Goal: Transaction & Acquisition: Purchase product/service

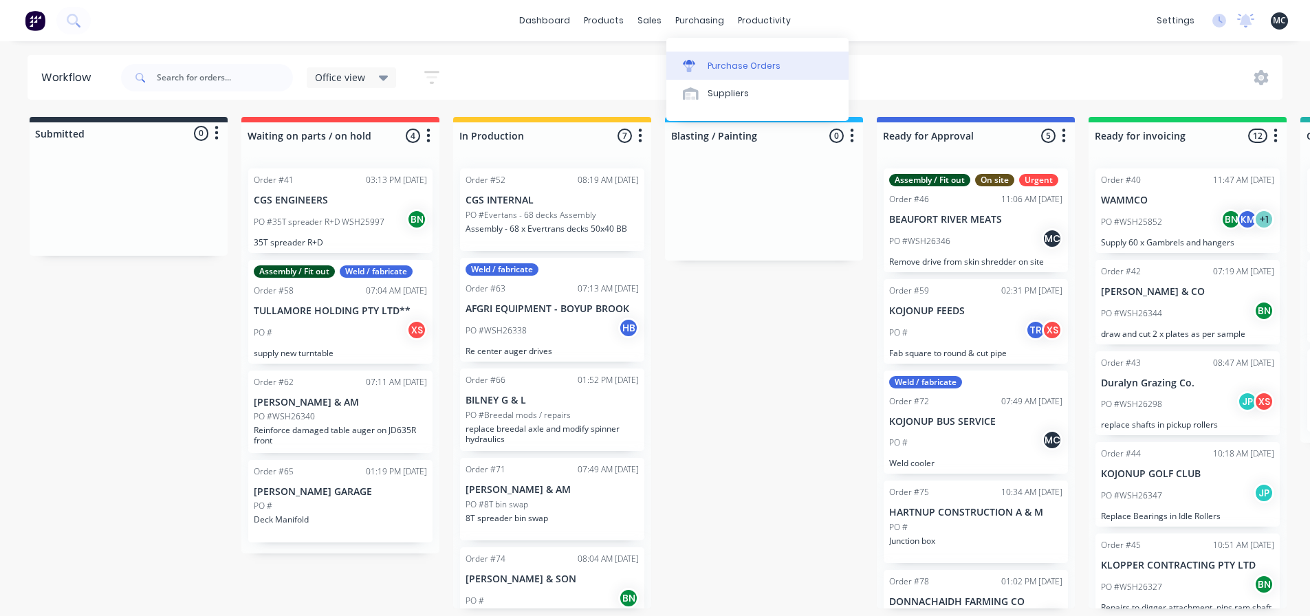
click at [716, 71] on div "Purchase Orders" at bounding box center [743, 66] width 73 height 12
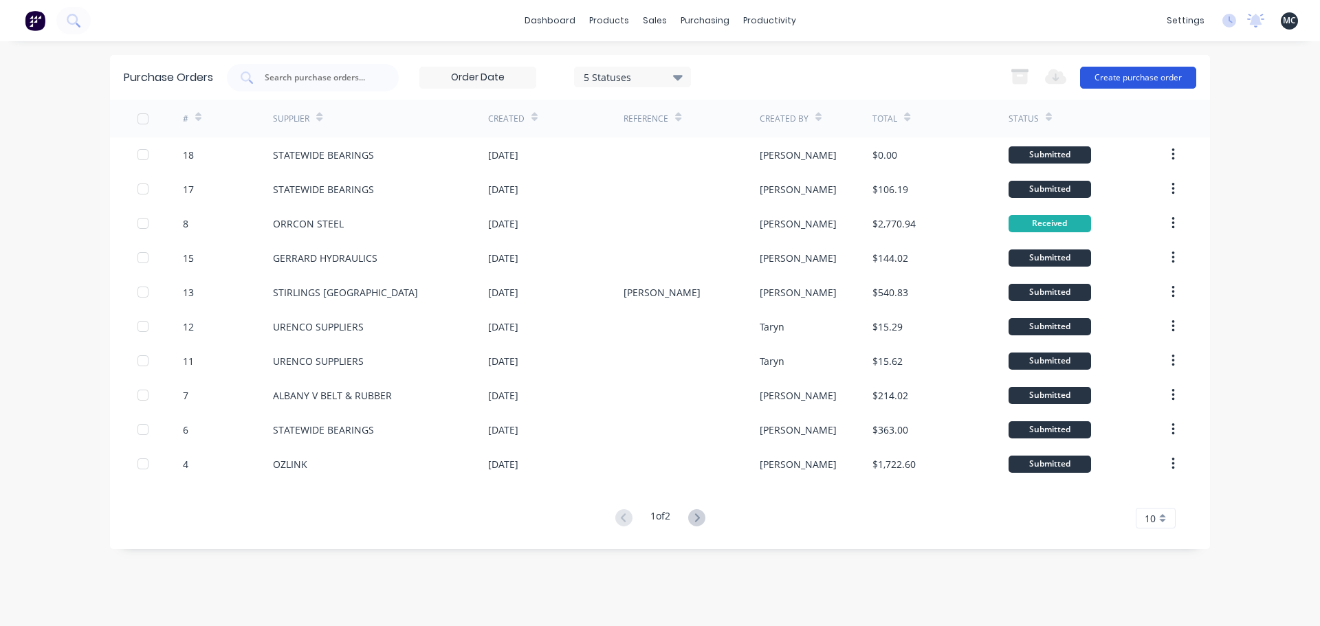
click at [1136, 81] on button "Create purchase order" at bounding box center [1138, 78] width 116 height 22
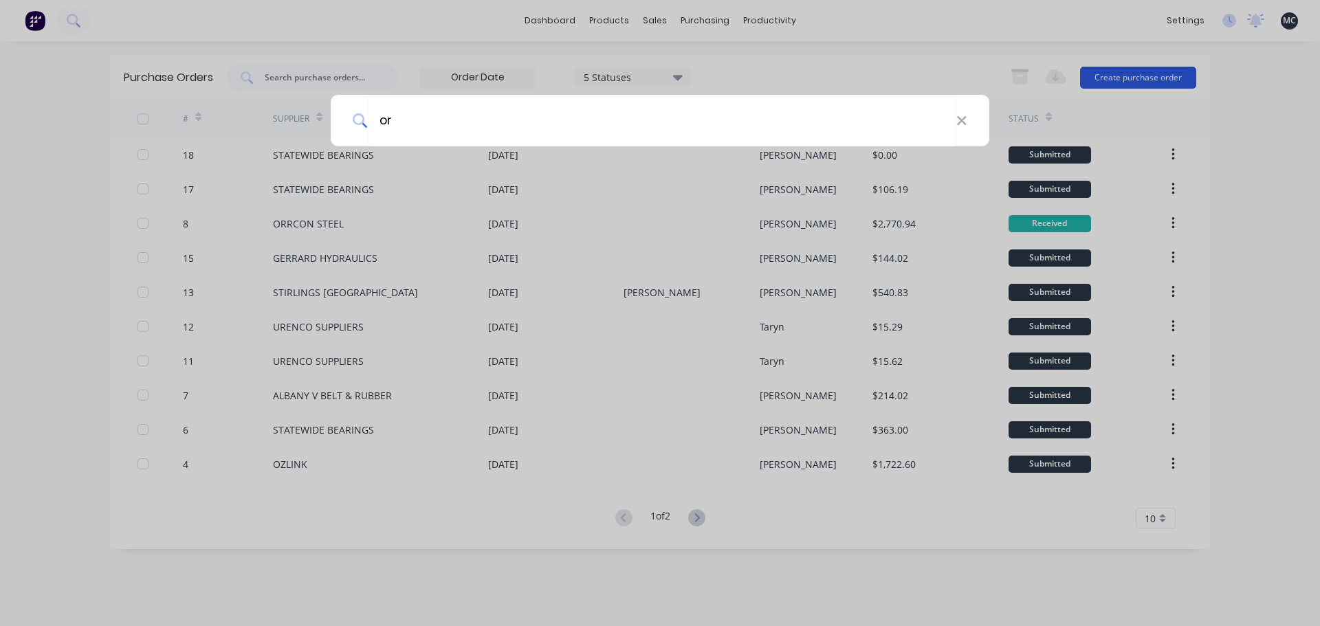
type input "orr"
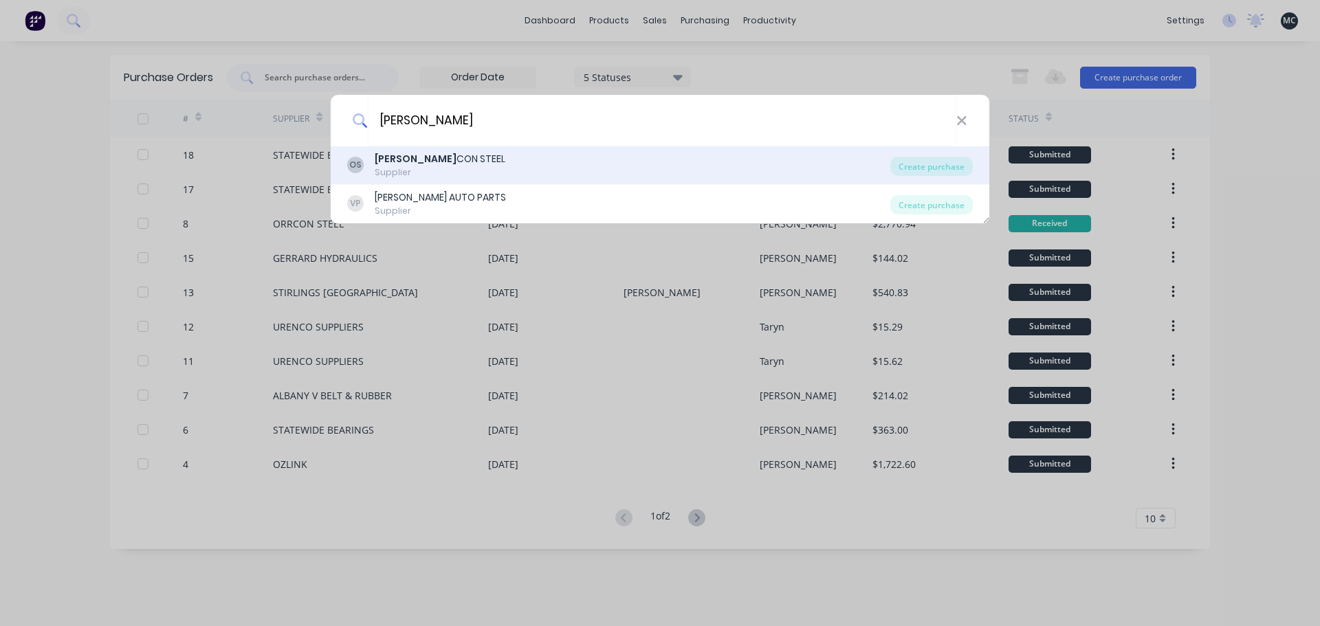
click at [468, 162] on div "OS ORR CON STEEL Supplier" at bounding box center [618, 165] width 543 height 27
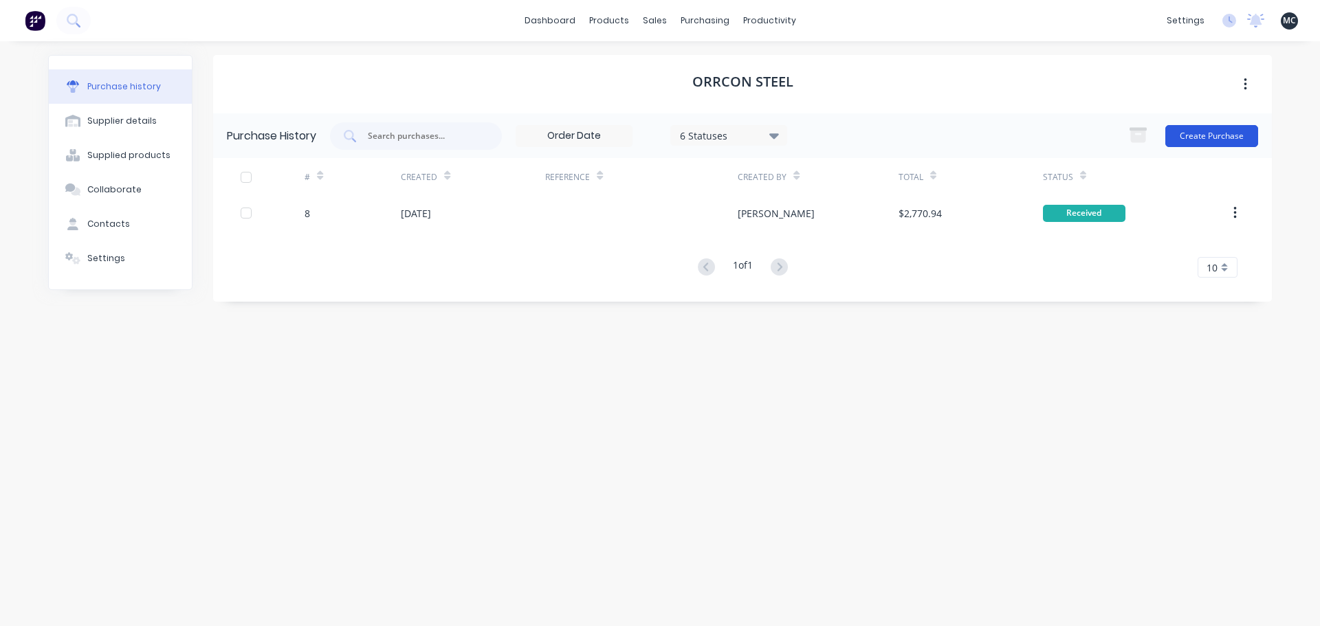
click at [1222, 133] on button "Create Purchase" at bounding box center [1211, 136] width 93 height 22
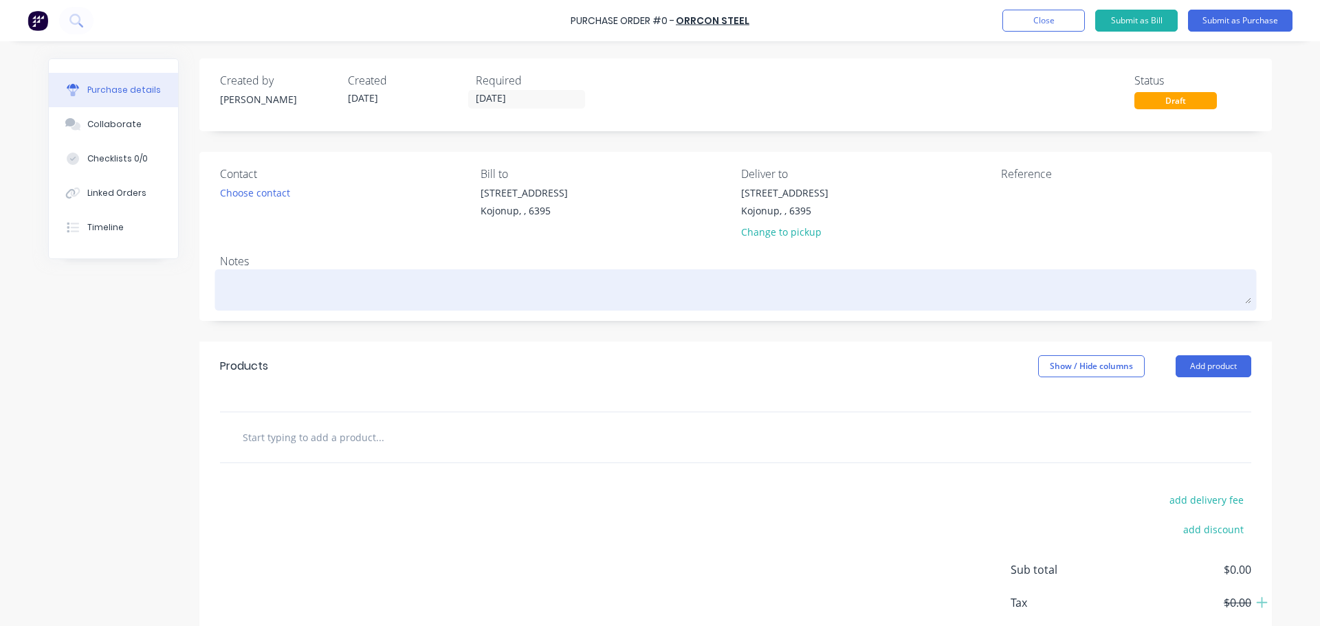
click at [275, 282] on textarea at bounding box center [735, 288] width 1031 height 31
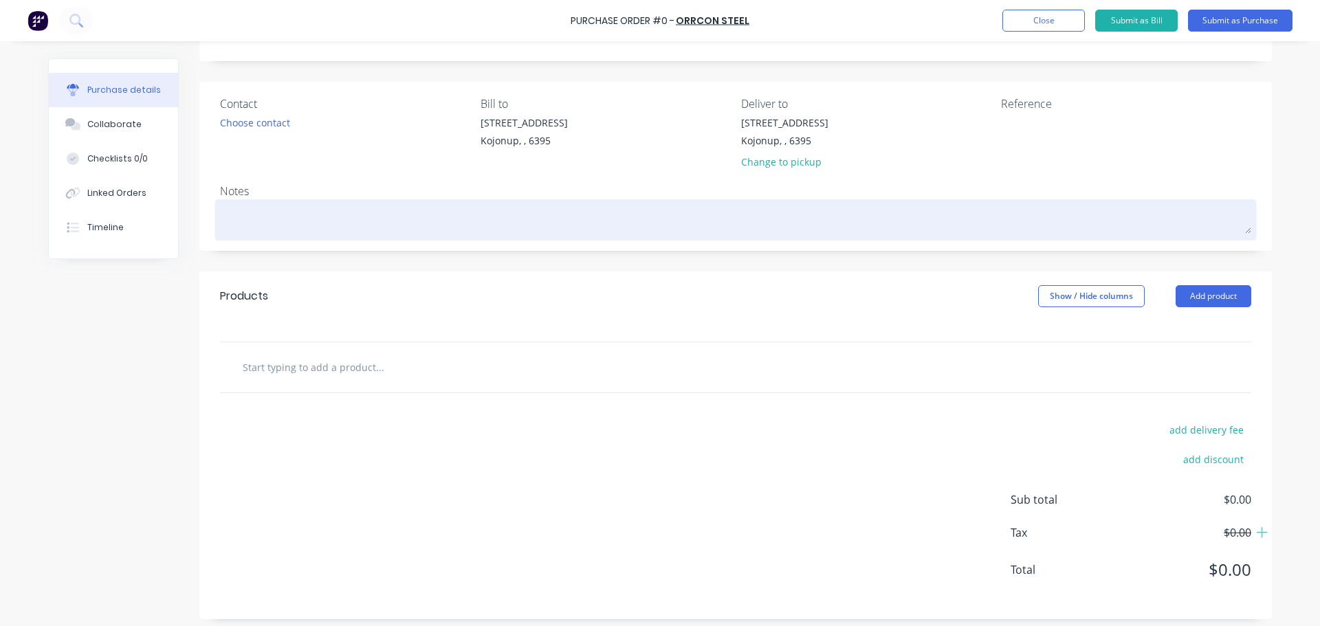
scroll to position [77, 0]
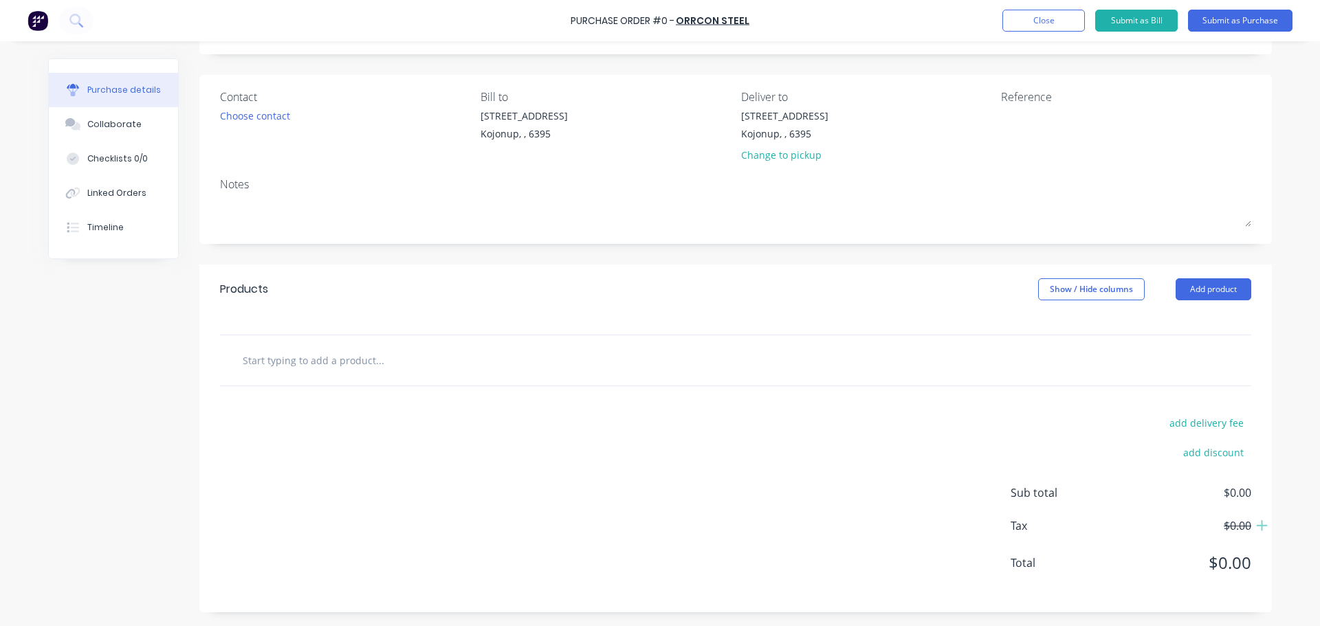
click at [468, 359] on input "text" at bounding box center [379, 359] width 275 height 27
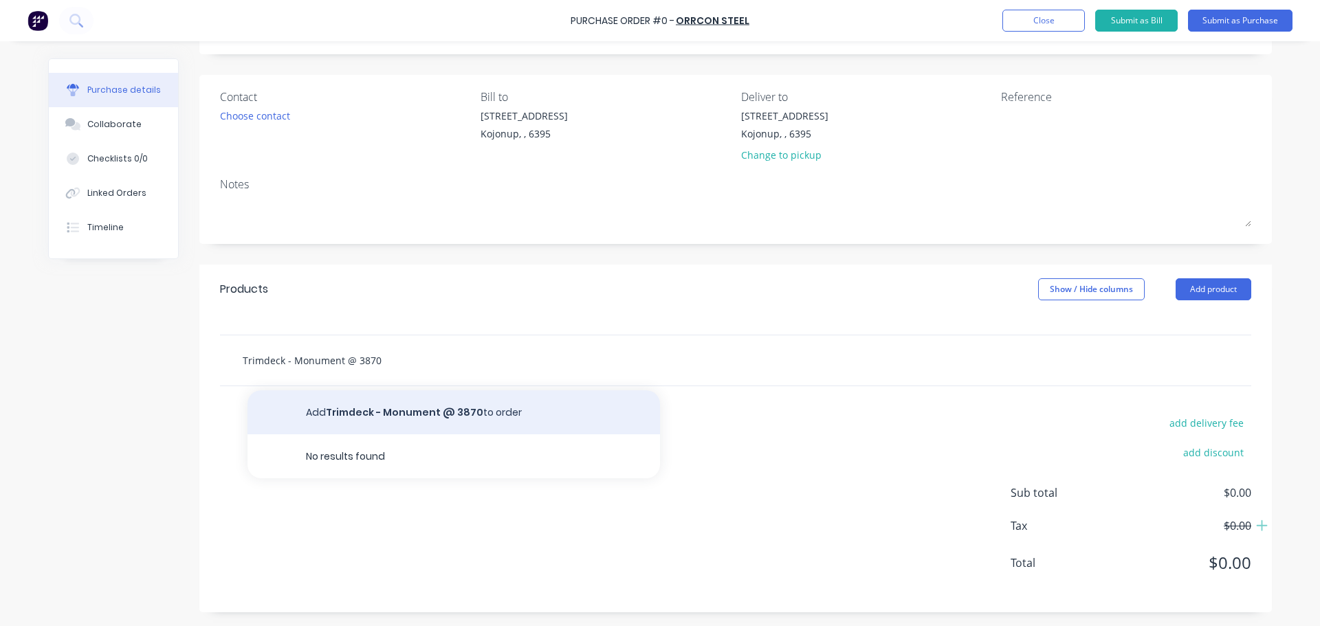
type input "Trimdeck - Monument @ 3870"
click at [432, 417] on button "Add Trimdeck - Monument @ 3870 to order" at bounding box center [453, 412] width 412 height 44
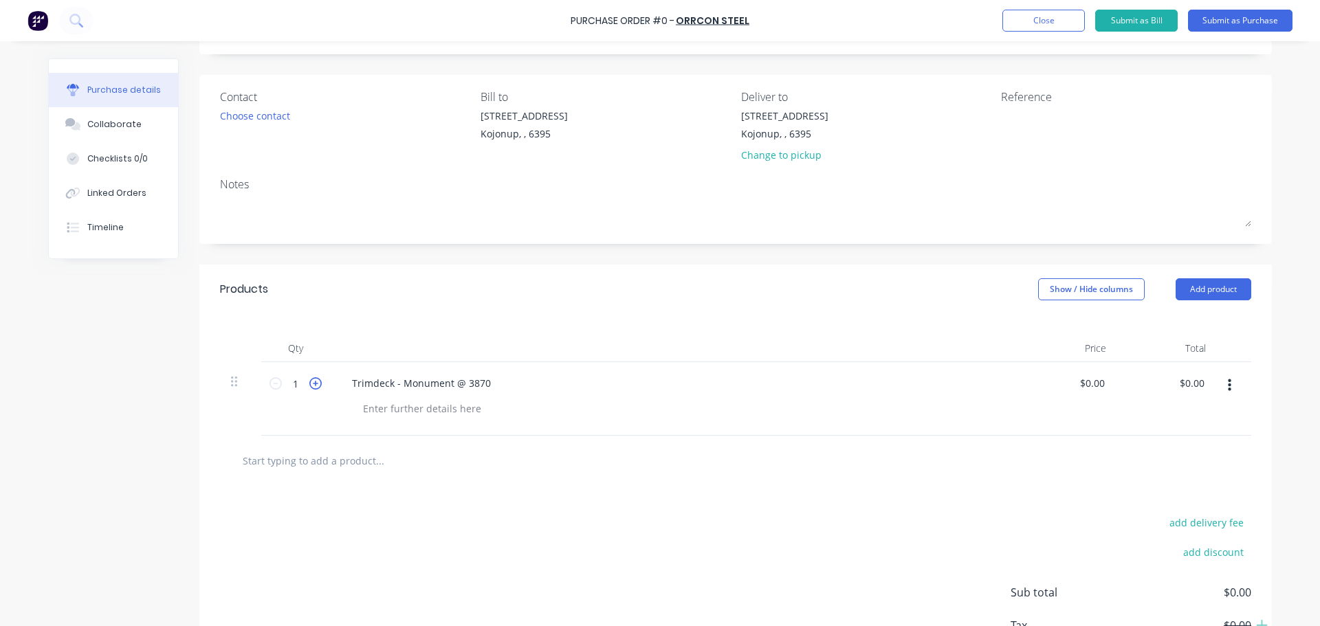
click at [309, 385] on icon at bounding box center [315, 383] width 12 height 12
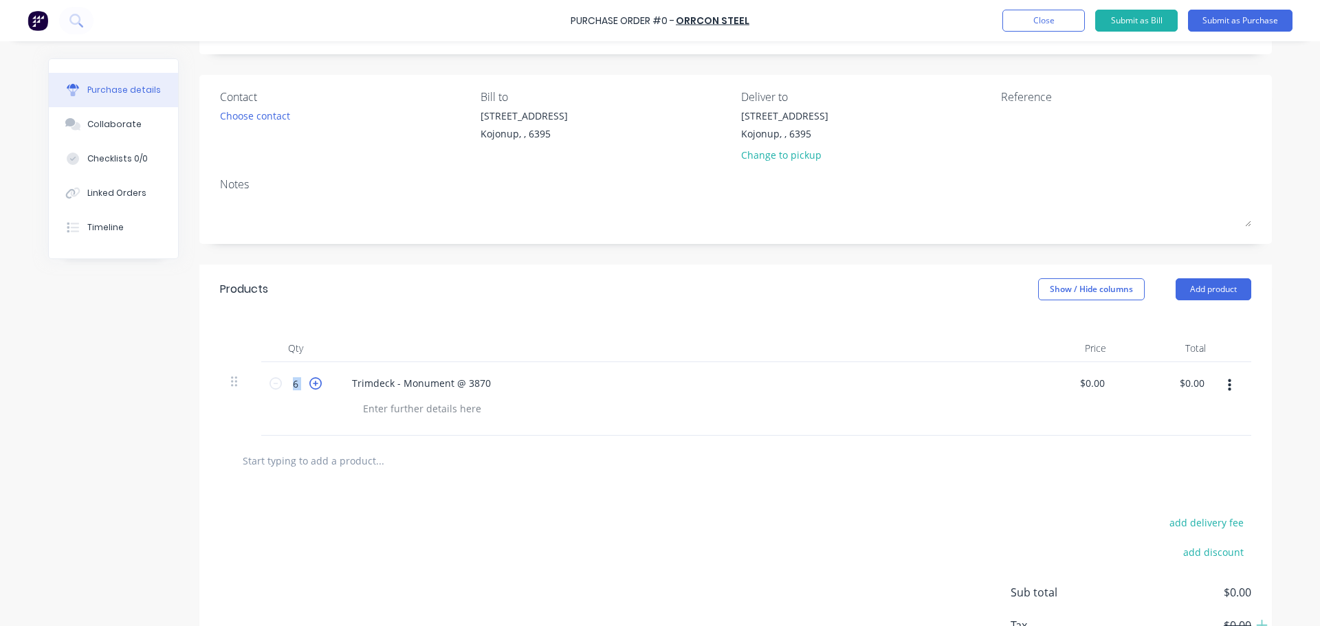
click at [309, 385] on icon at bounding box center [315, 383] width 12 height 12
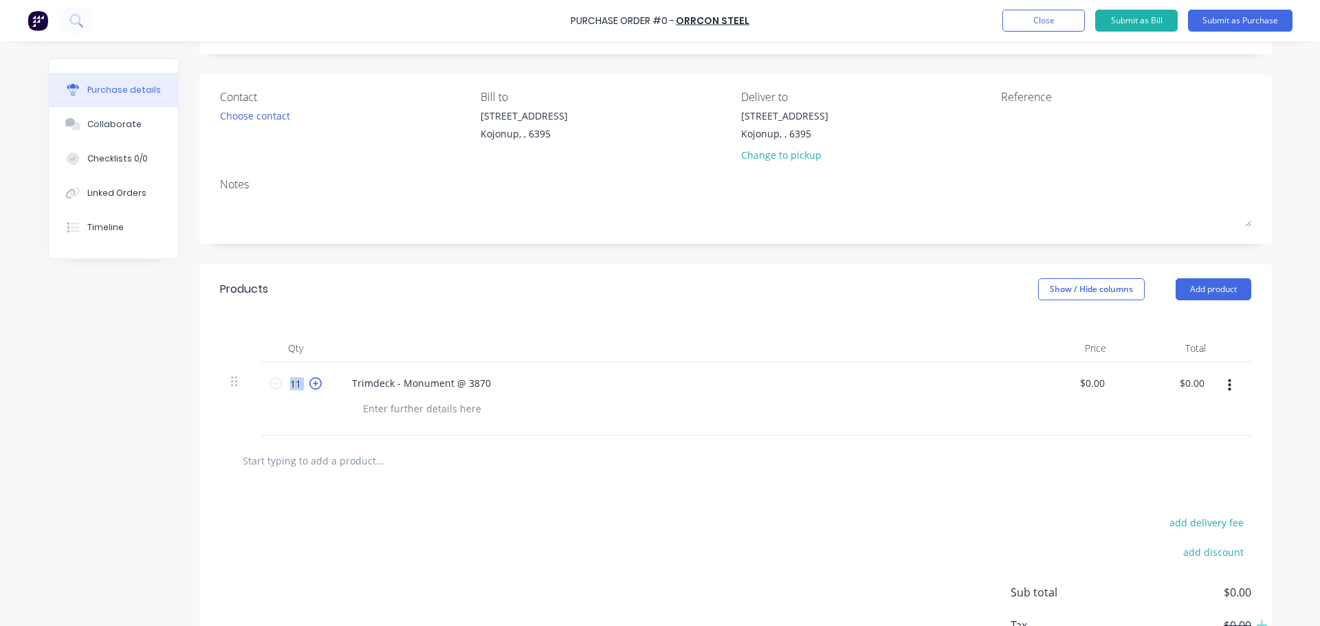
click at [309, 385] on icon at bounding box center [315, 383] width 12 height 12
type input "12"
click at [1228, 285] on button "Add product" at bounding box center [1214, 289] width 76 height 22
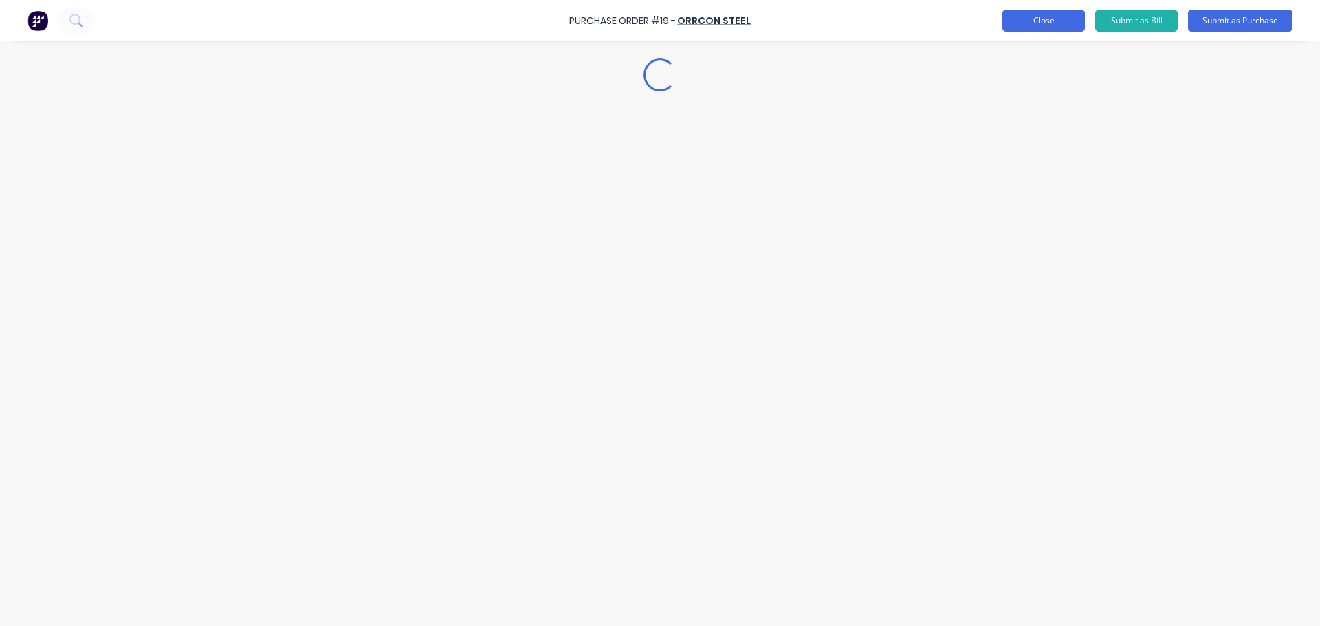
click at [1039, 21] on button "Close" at bounding box center [1043, 21] width 82 height 22
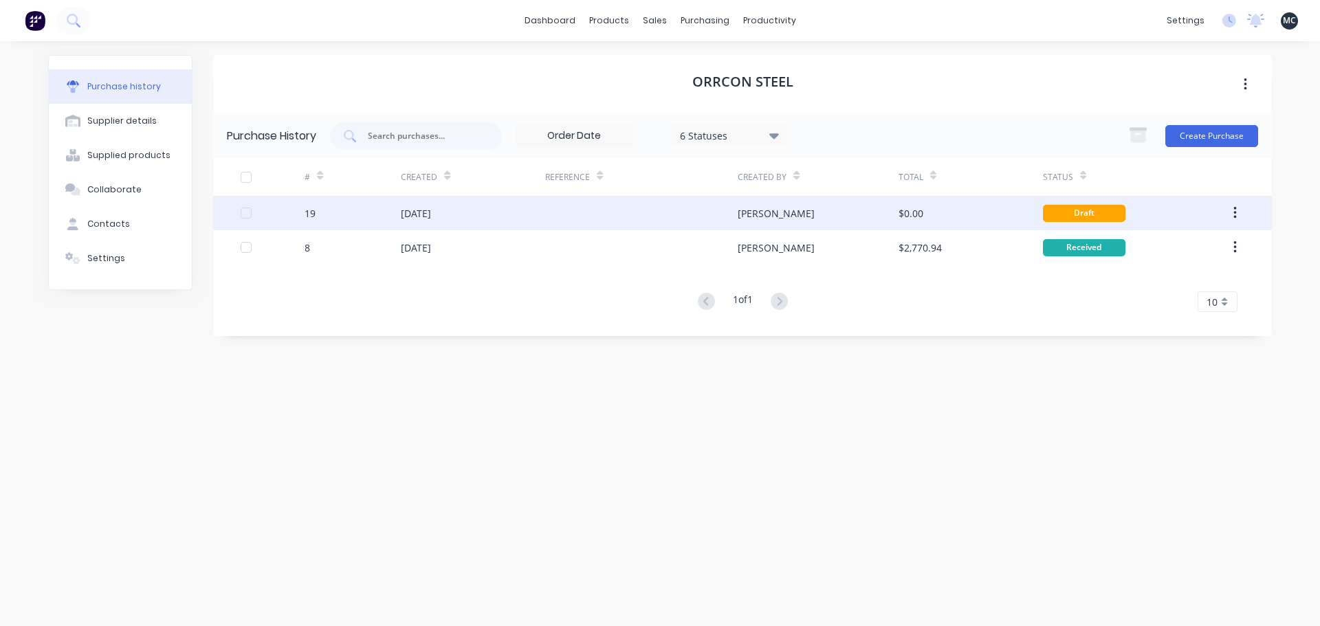
click at [602, 217] on div at bounding box center [641, 213] width 192 height 34
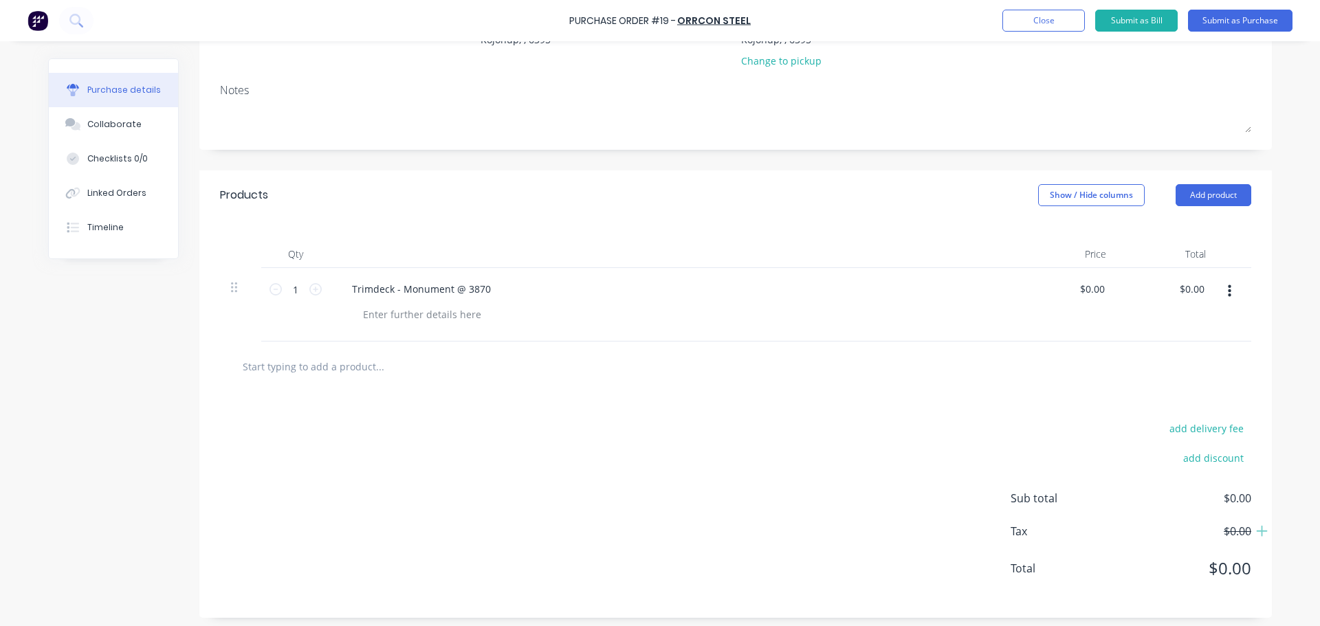
scroll to position [177, 0]
click at [312, 285] on icon at bounding box center [315, 284] width 12 height 12
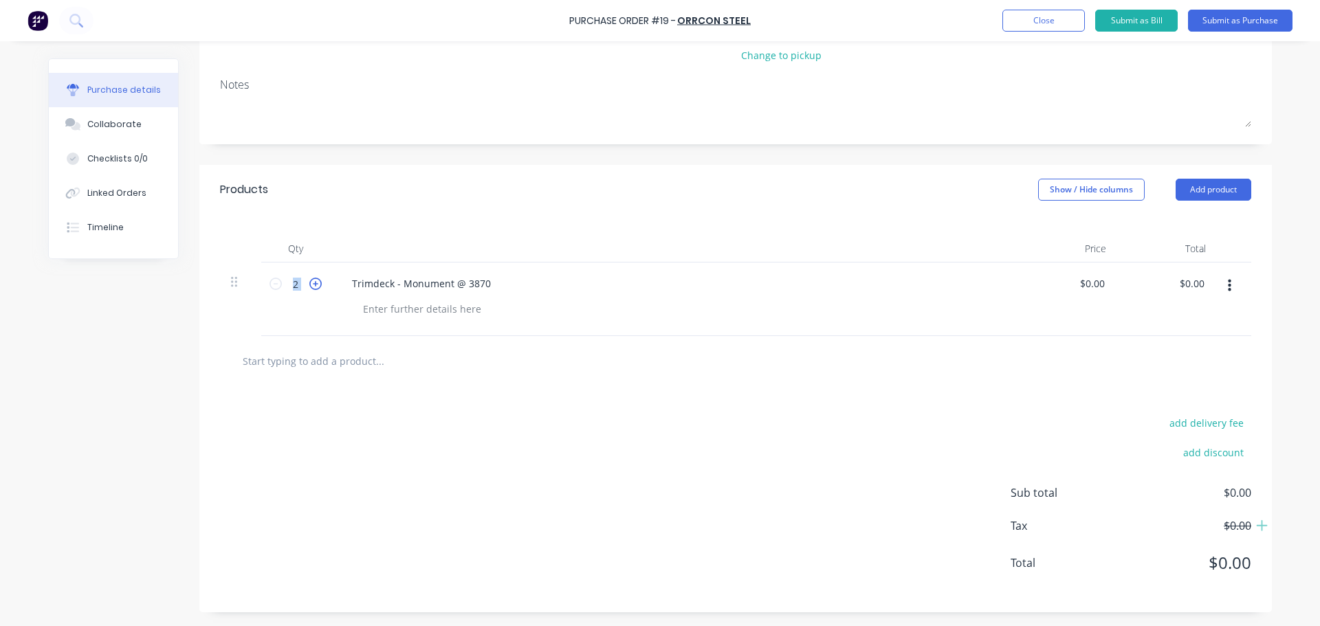
click at [312, 285] on icon at bounding box center [315, 284] width 12 height 12
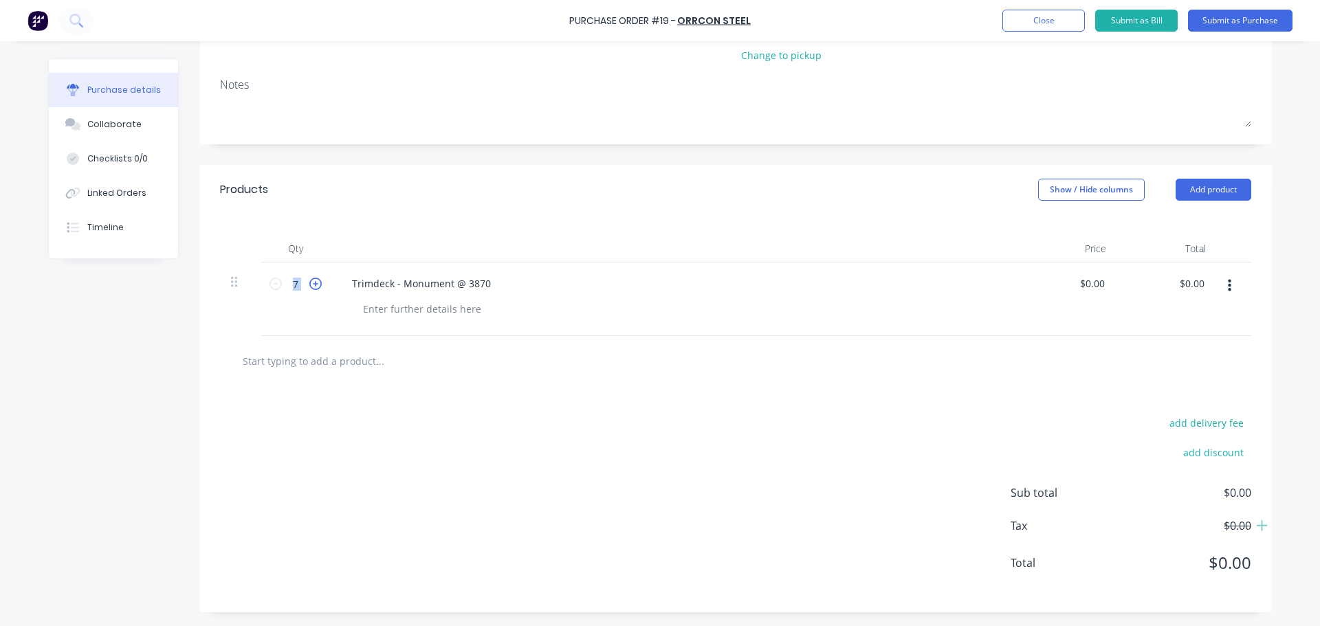
click at [312, 285] on icon at bounding box center [315, 284] width 12 height 12
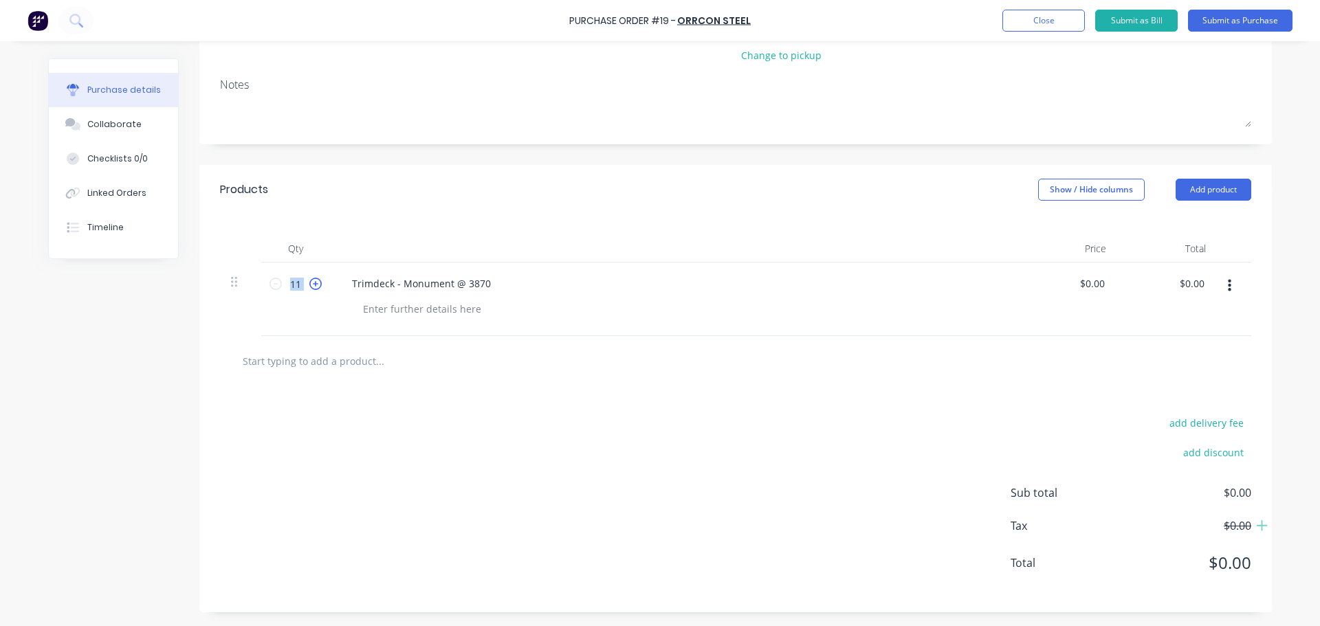
type input "12"
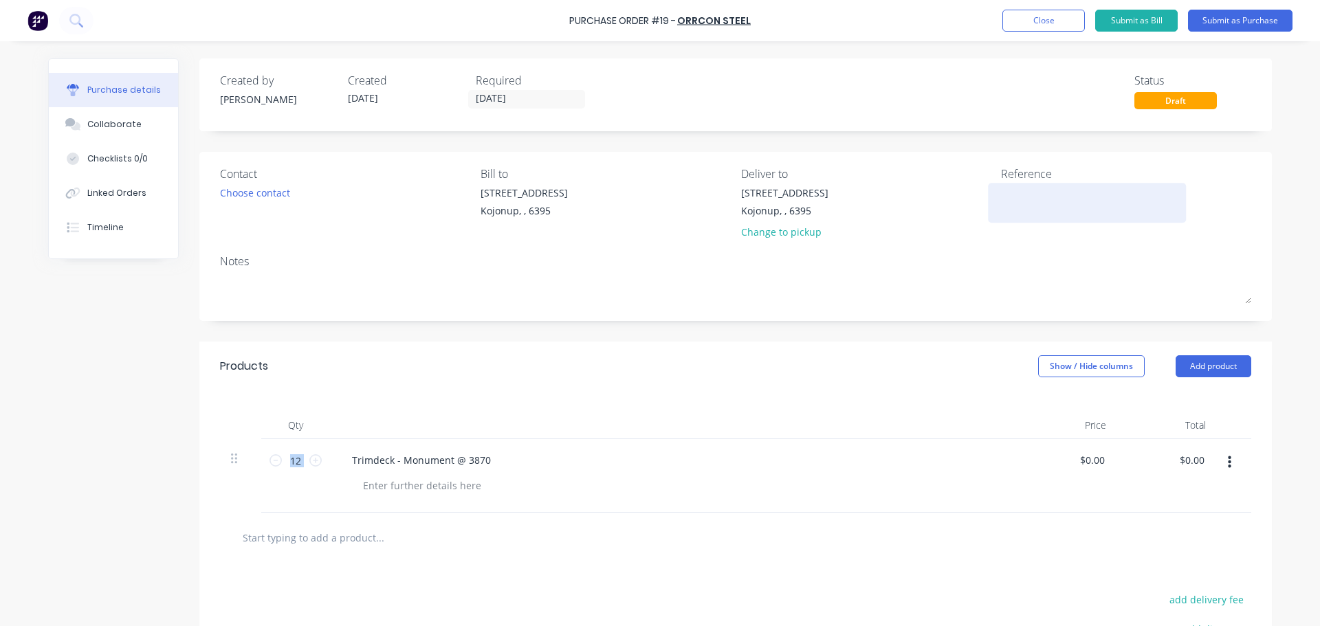
click at [1044, 204] on textarea at bounding box center [1087, 201] width 172 height 31
type textarea "Ha"
type textarea "x"
type textarea "Har"
type textarea "x"
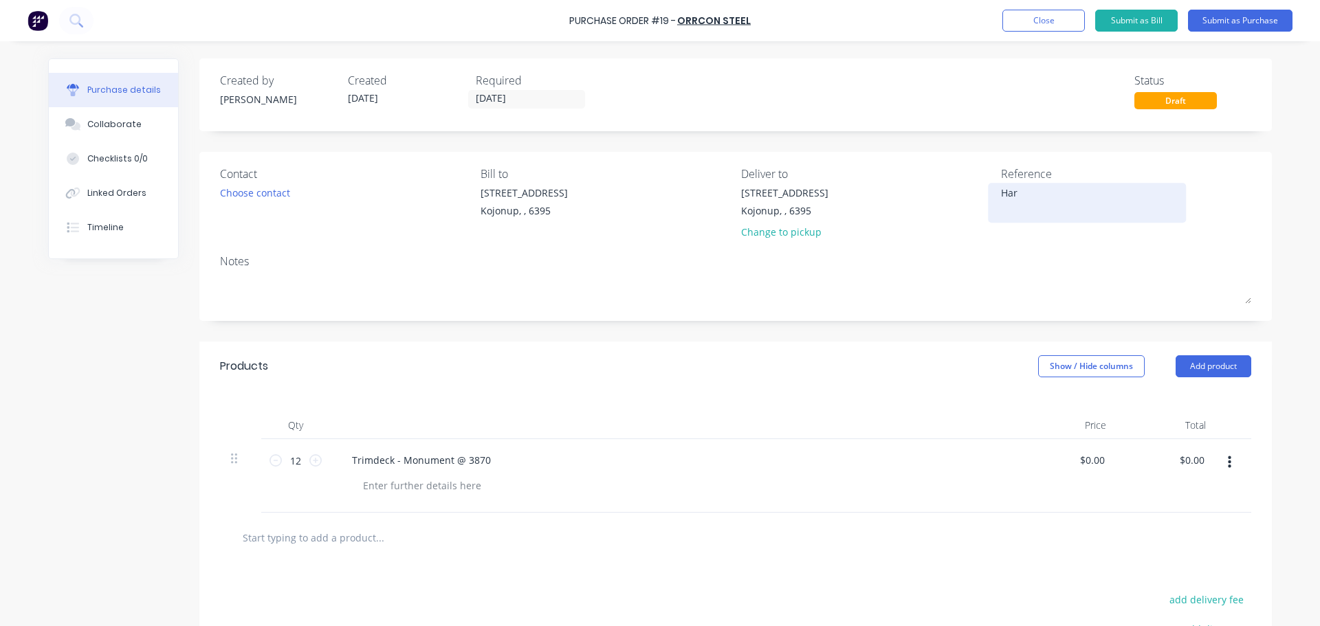
type textarea "Hart"
type textarea "x"
type textarea "Hartn"
type textarea "x"
type textarea "Hartnu"
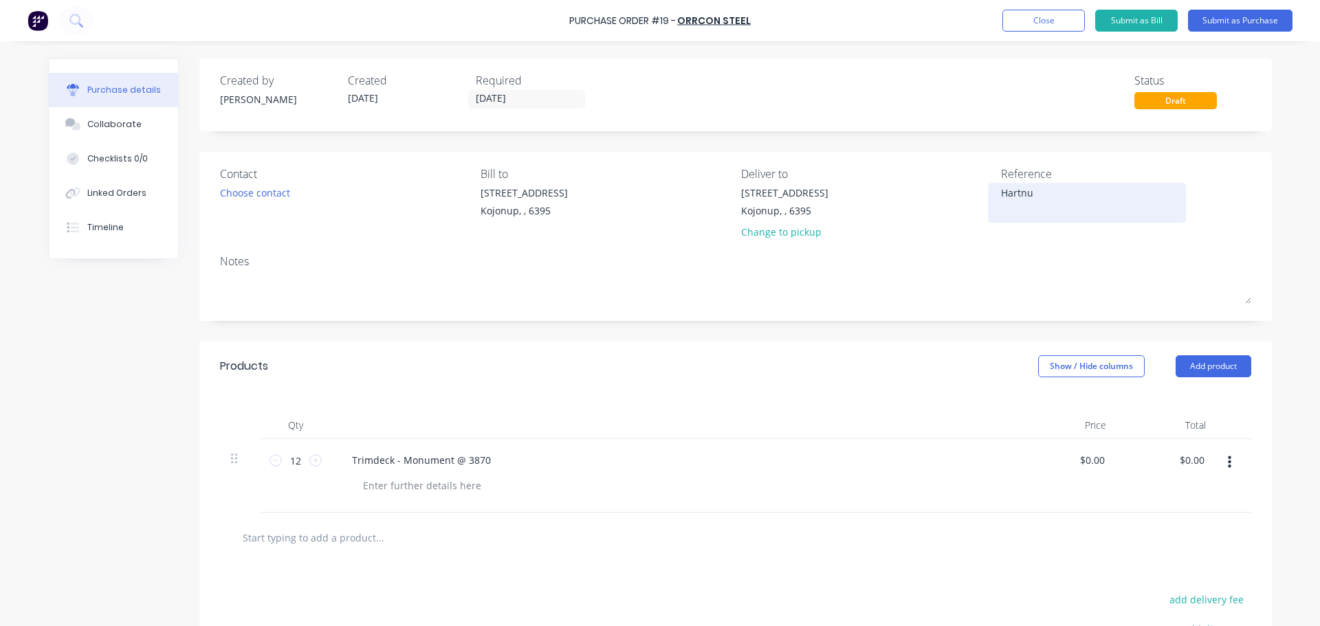
type textarea "x"
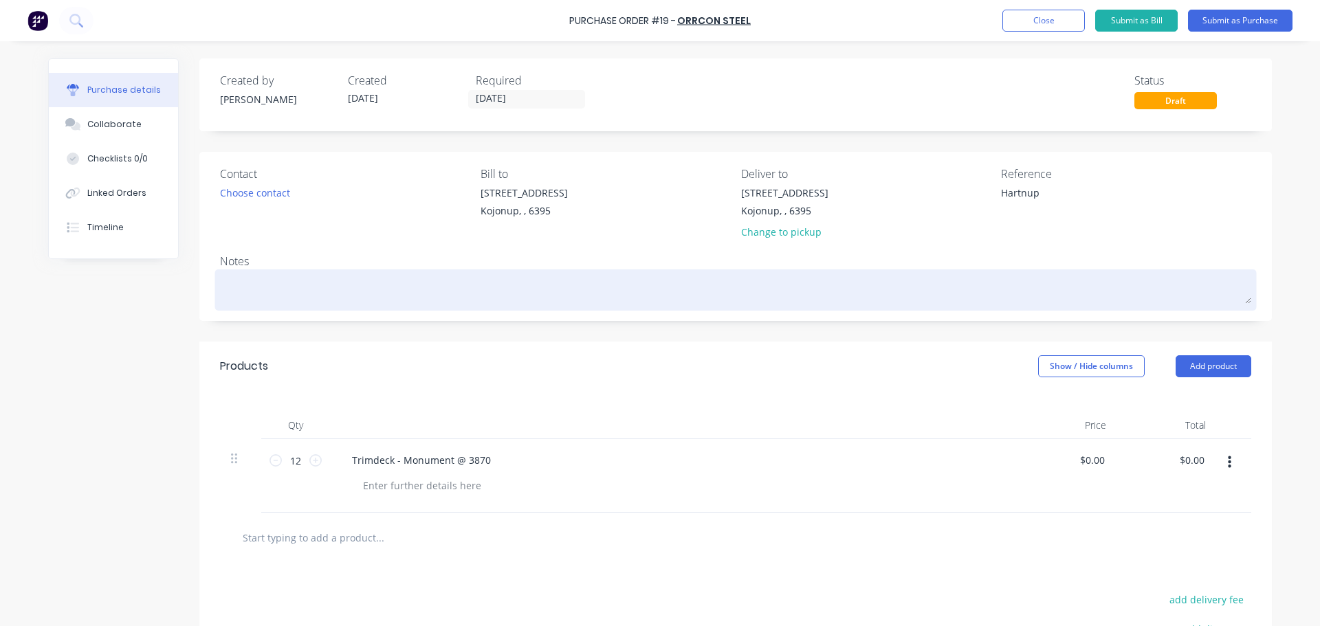
type textarea "Hartnup"
type textarea "x"
type textarea "Hartnup"
click at [236, 276] on textarea at bounding box center [735, 288] width 1031 height 31
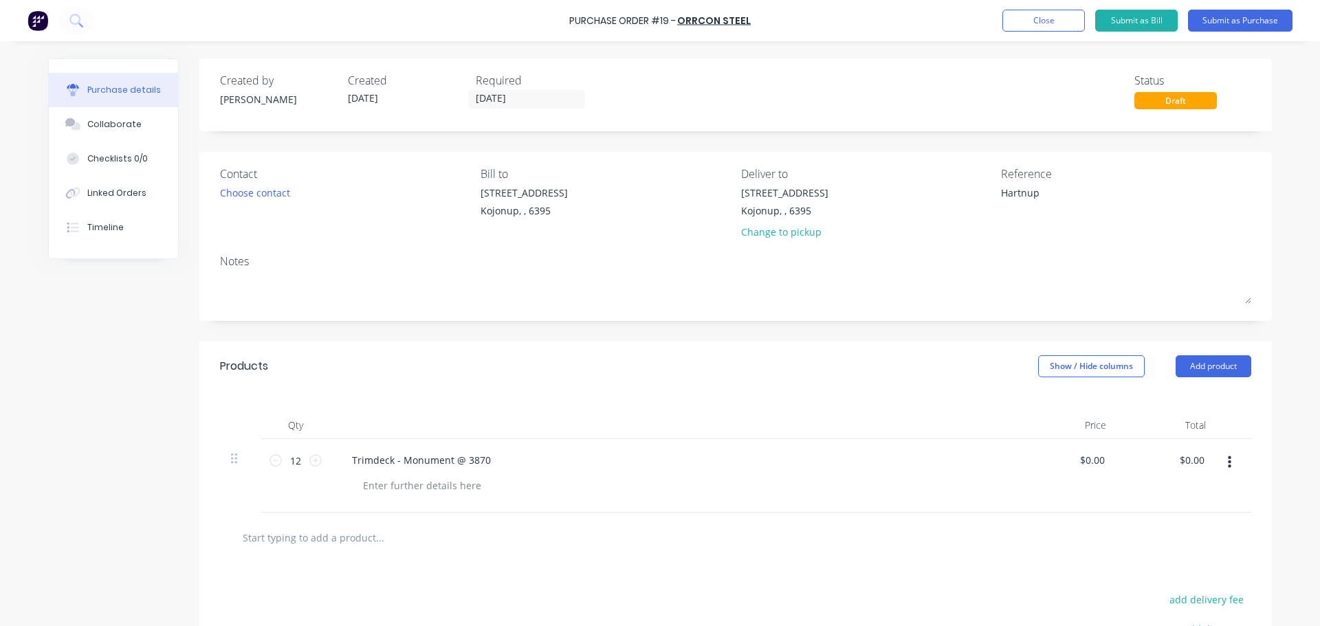
type textarea "x"
type textarea "P"
type textarea "x"
type textarea "Pl"
type textarea "x"
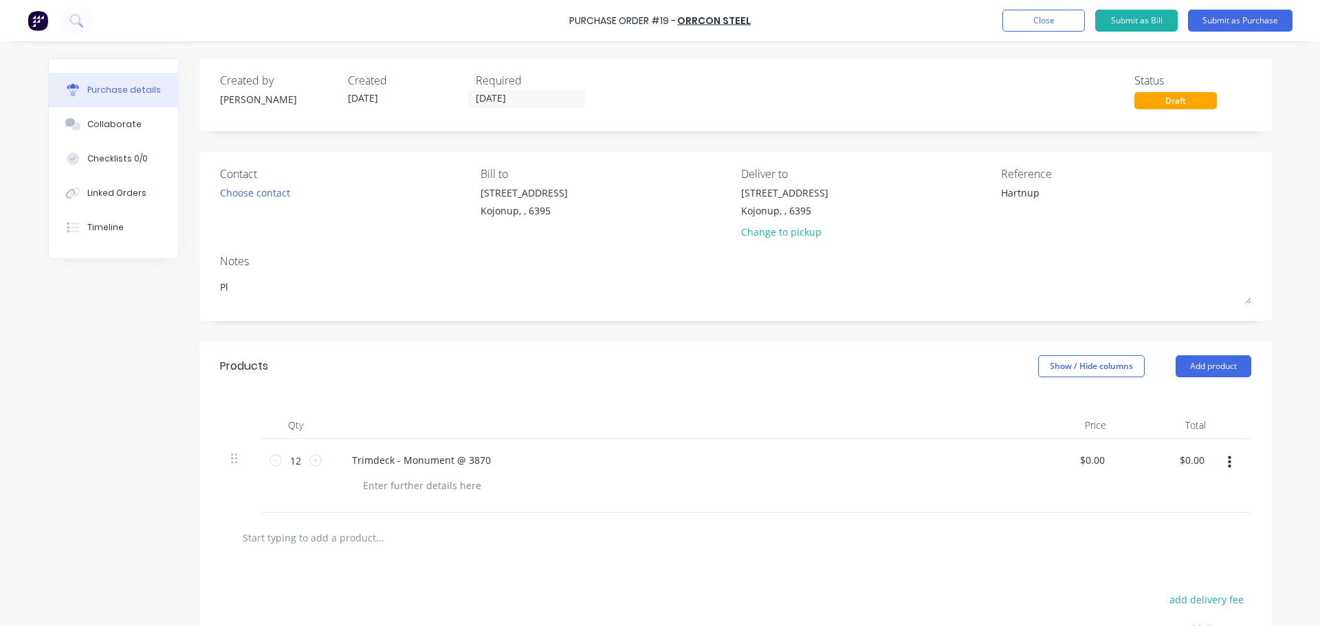
type textarea "Ple"
type textarea "x"
type textarea "Plea"
type textarea "x"
type textarea "Pleas"
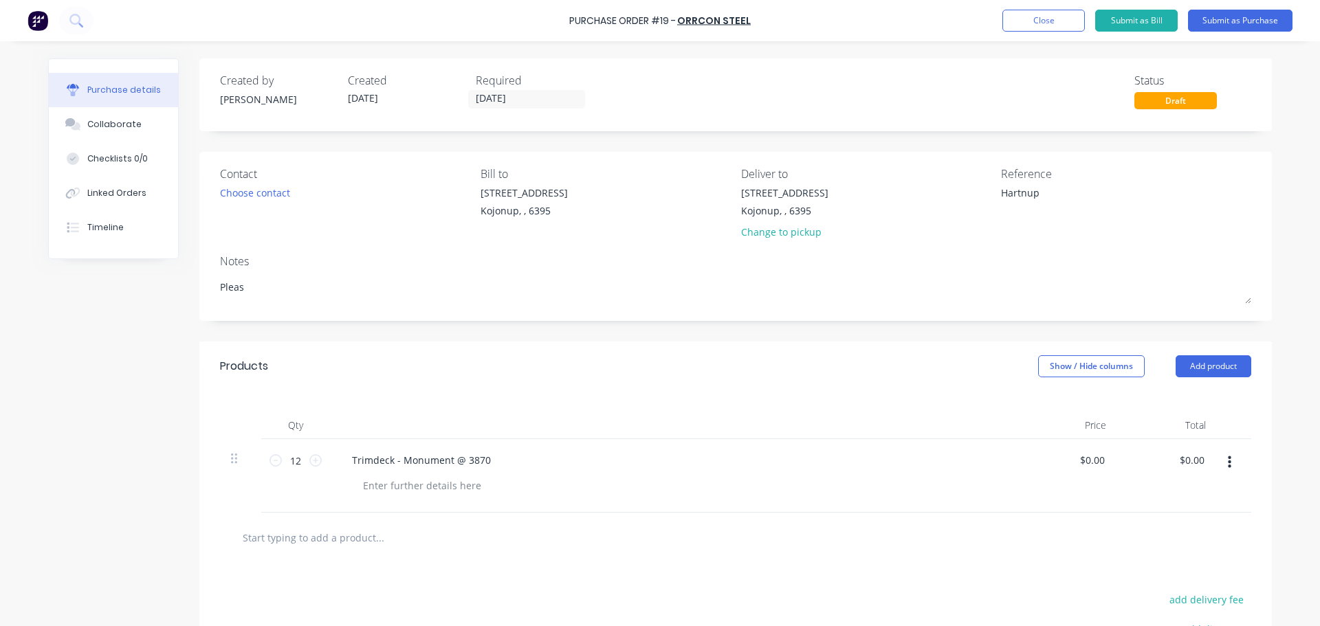
type textarea "x"
type textarea "Please"
type textarea "x"
type textarea "Please"
type textarea "x"
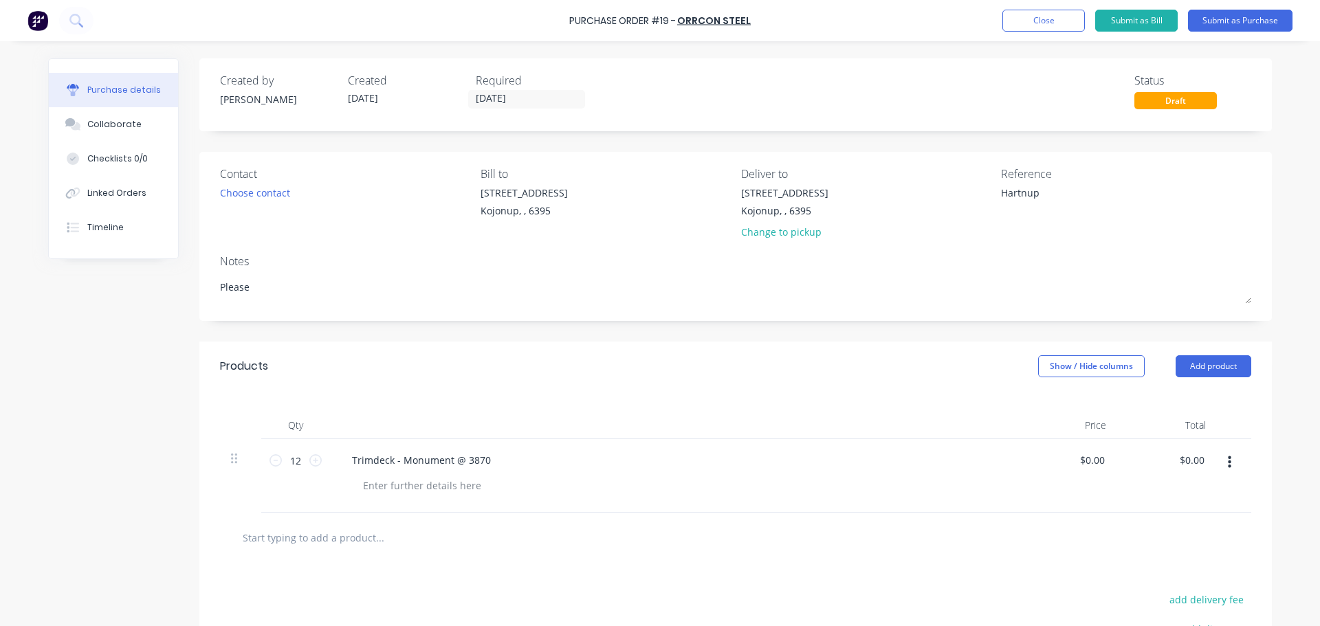
type textarea "Please s"
type textarea "x"
type textarea "Please"
type textarea "x"
type textarea "Please d"
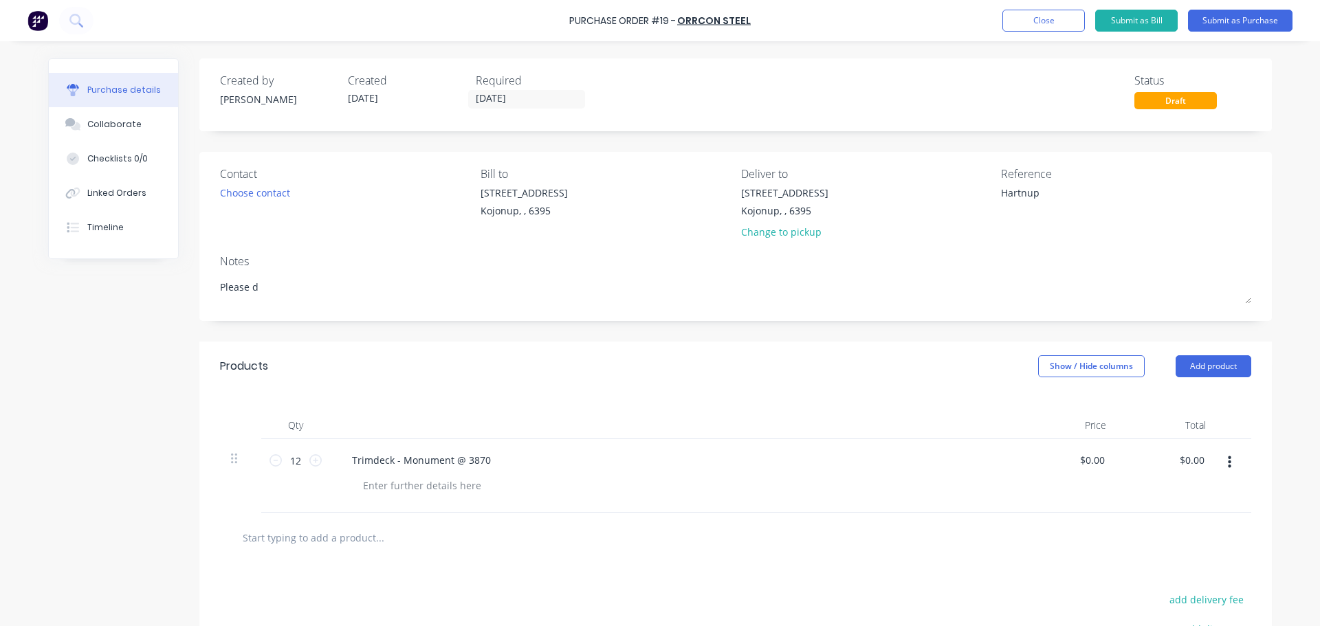
type textarea "x"
type textarea "Please de"
type textarea "x"
type textarea "Please del"
type textarea "x"
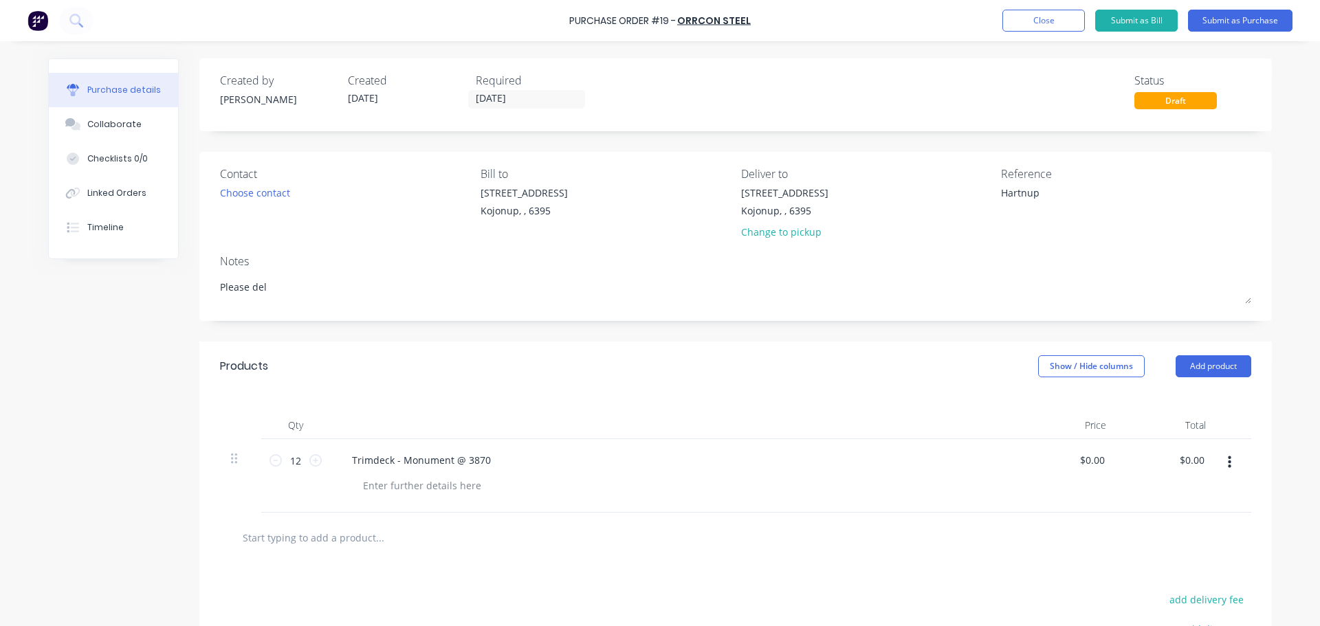
type textarea "Please deli"
type textarea "x"
type textarea "Please deliv"
type textarea "x"
type textarea "Please delive"
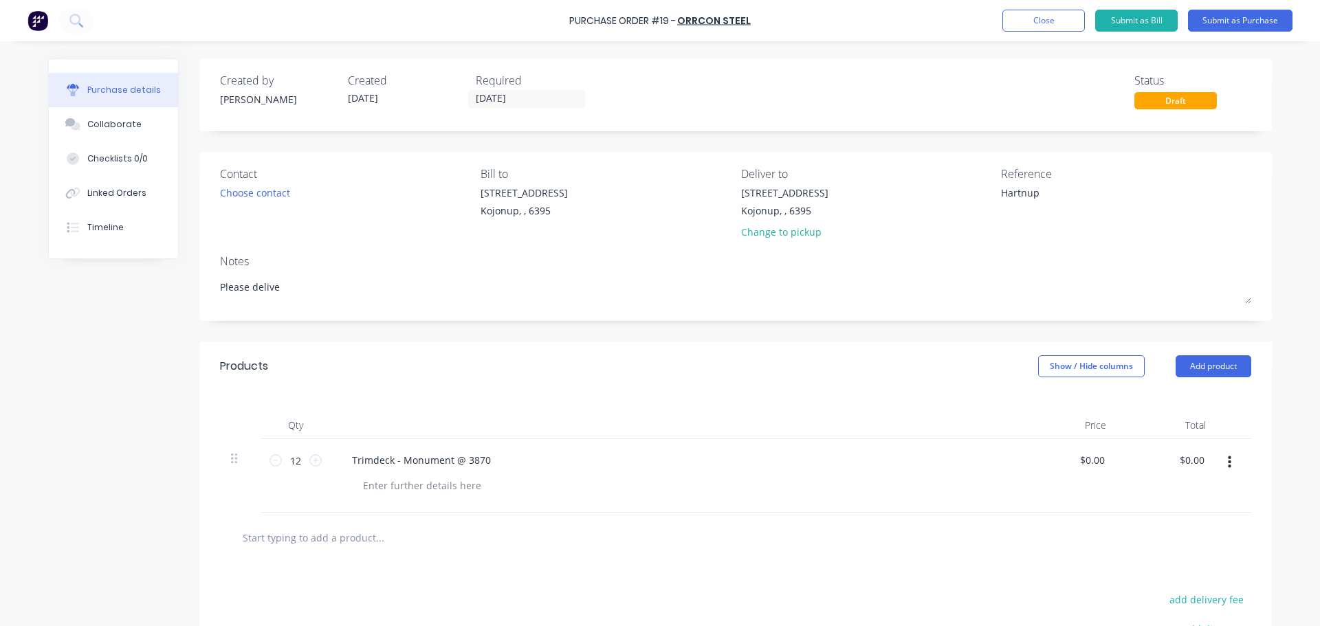
type textarea "x"
type textarea "Please deliver"
type textarea "x"
type textarea "Please deliver"
type textarea "x"
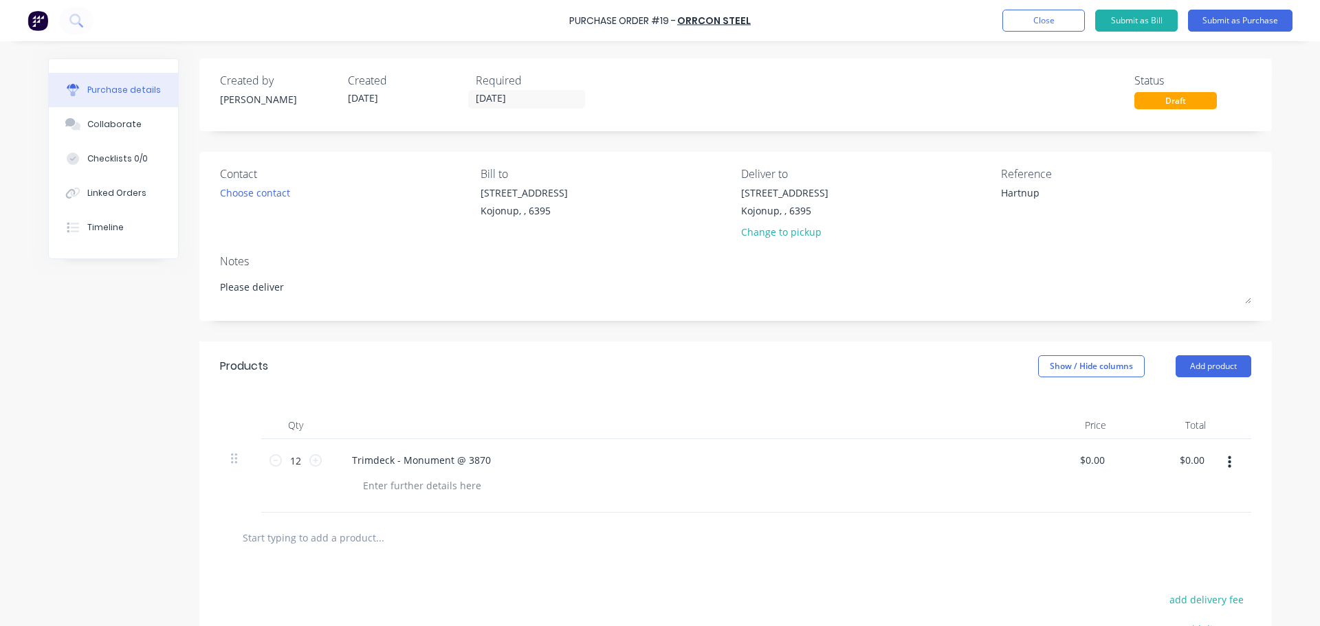
type textarea "Please deliver t"
type textarea "x"
type textarea "Please deliver to"
type textarea "x"
type textarea "Please deliver to"
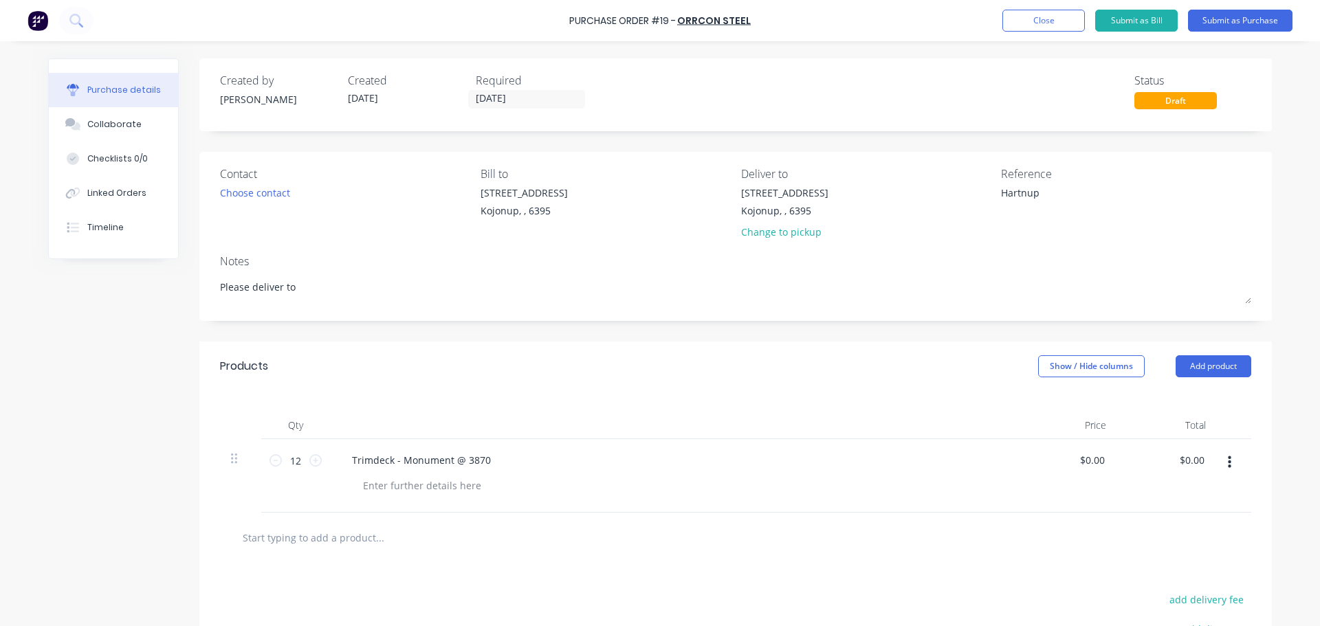
type textarea "x"
type textarea "Please deliver to C"
type textarea "x"
type textarea "Please deliver to CG"
type textarea "x"
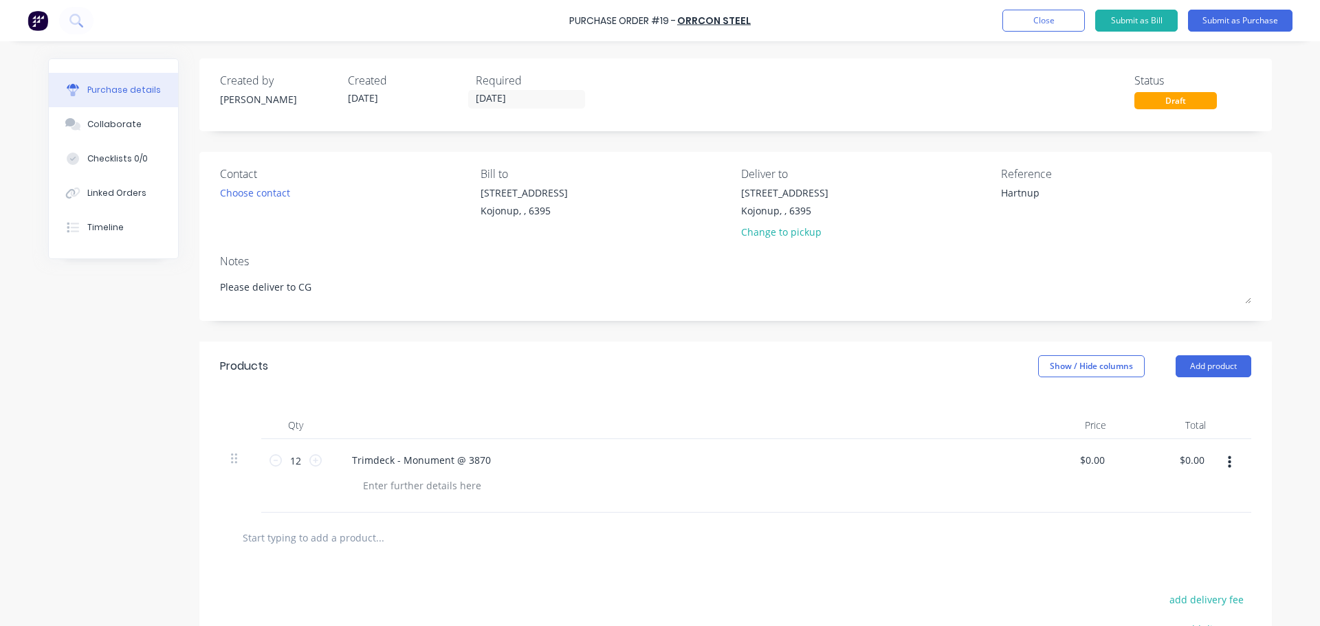
type textarea "Please deliver to CGS"
type textarea "x"
type textarea "Please deliver to CGS"
type textarea "x"
type textarea "Please deliver to CGS W"
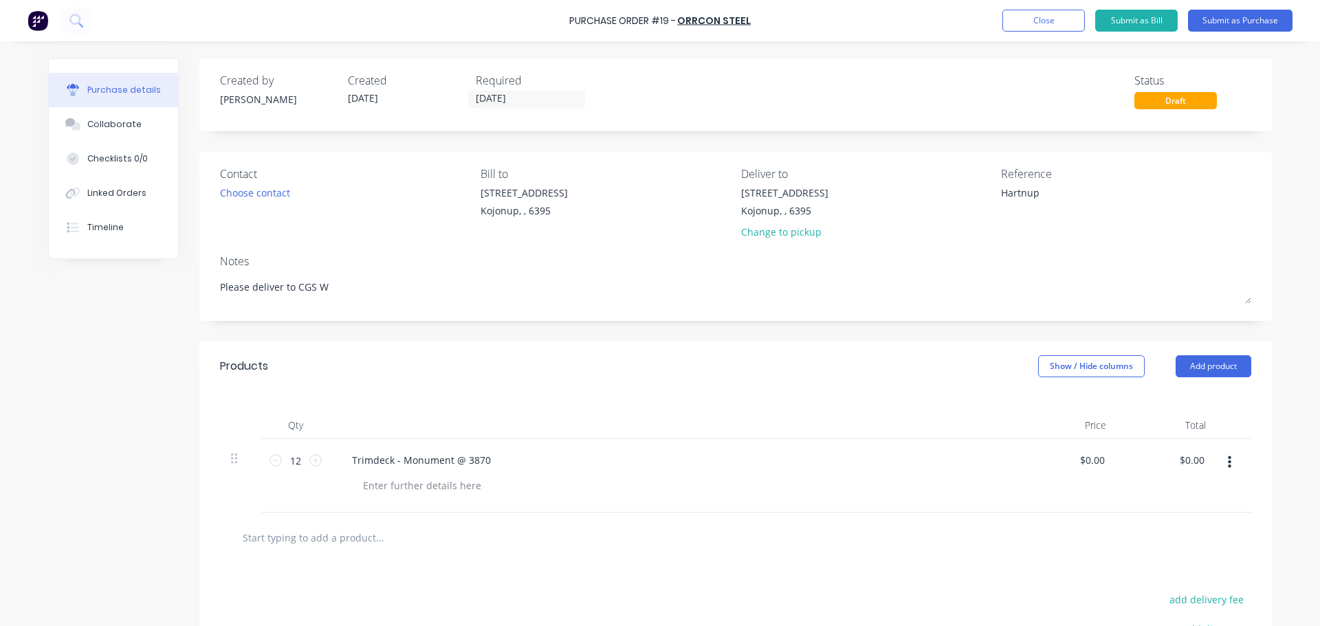
type textarea "x"
type textarea "Please deliver to CGS Wo"
type textarea "x"
type textarea "Please deliver to CGS Wor"
type textarea "x"
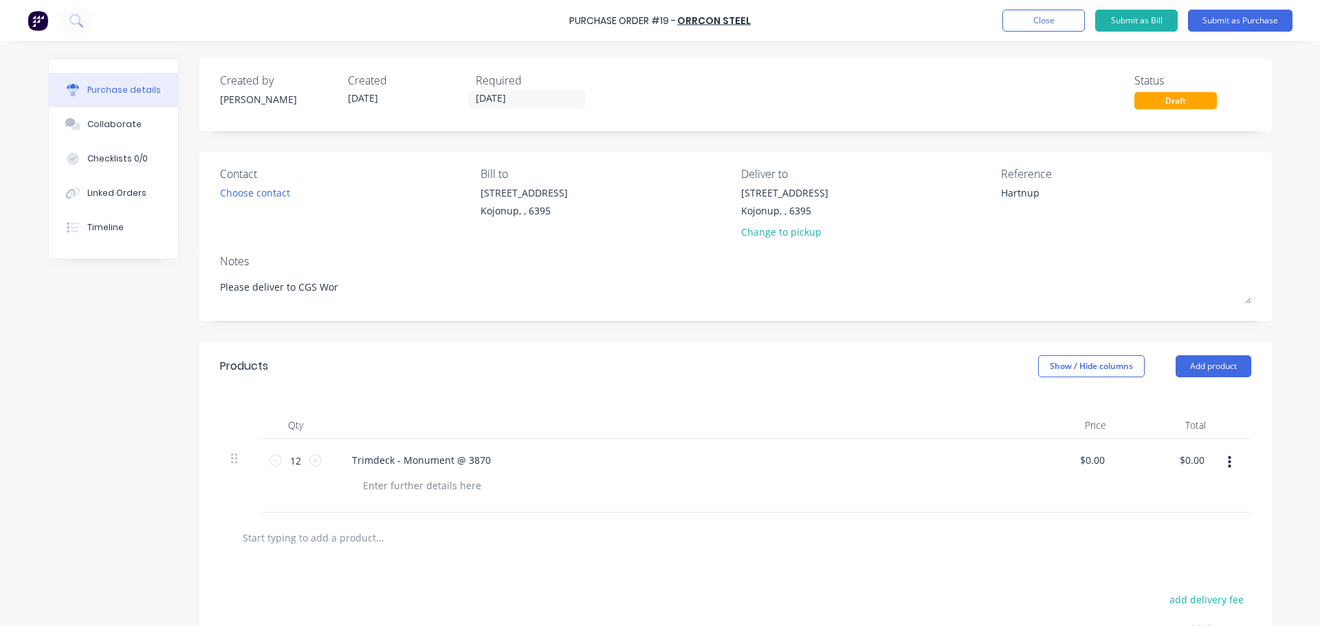
type textarea "Please deliver to CGS Work"
type textarea "x"
type textarea "Please deliver to CGS Works"
type textarea "x"
type textarea "Please deliver to CGS Worksh"
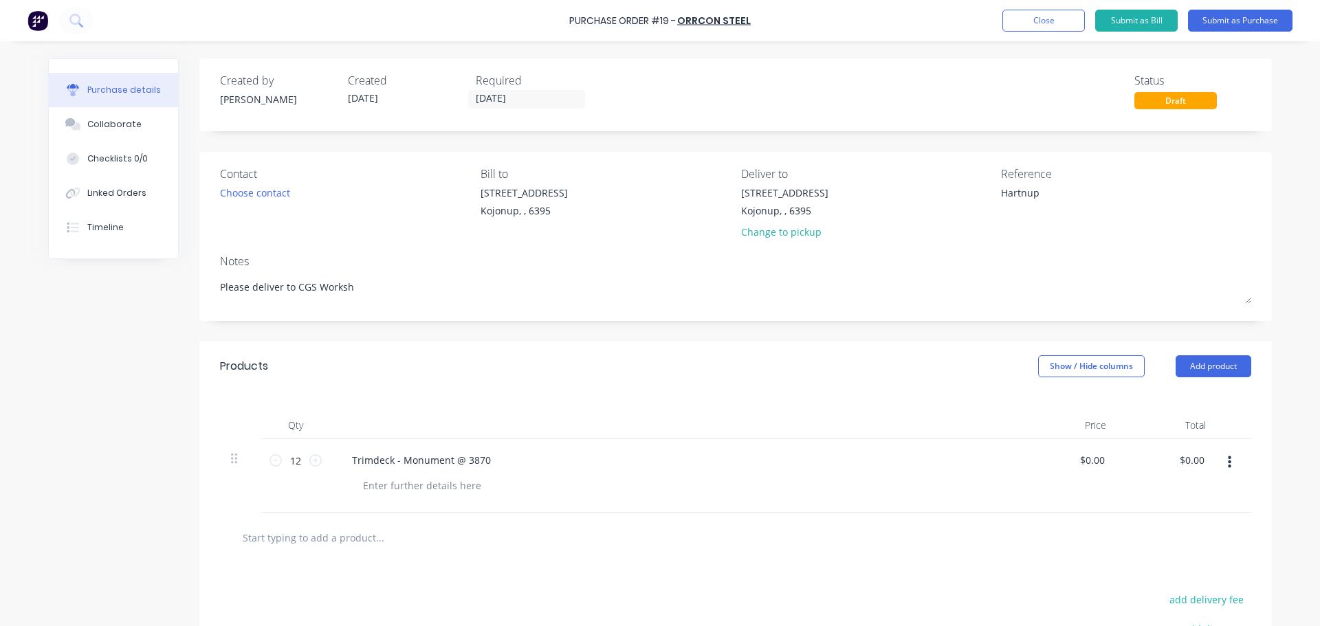
type textarea "x"
type textarea "Please deliver to CGS Worksho"
type textarea "x"
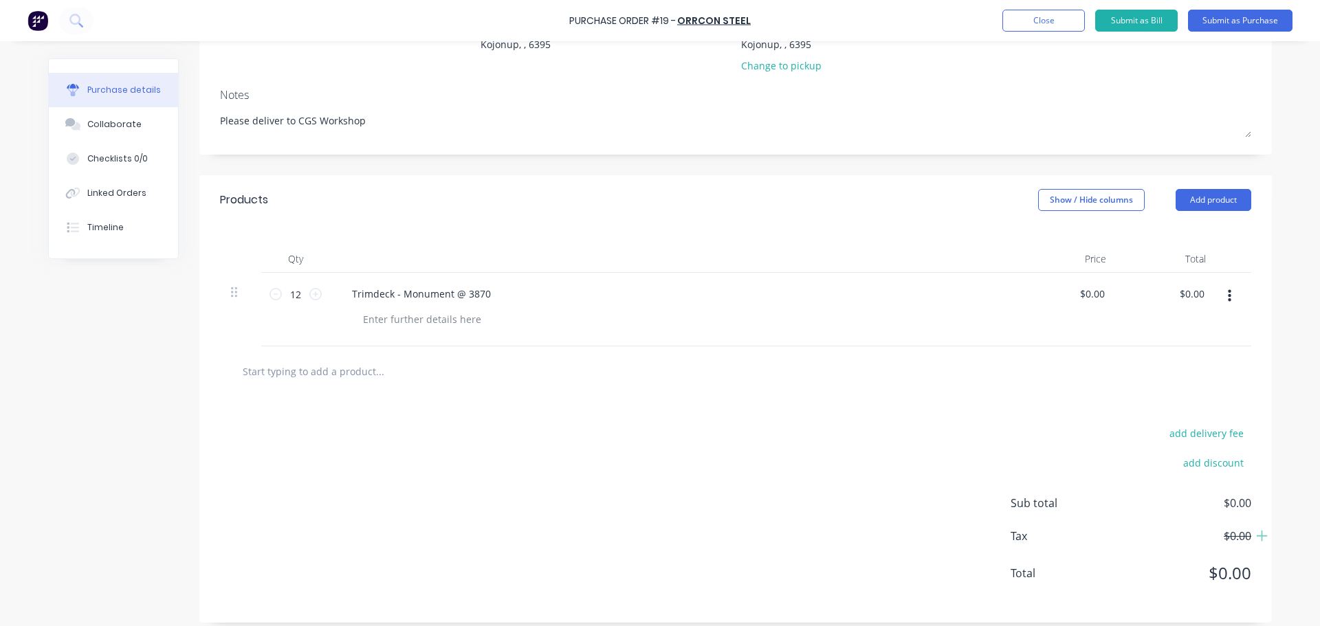
scroll to position [177, 0]
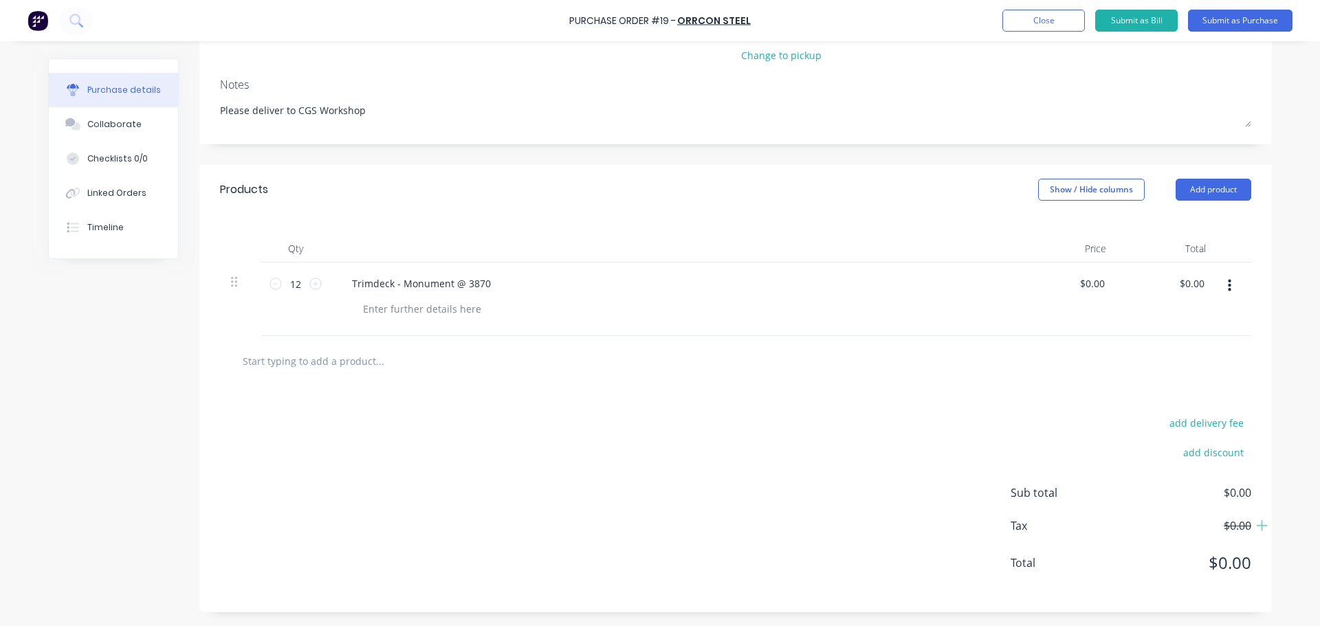
type textarea "Please deliver to CGS Workshop"
click at [286, 366] on input "text" at bounding box center [379, 360] width 275 height 27
type textarea "x"
type textarea "Please deliver to CGS Workshop"
type textarea "x"
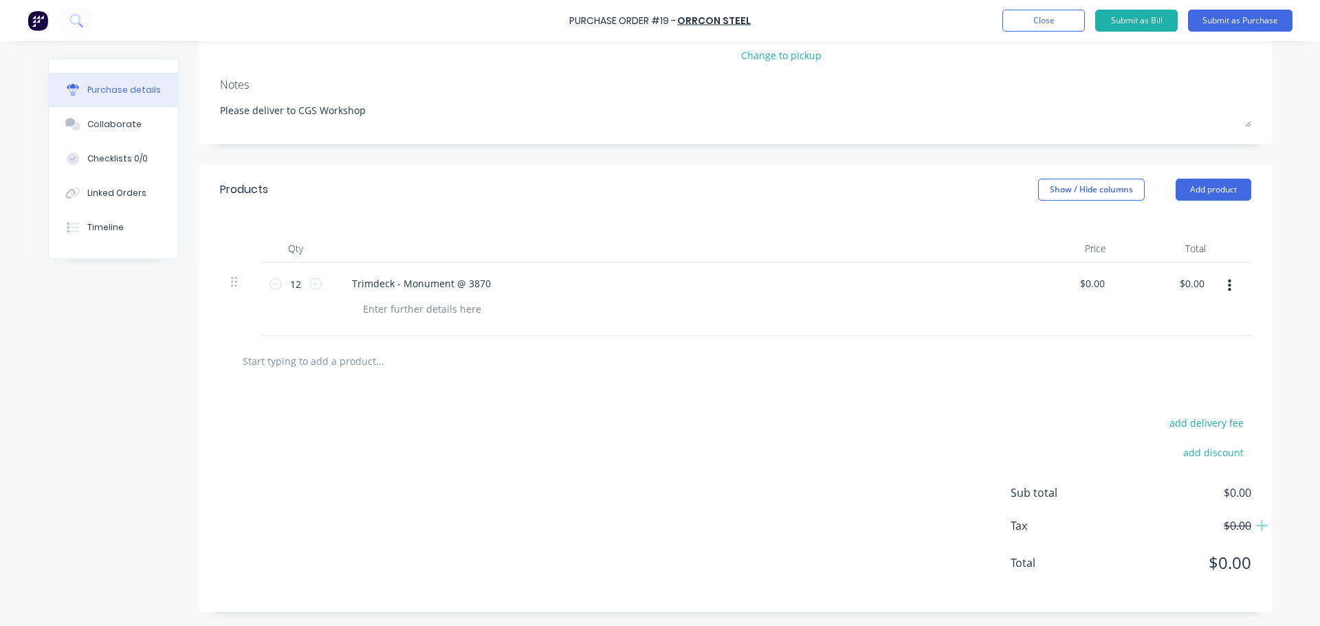
type input "T"
type textarea "x"
type input "Tr"
type textarea "x"
type input "Tri"
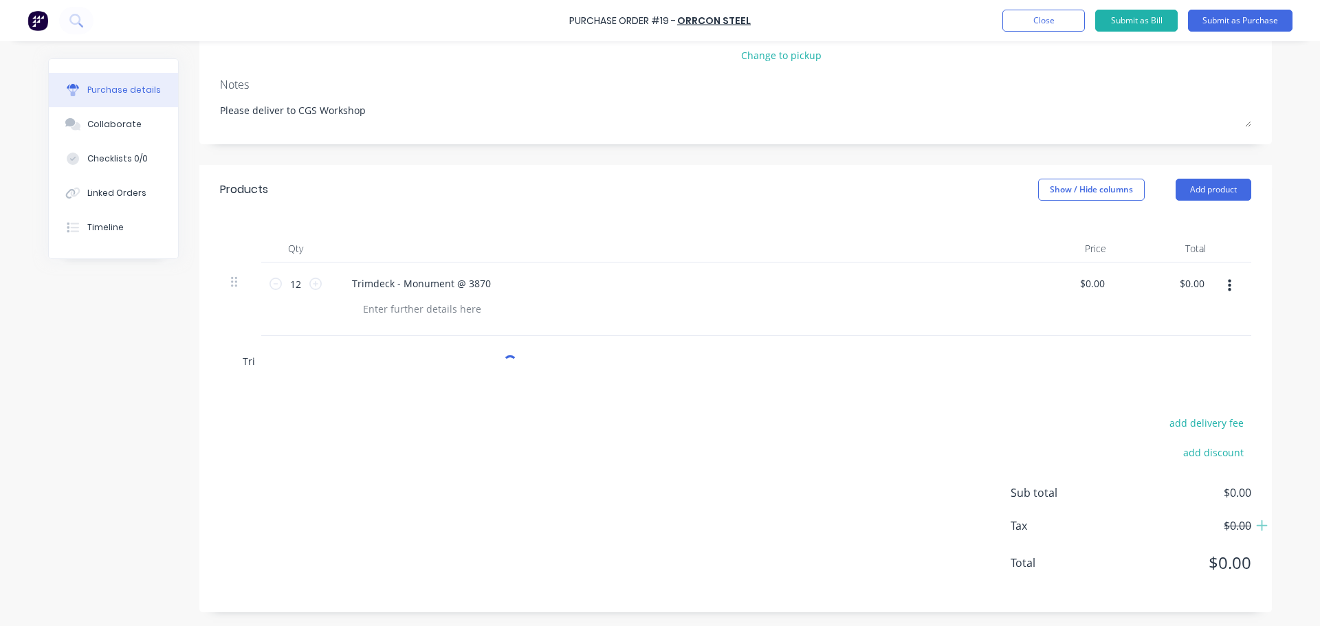
type textarea "x"
type input "Trim"
type textarea "x"
type input "Trimd"
type textarea "x"
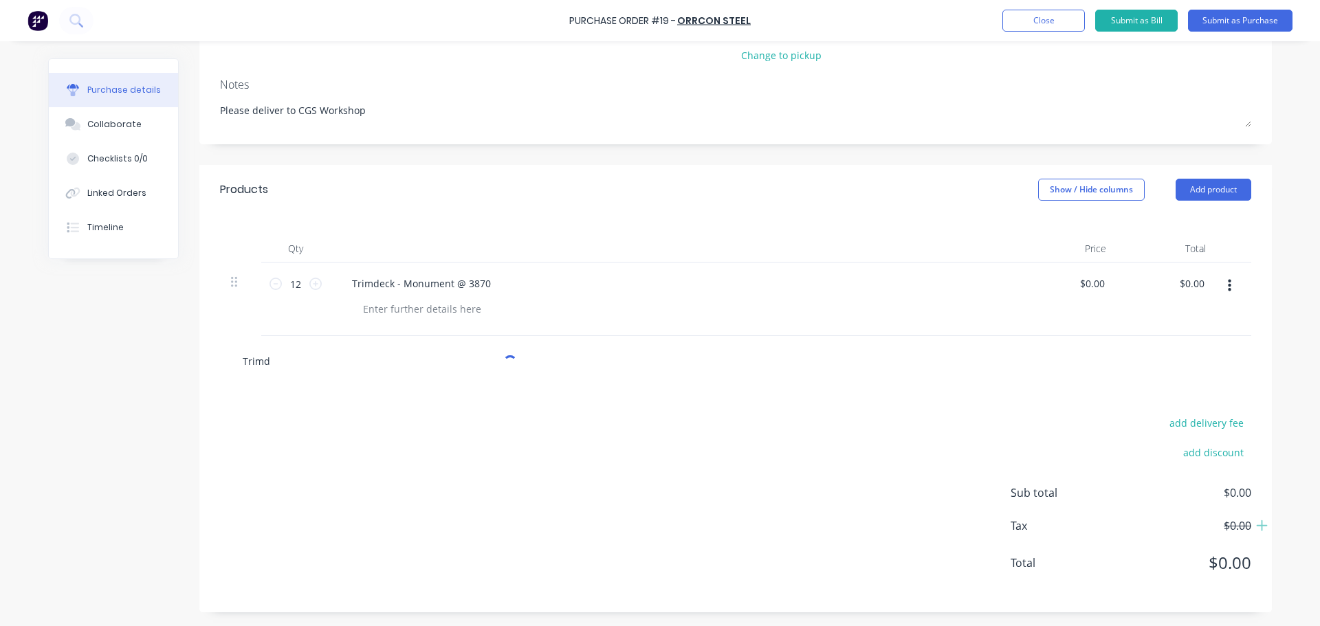
type input "Trimde"
type textarea "x"
type input "Trimdec"
type textarea "x"
type input "Trimdeck"
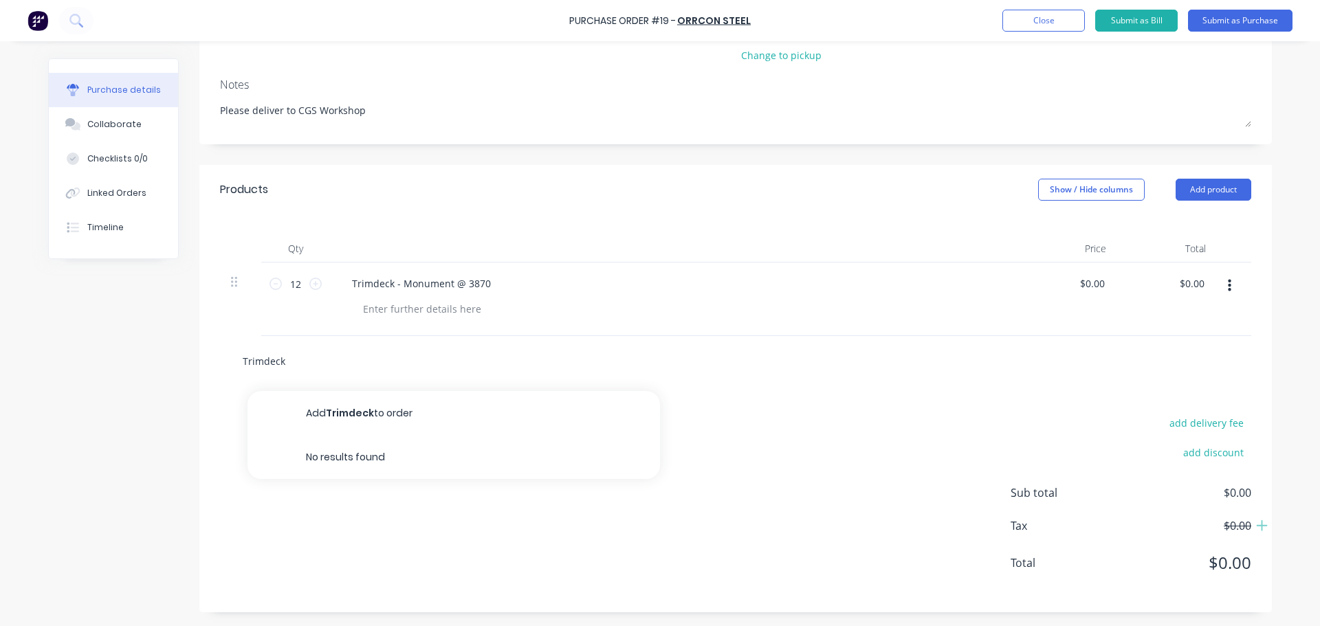
type textarea "x"
type input "Trimdeck"
type textarea "x"
type input "Trimdeck -"
type textarea "x"
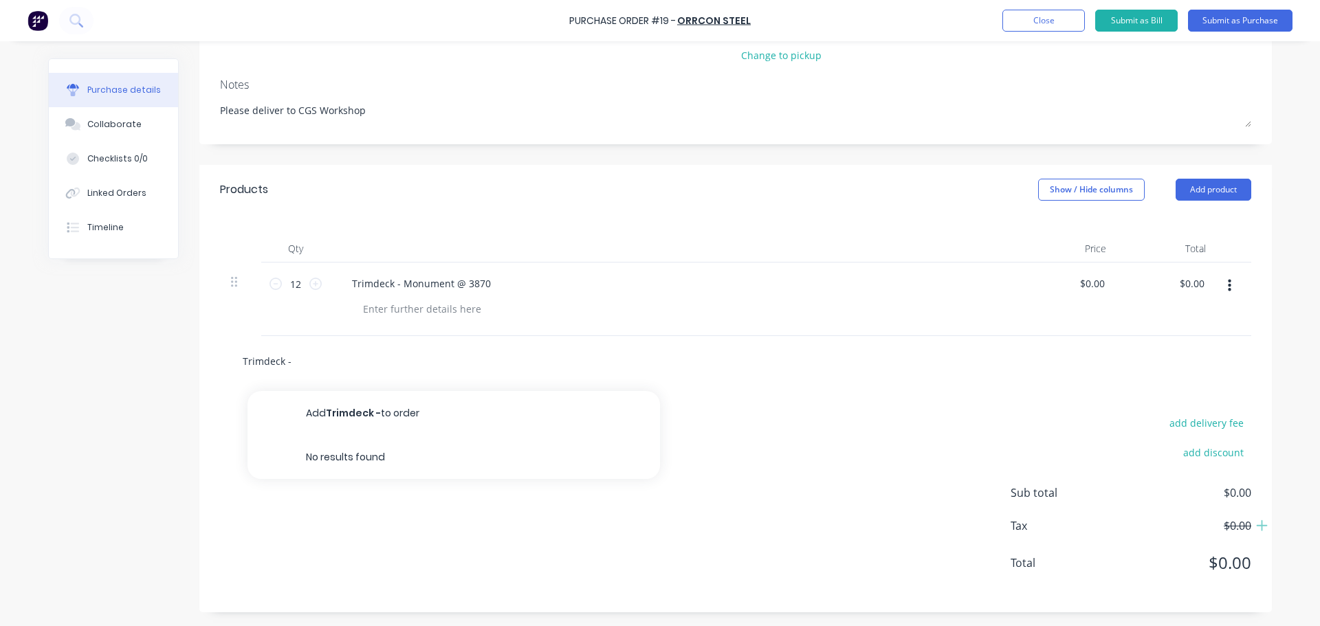
type input "Trimdeck -"
type textarea "x"
type input "Trimdeck - S"
type textarea "x"
type input "Trimdeck - Su"
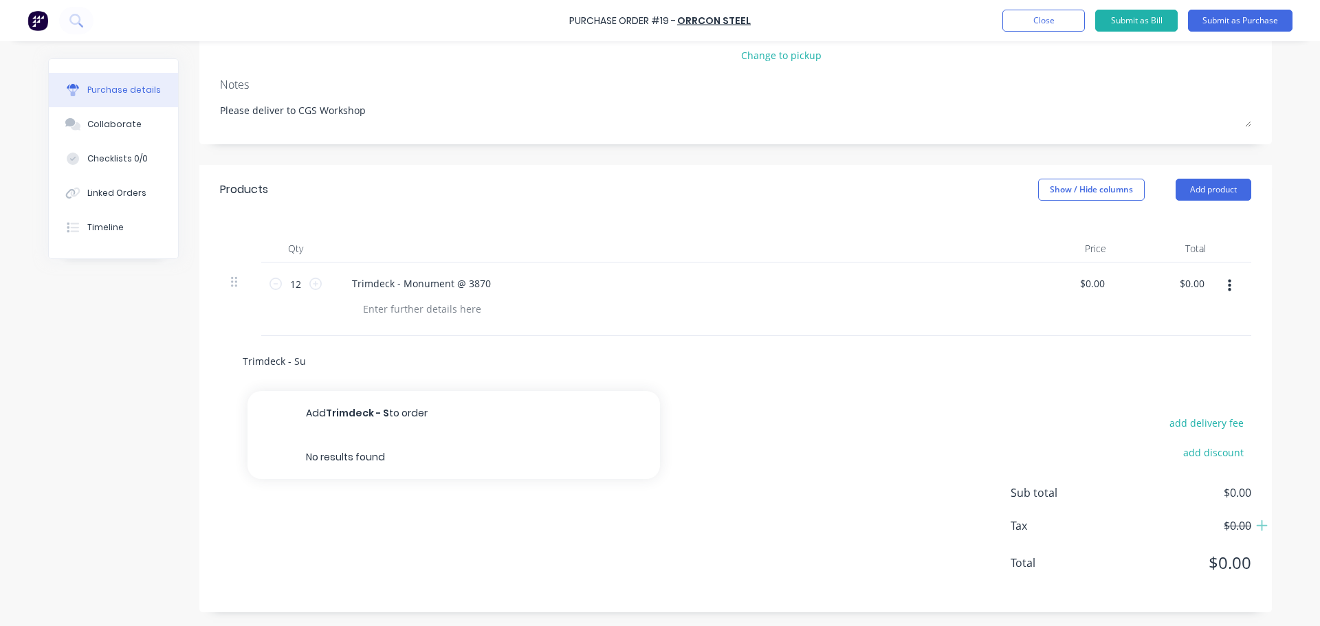
type textarea "x"
type input "Trimdeck - Sur"
type textarea "x"
type input "Trimdeck - Surf"
type textarea "x"
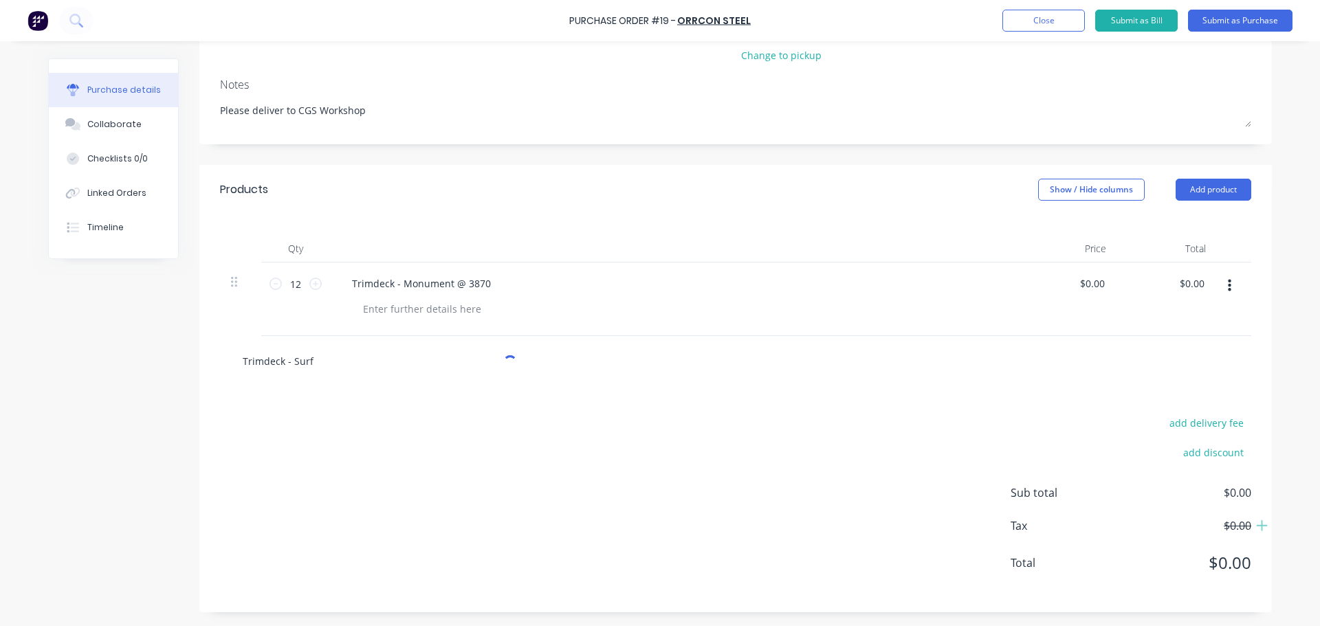
type input "Trimdeck - Surfm"
type textarea "x"
type input "Trimdeck - Surfmi"
type textarea "x"
type input "Trimdeck - Surfmis"
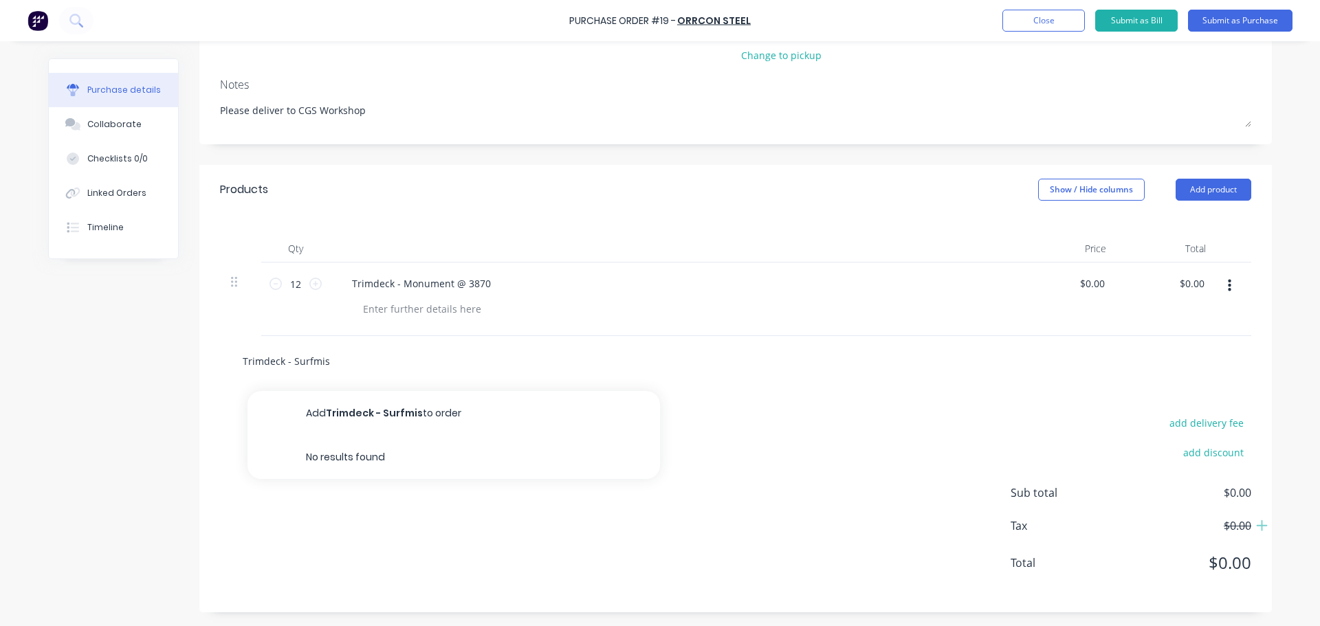
type textarea "x"
type input "Trimdeck - Surfmist"
type textarea "x"
type input "Trimdeck - Surfmist"
type textarea "x"
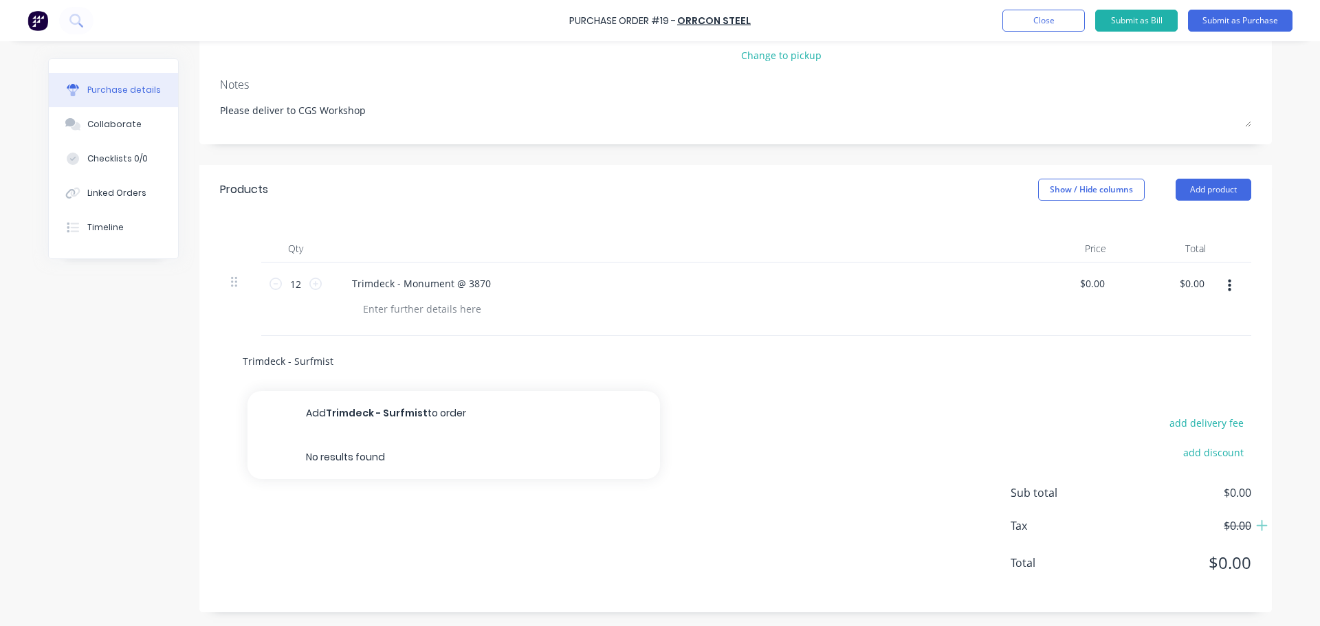
type input "Trimdeck - Surfmist @"
type textarea "x"
type input "Trimdeck - Surfmist @"
type textarea "x"
type input "Trimdeck - Surfmist @ 3"
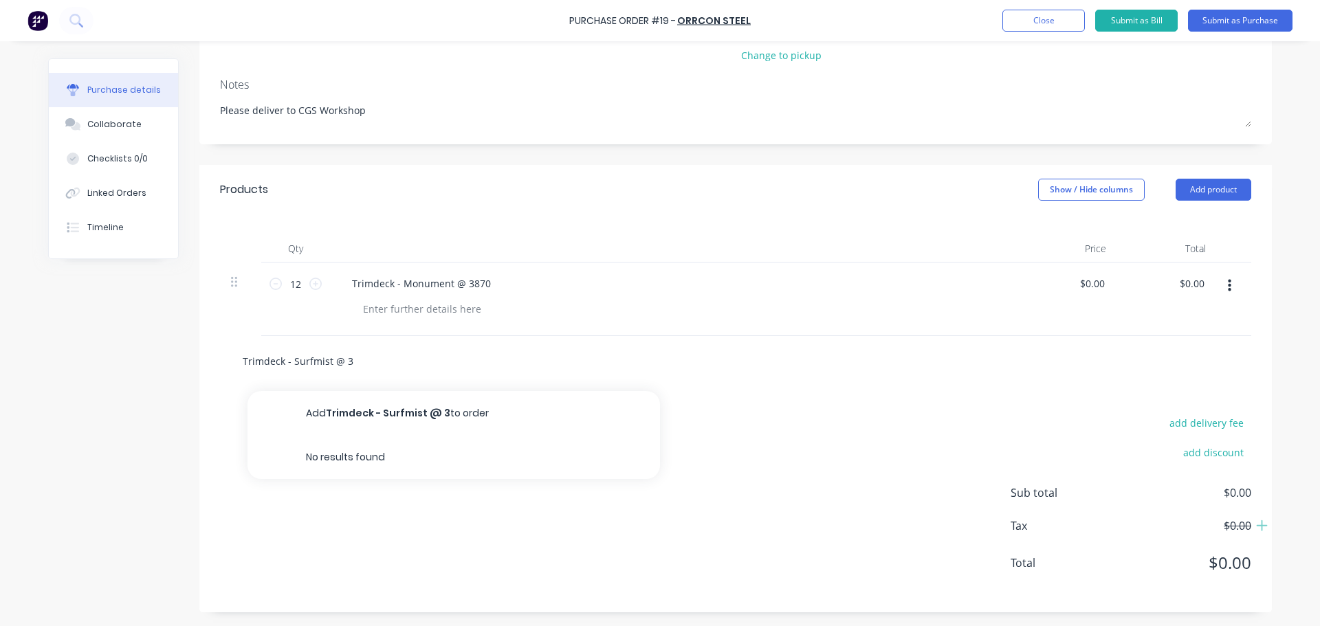
type textarea "x"
type input "Trimdeck - Surfmist @ 38"
type textarea "x"
type input "Trimdeck - Surfmist @ 387"
type textarea "x"
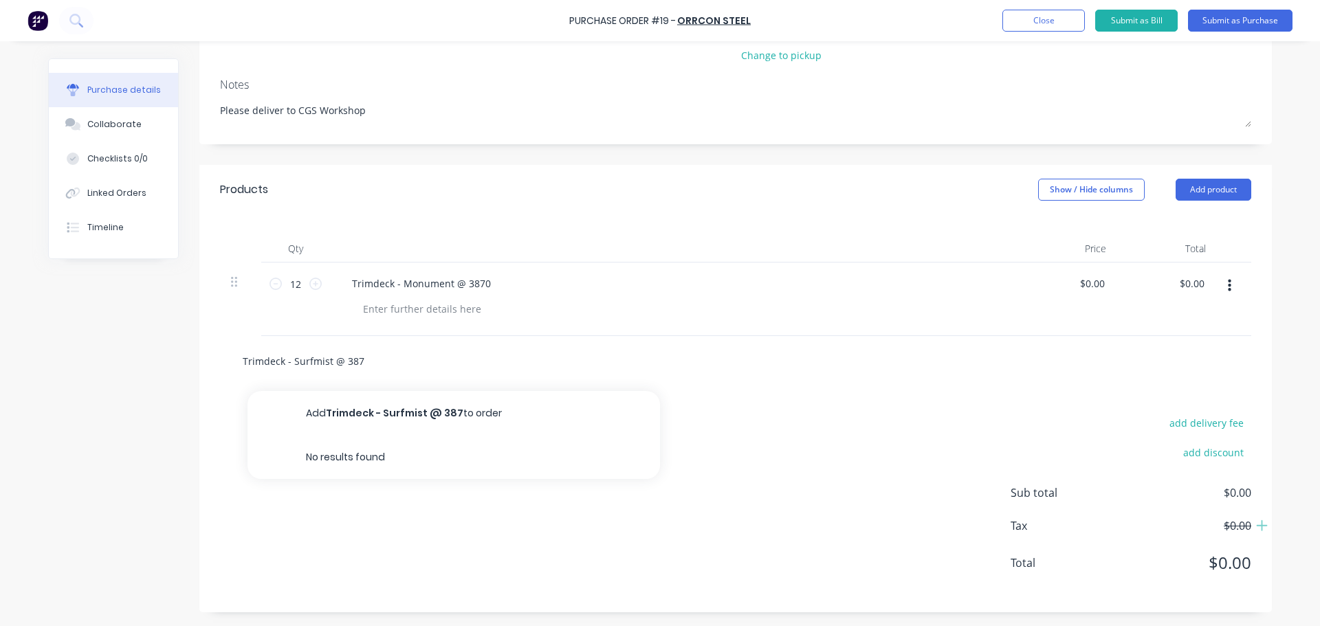
type input "Trimdeck - Surfmist @ 3870"
type textarea "x"
type input "Trimdeck - Surfmist @ 3870m"
type textarea "x"
type input "Trimdeck - Surfmist @ 3870mm"
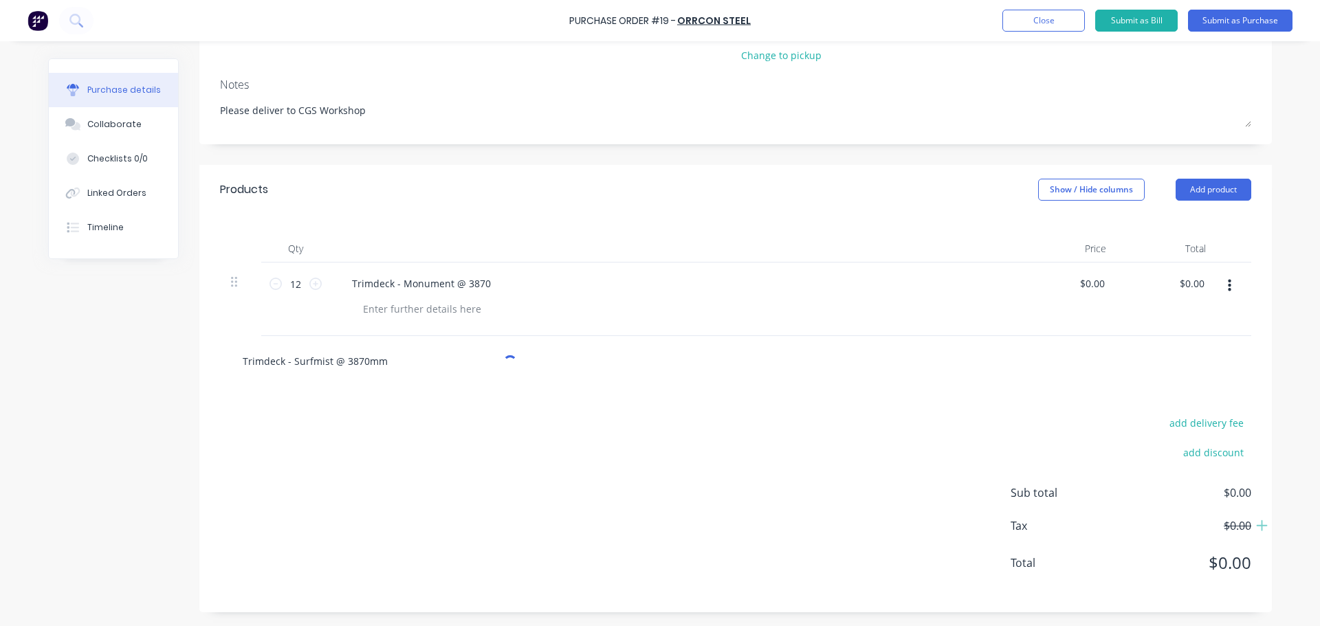
type textarea "x"
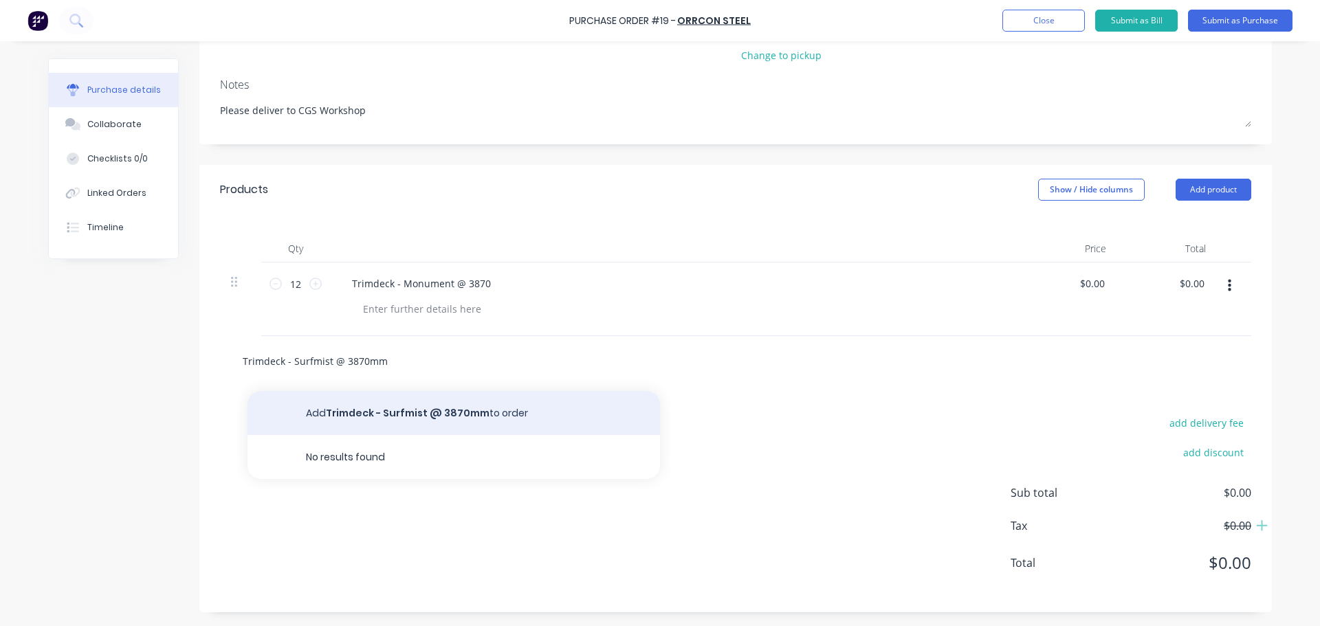
type input "Trimdeck - Surfmist @ 3870mm"
click at [424, 414] on button "Add Trimdeck - Surfmist @ 3870mm to order" at bounding box center [453, 413] width 412 height 44
type textarea "x"
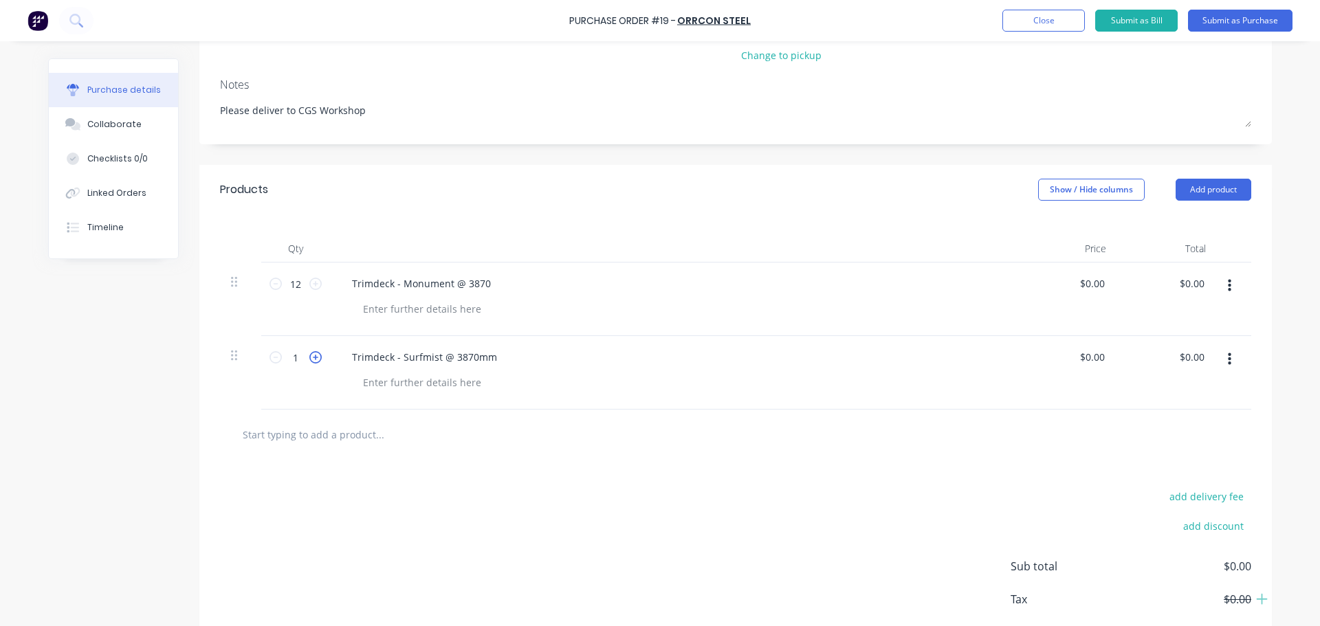
click at [311, 356] on icon at bounding box center [315, 357] width 12 height 12
type textarea "x"
type input "2"
click at [311, 356] on icon at bounding box center [315, 357] width 12 height 12
type textarea "x"
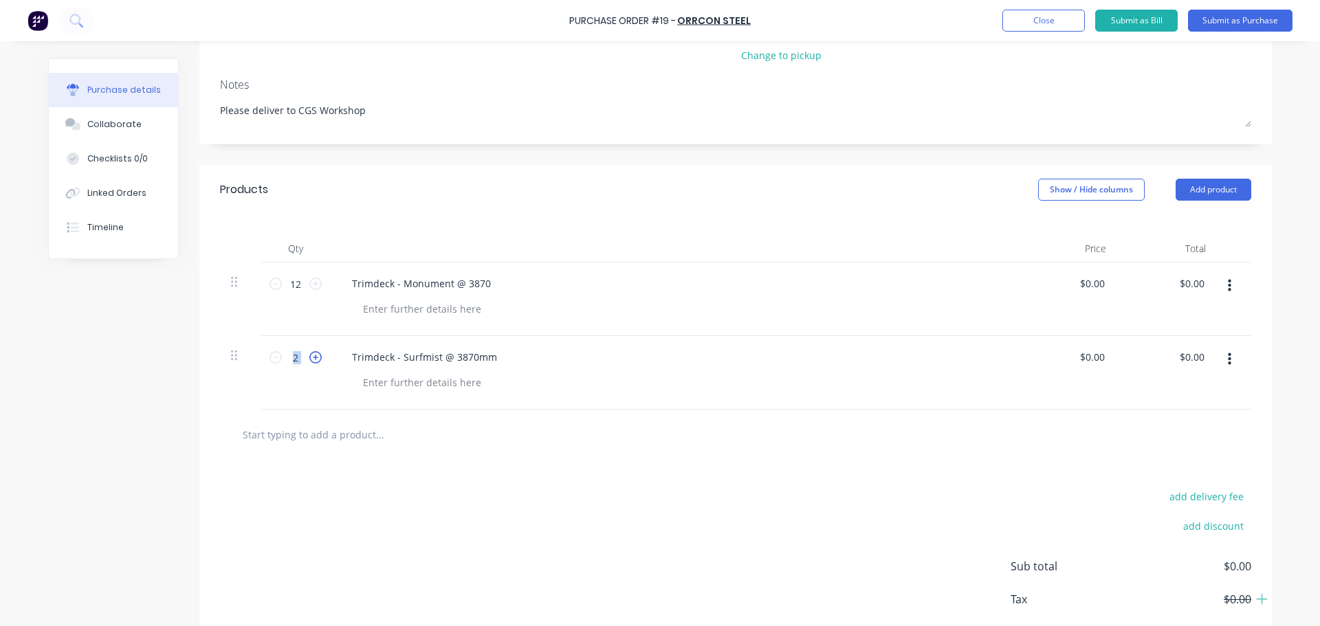
type input "3"
click at [311, 356] on icon at bounding box center [315, 357] width 12 height 12
type textarea "x"
type input "4"
click at [311, 356] on icon at bounding box center [315, 357] width 12 height 12
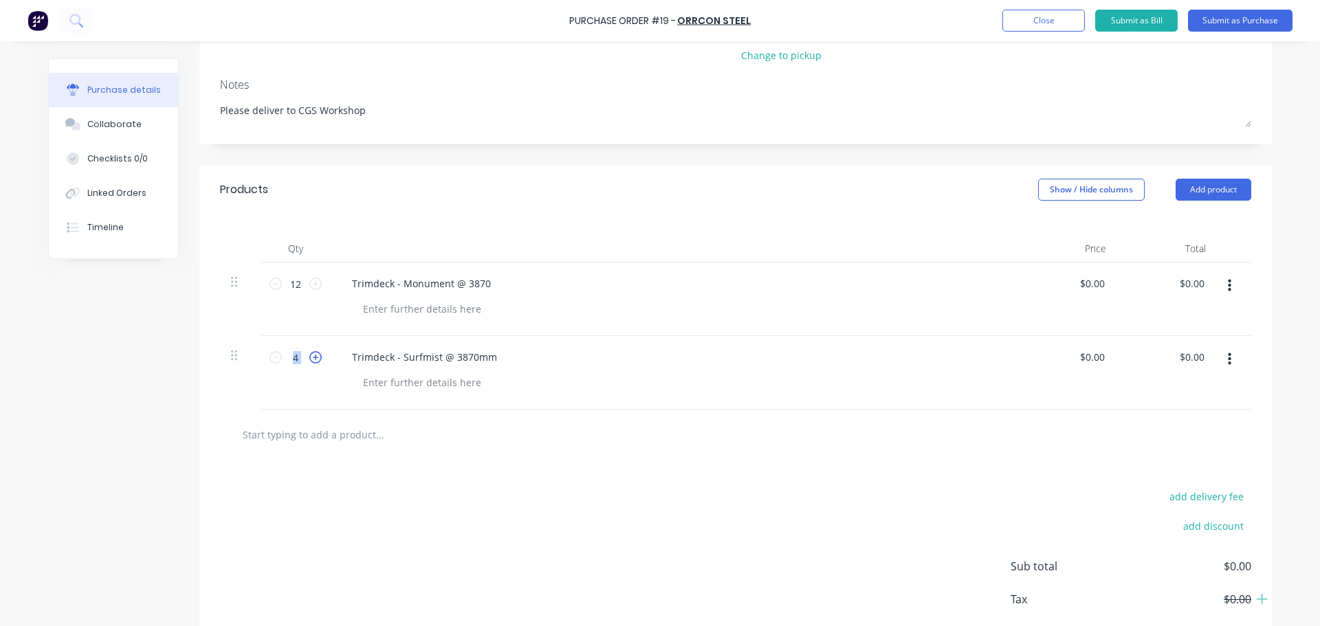
type textarea "x"
type input "5"
click at [311, 356] on icon at bounding box center [315, 357] width 12 height 12
type textarea "x"
type input "6"
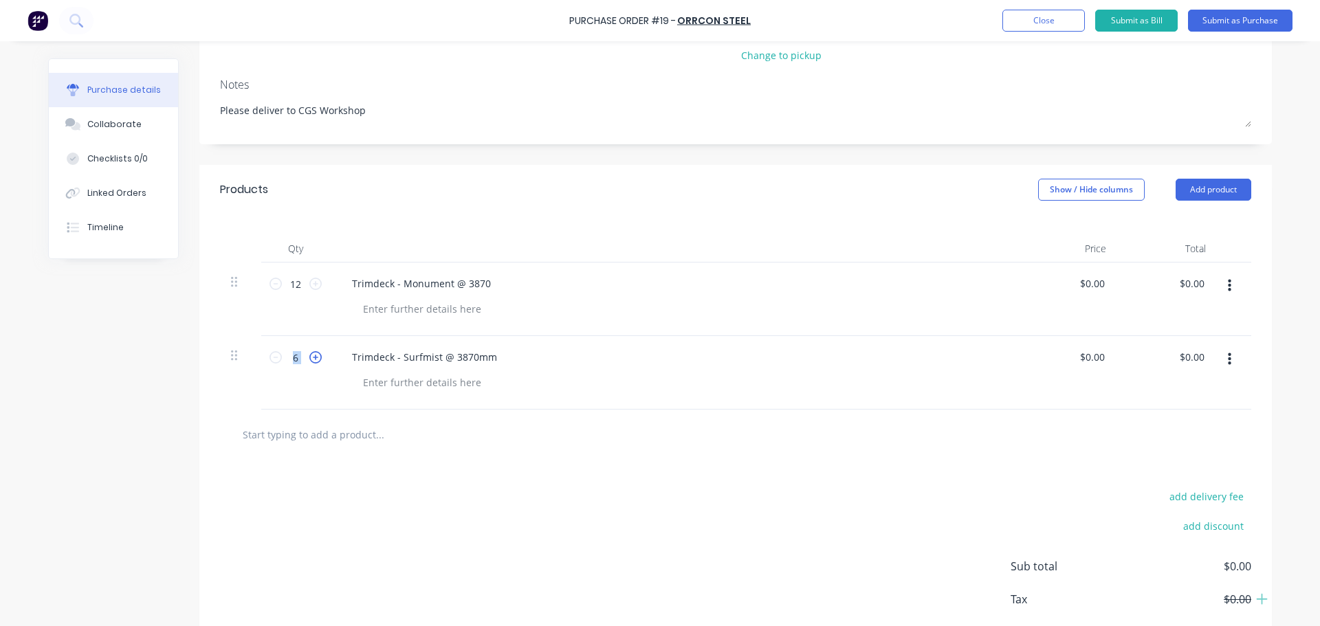
click at [311, 356] on icon at bounding box center [315, 357] width 12 height 12
type textarea "x"
type input "7"
click at [311, 356] on icon at bounding box center [315, 357] width 12 height 12
type textarea "x"
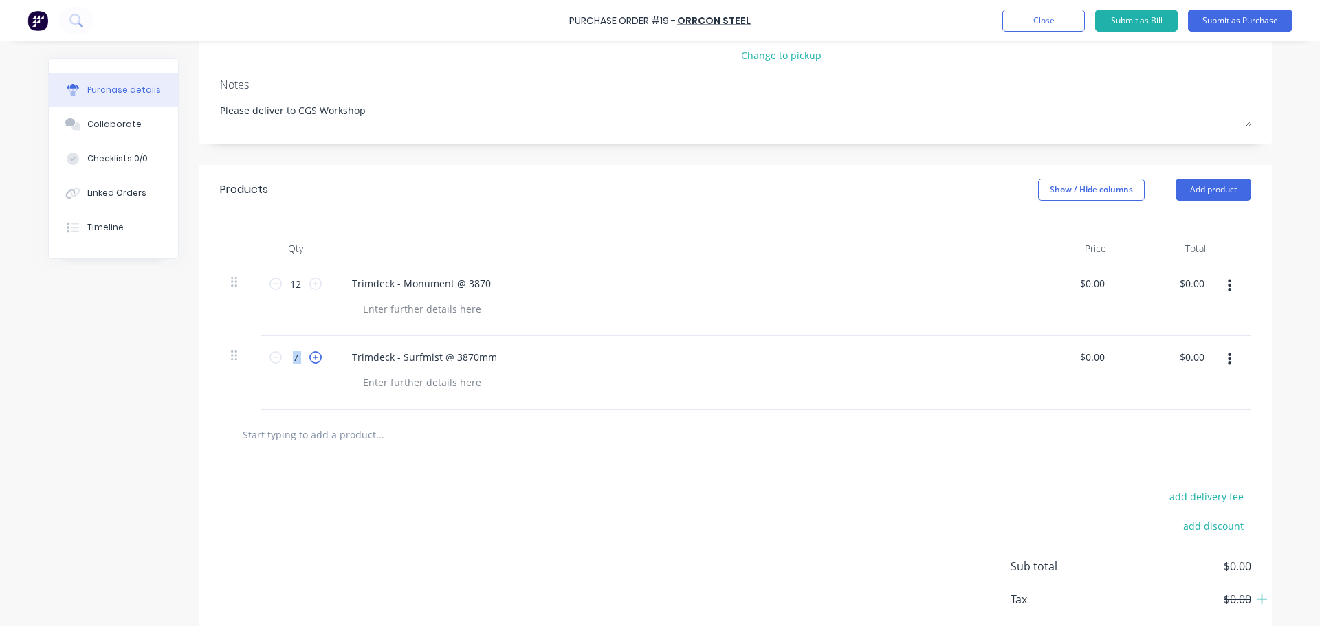
type input "8"
click at [311, 356] on icon at bounding box center [315, 357] width 12 height 12
type textarea "x"
type input "9"
click at [311, 356] on icon at bounding box center [315, 357] width 12 height 12
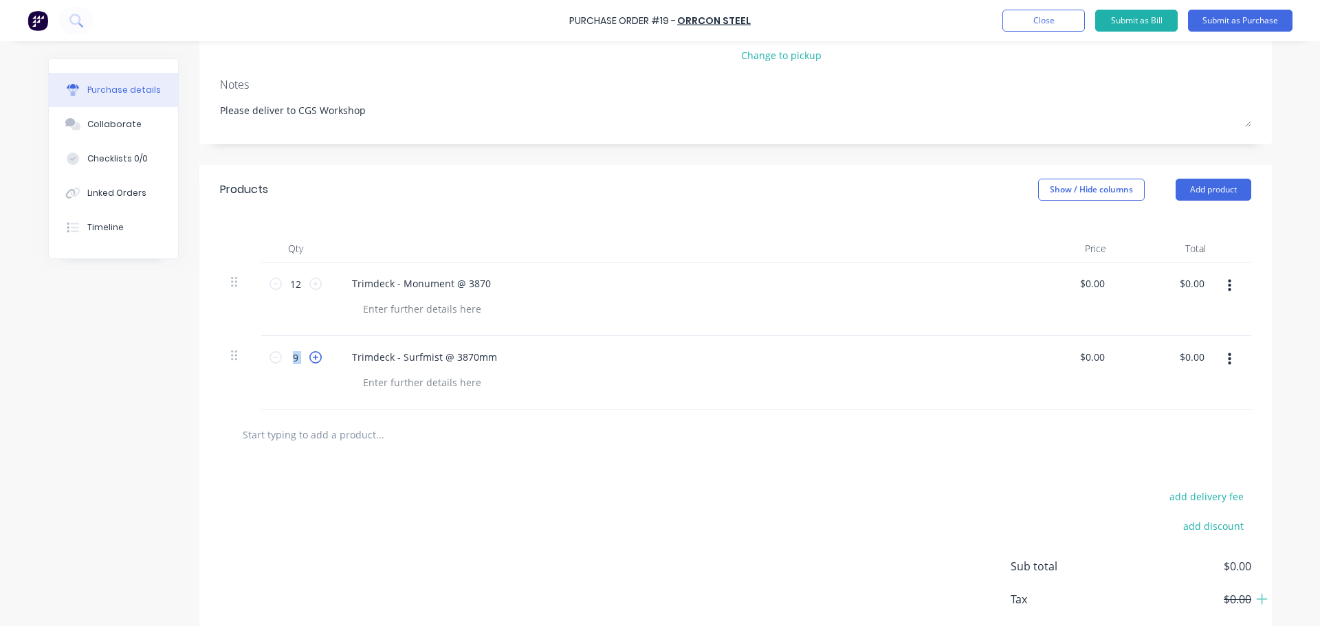
type textarea "x"
type input "10"
click at [311, 356] on icon at bounding box center [315, 357] width 12 height 12
type textarea "x"
type input "11"
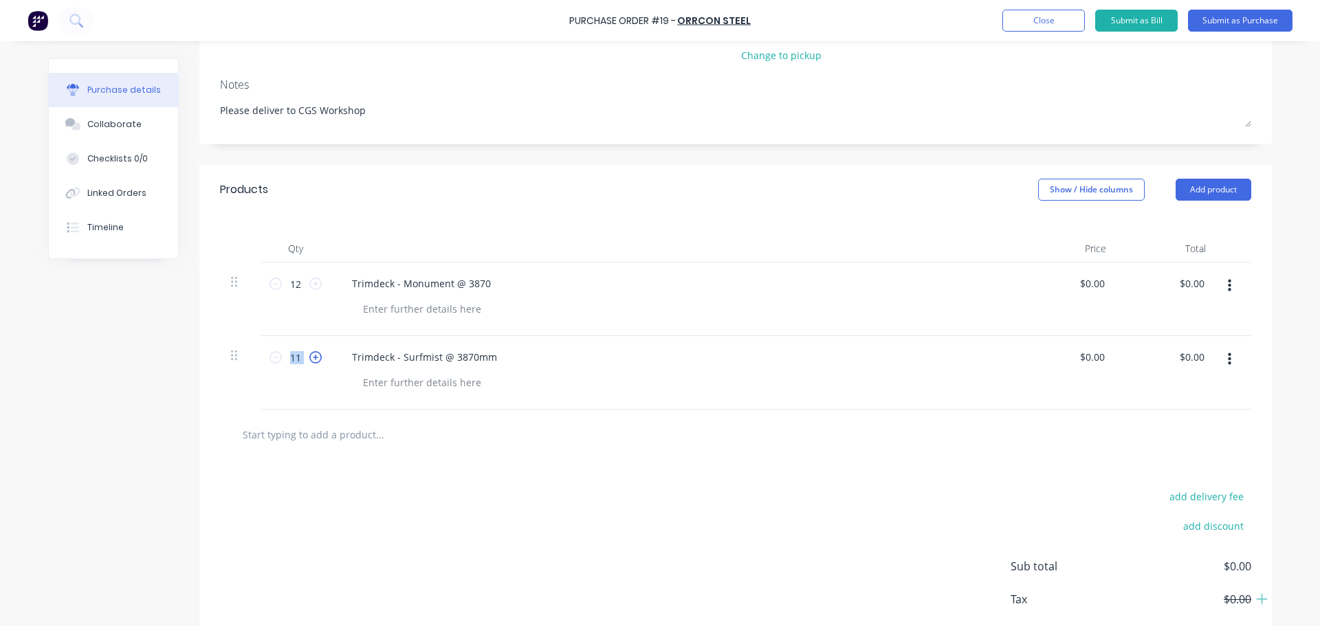
click at [311, 356] on icon at bounding box center [315, 357] width 12 height 12
type textarea "x"
type input "12"
type textarea "x"
click at [483, 282] on div "Trimdeck - Monument @ 3870" at bounding box center [421, 284] width 161 height 20
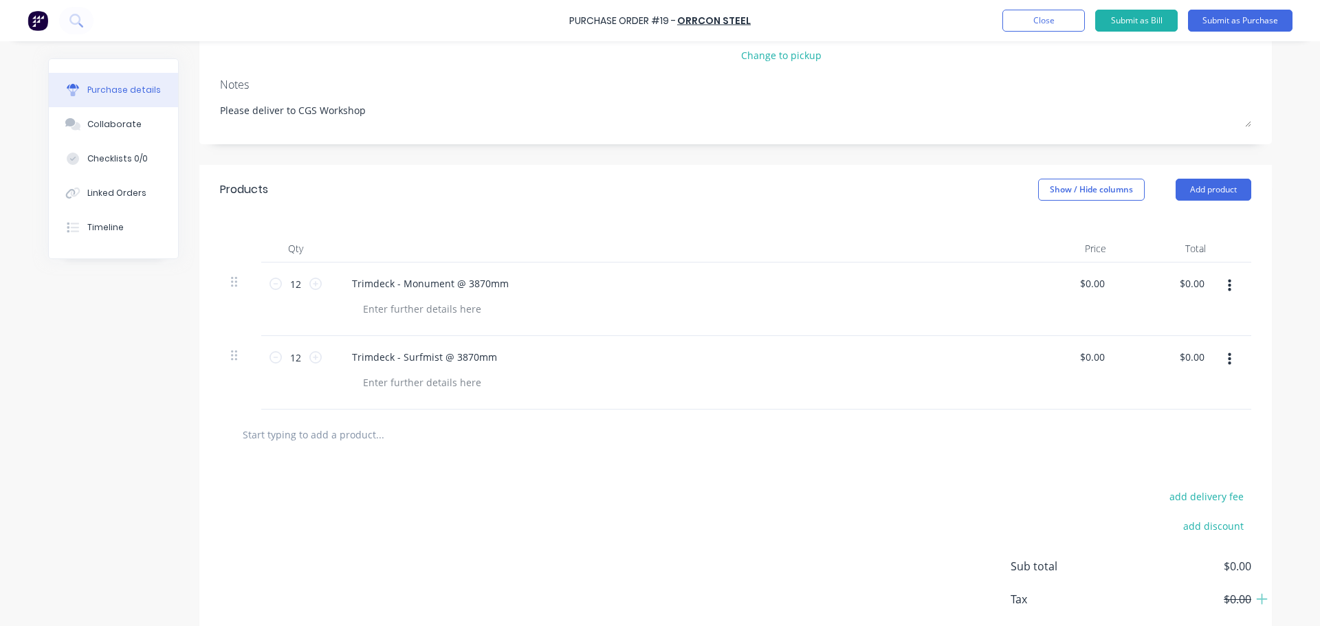
click at [308, 437] on input "text" at bounding box center [379, 434] width 275 height 27
type textarea "x"
type input "B"
type textarea "x"
type input "Bo"
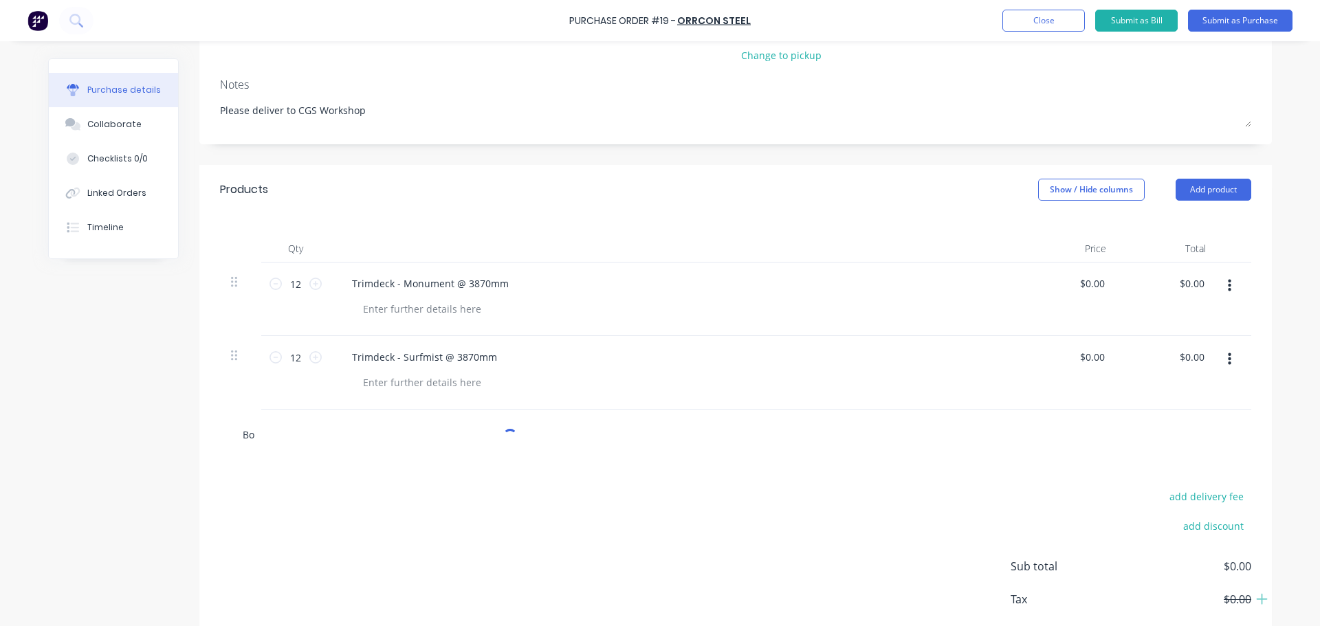
type textarea "x"
type input "Box"
type textarea "x"
type input "Box"
type textarea "x"
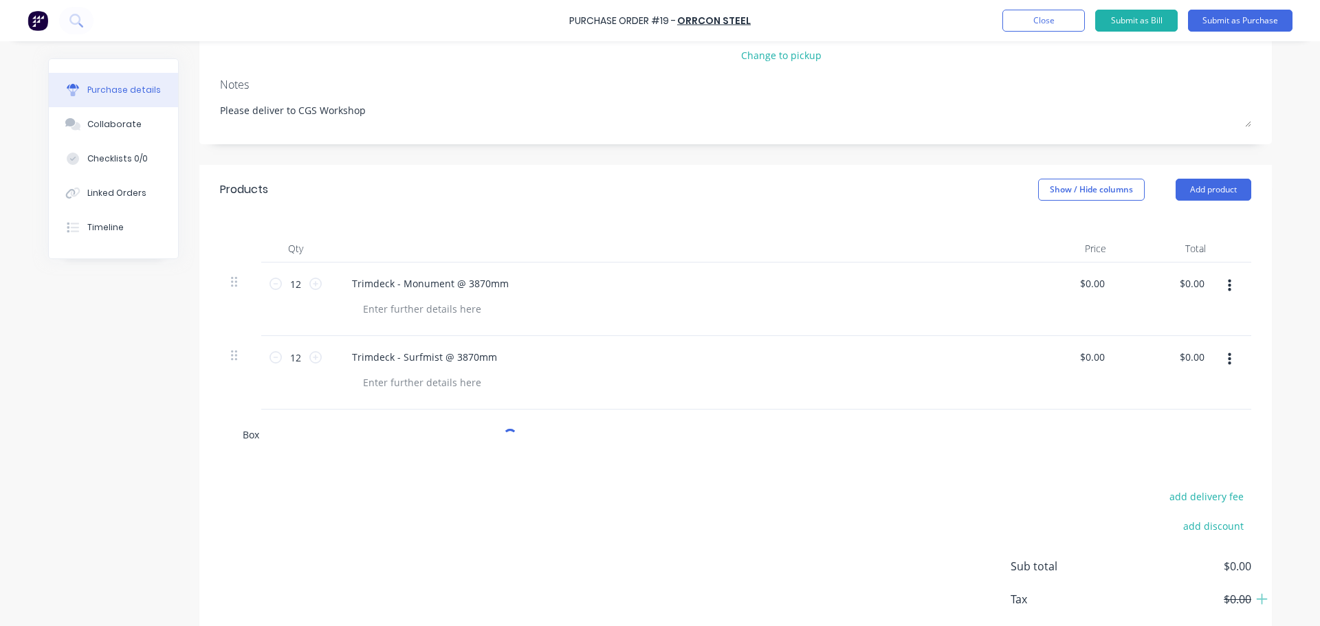
type input "Box o"
type textarea "x"
type input "Box of"
type textarea "x"
type input "Box of"
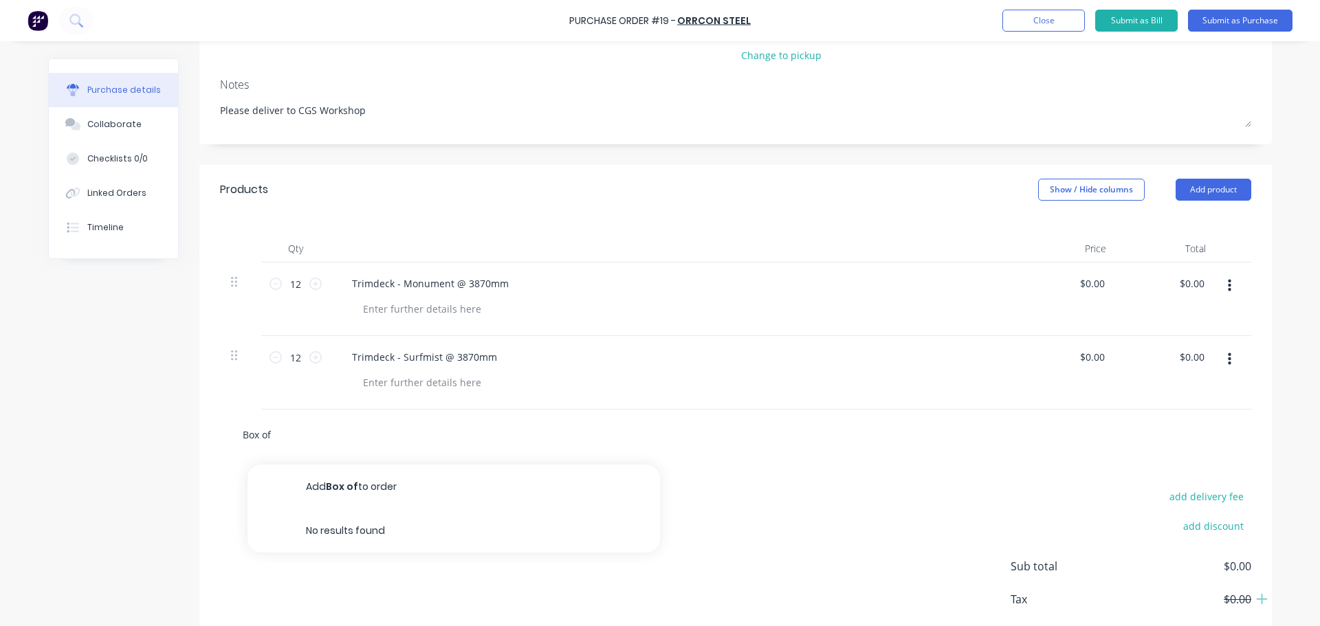
type textarea "x"
type input "Box of tim"
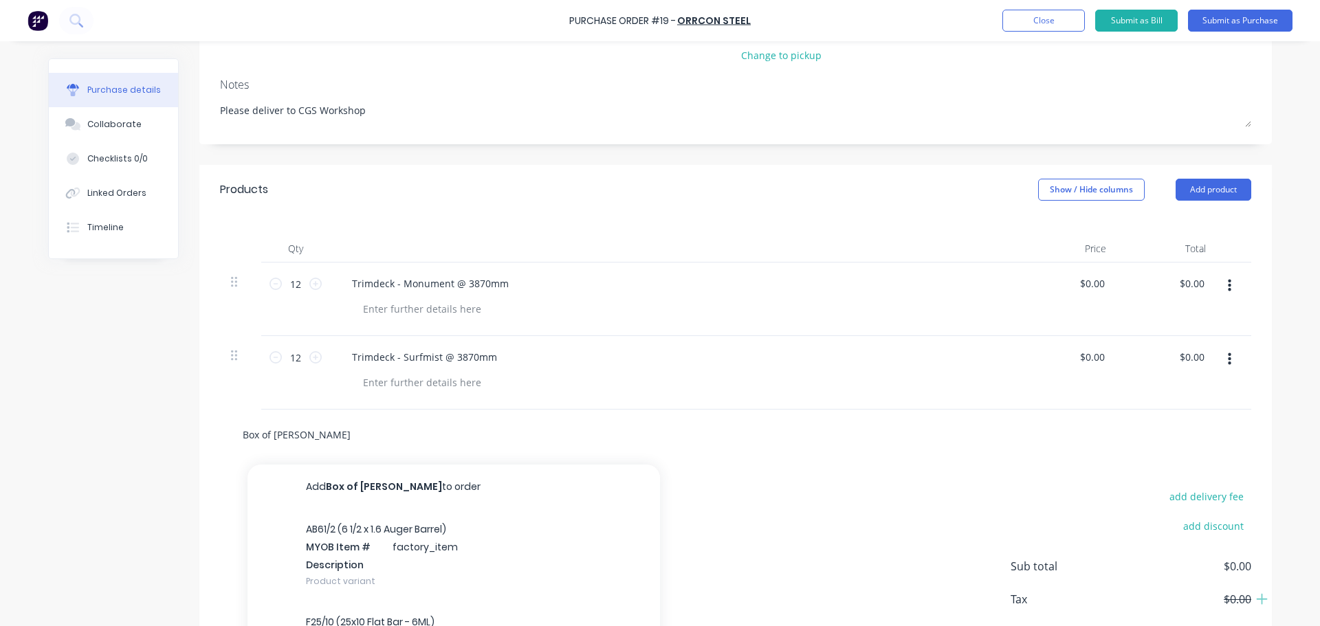
type textarea "x"
type input "Box of timber"
type textarea "x"
type input "Box of timber t"
type textarea "x"
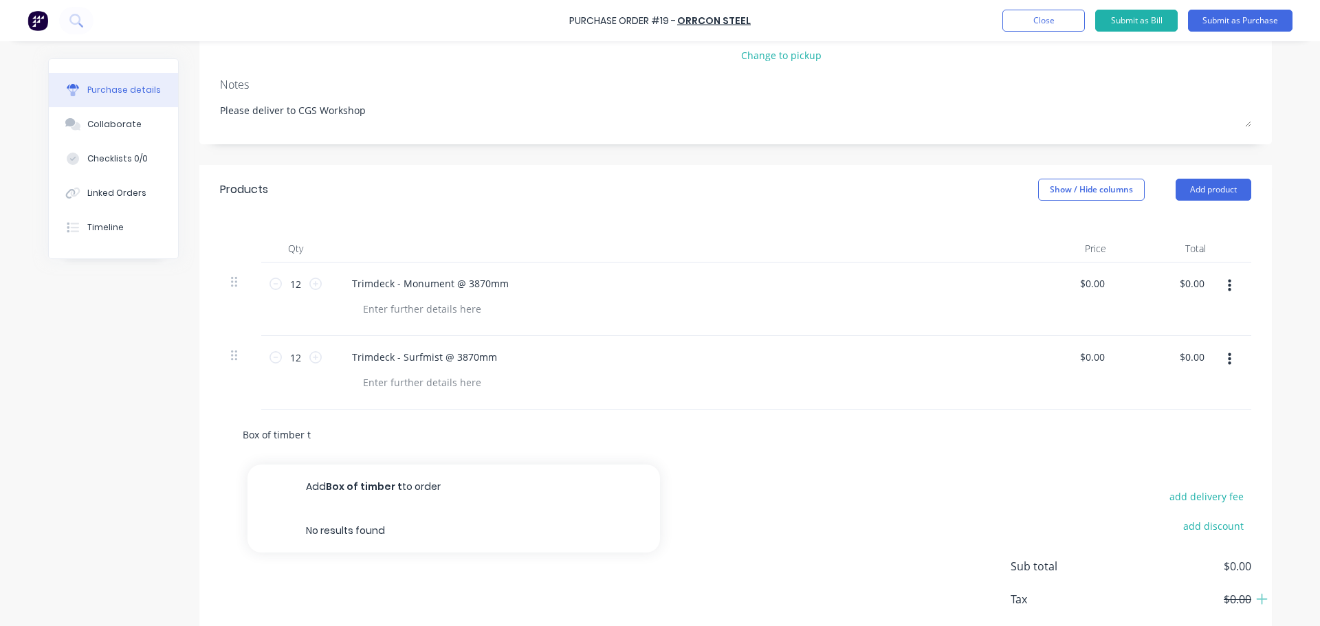
type input "Box of timber te"
type textarea "x"
type input "Box of timber tek"
type textarea "x"
type input "Box of timber tek"
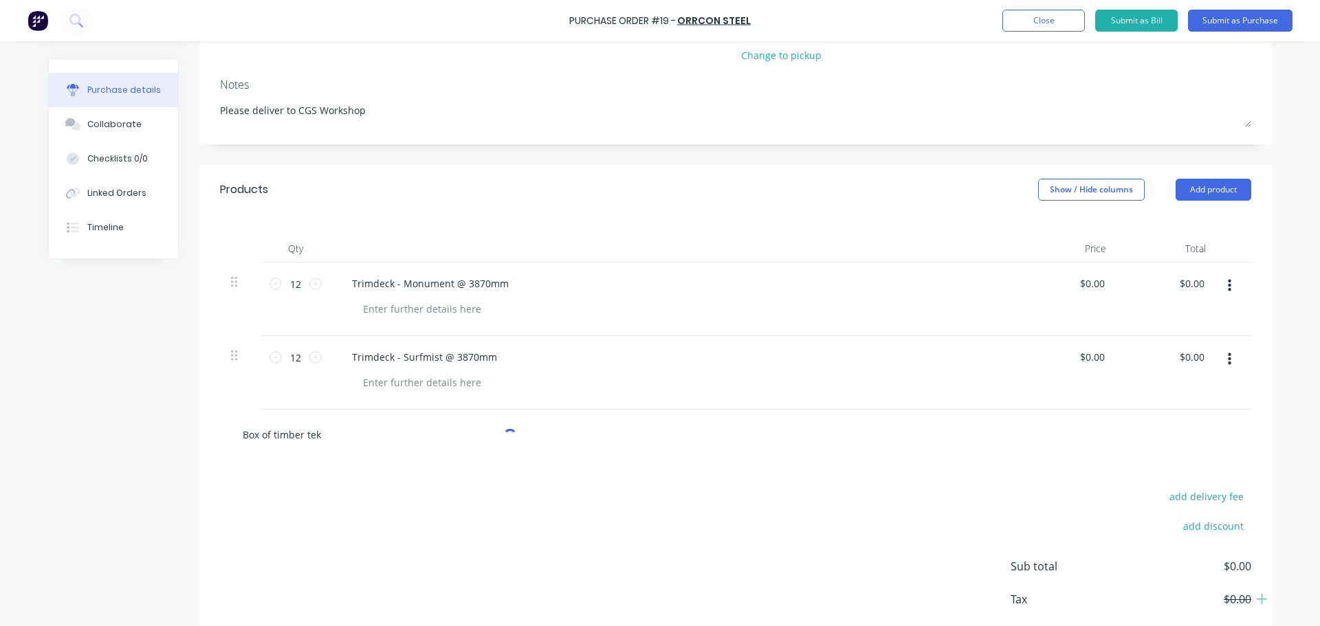
type textarea "x"
type input "Box of timber tek s"
type textarea "x"
type input "Box of timber tek sc"
type textarea "x"
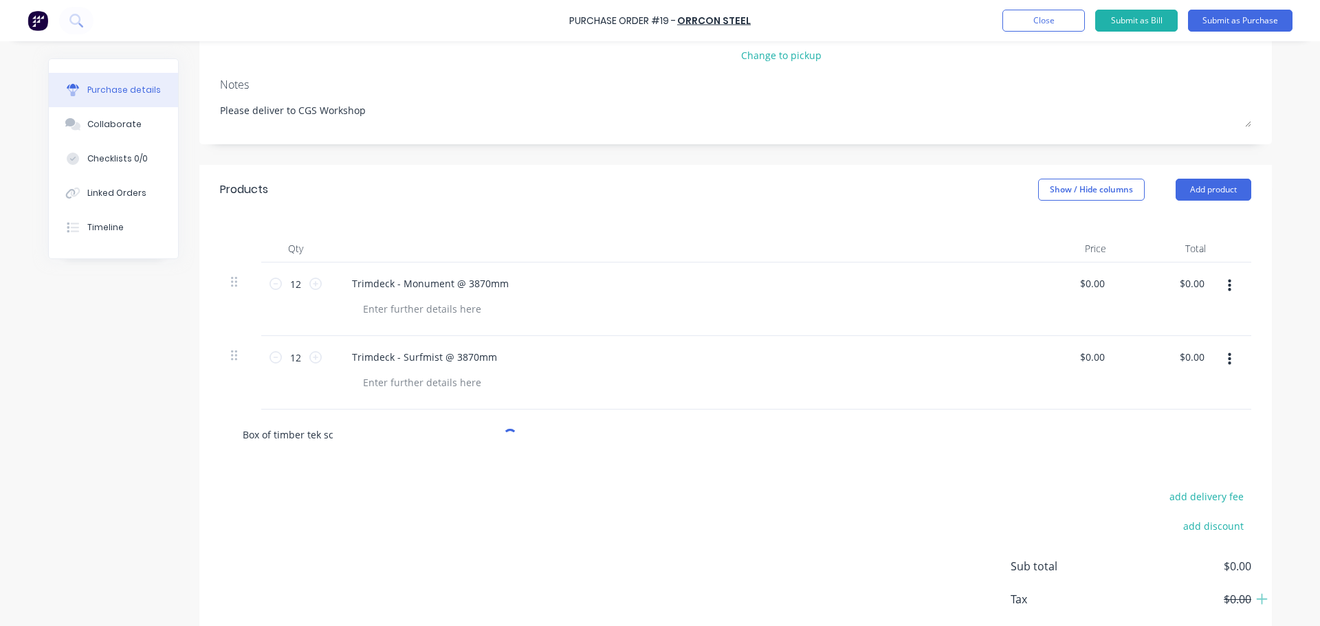
type input "Box of timber tek scr"
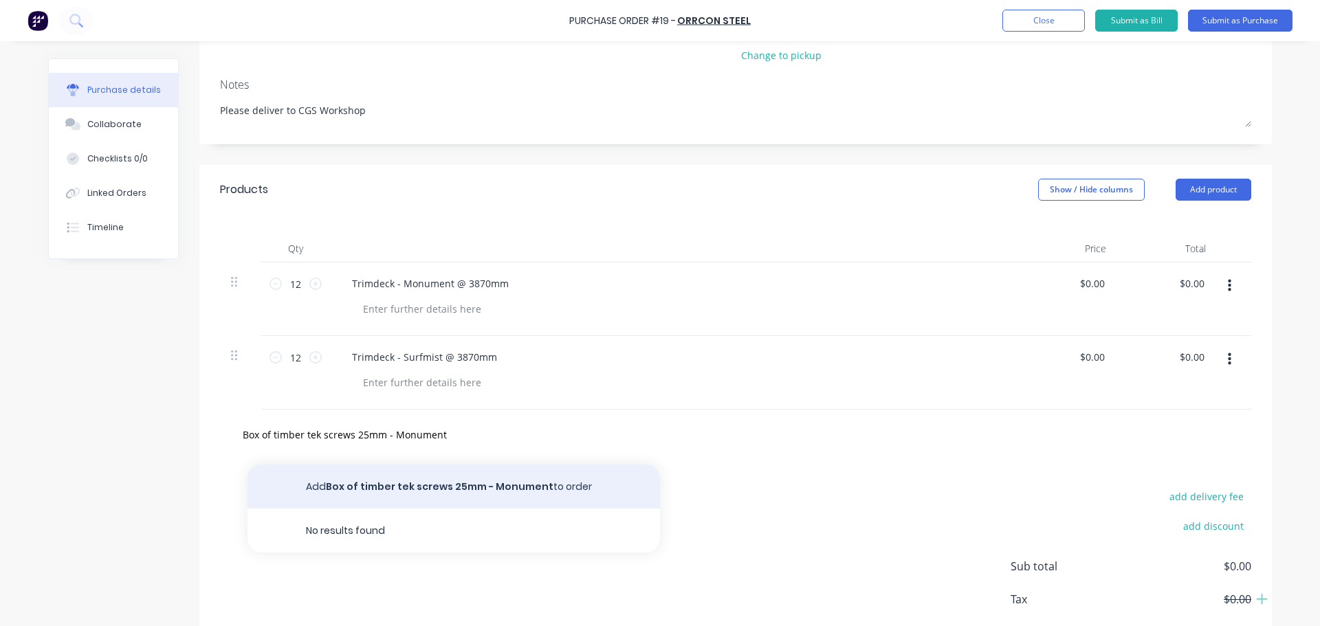
click at [442, 485] on button "Add Box of timber tek screws 25mm - Monument to order" at bounding box center [453, 487] width 412 height 44
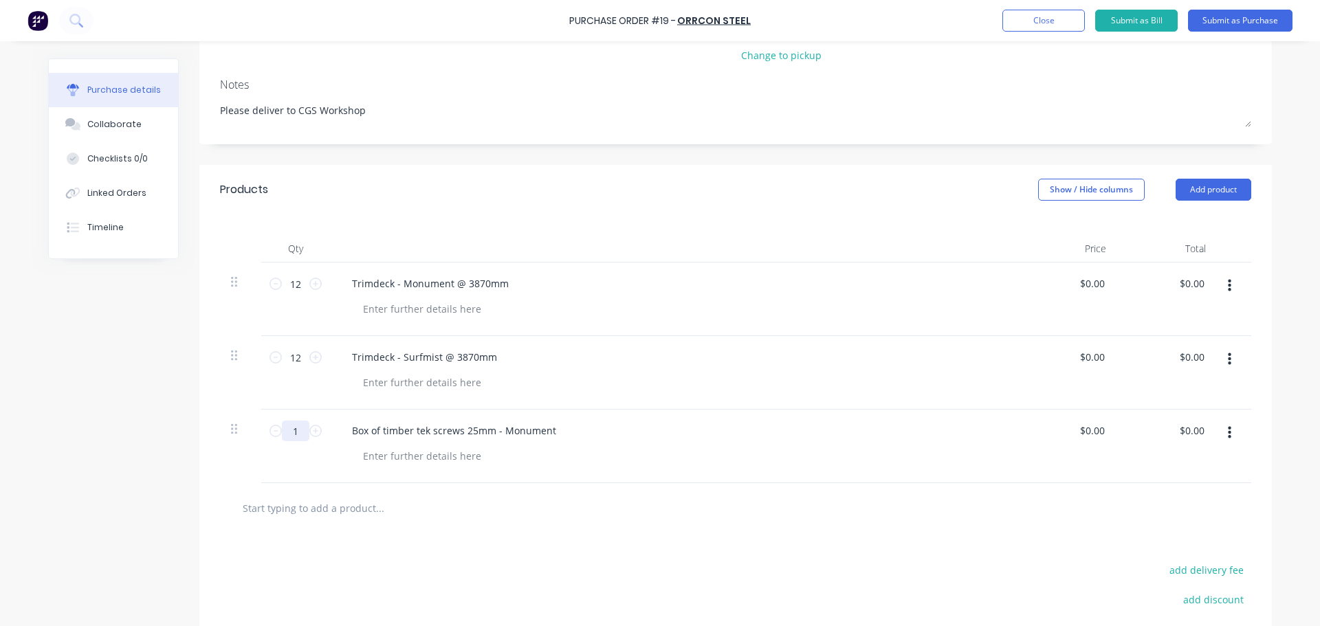
click at [293, 436] on input "1" at bounding box center [295, 431] width 27 height 21
click at [304, 506] on input "text" at bounding box center [379, 507] width 275 height 27
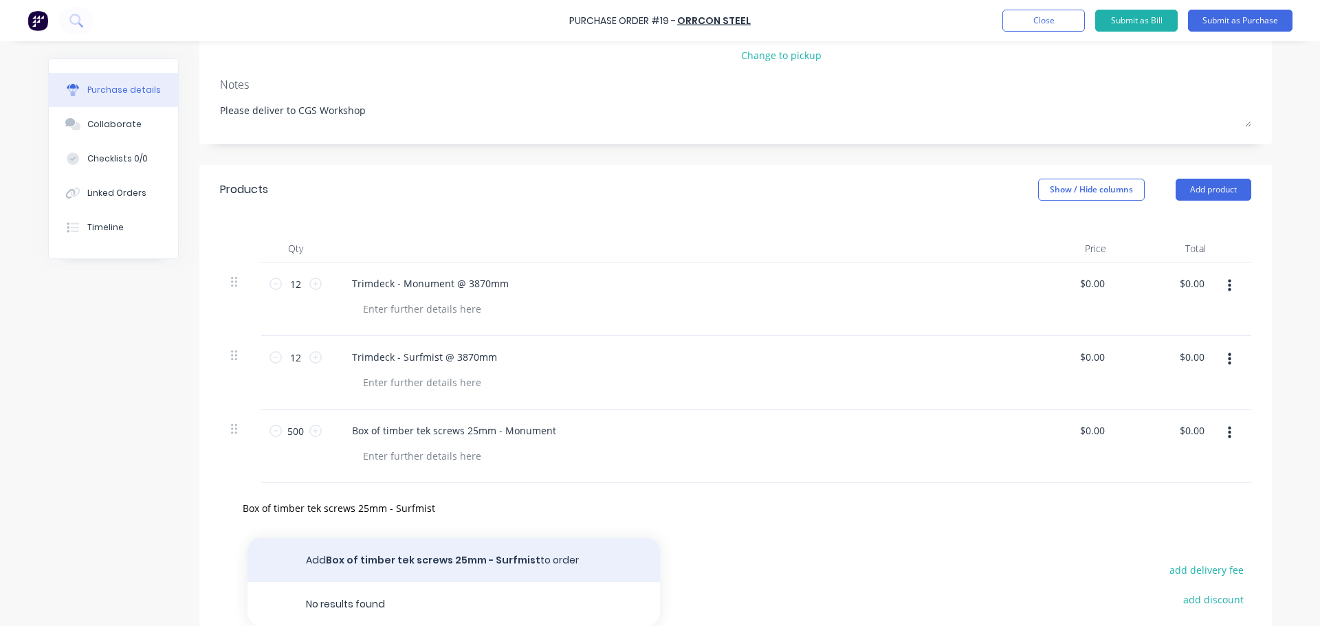
click at [436, 558] on button "Add Box of timber tek screws 25mm - Surfmist to order" at bounding box center [453, 560] width 412 height 44
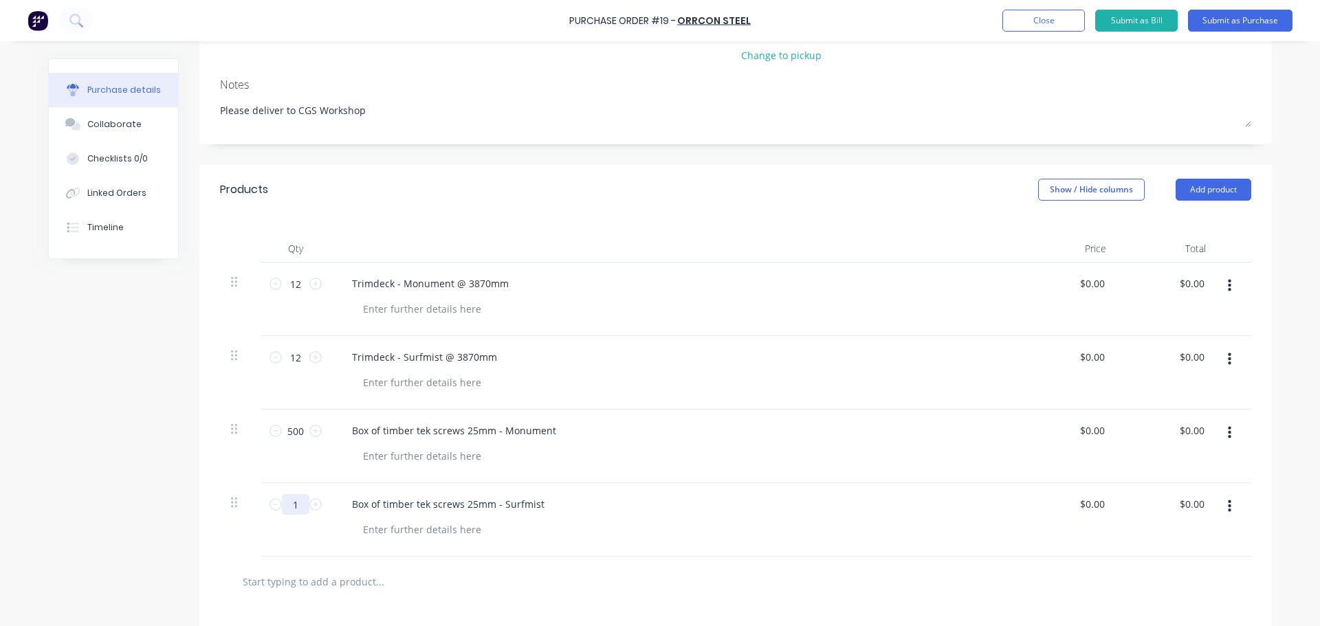
click at [300, 506] on input "1" at bounding box center [295, 504] width 27 height 21
click at [808, 577] on div at bounding box center [735, 581] width 1009 height 27
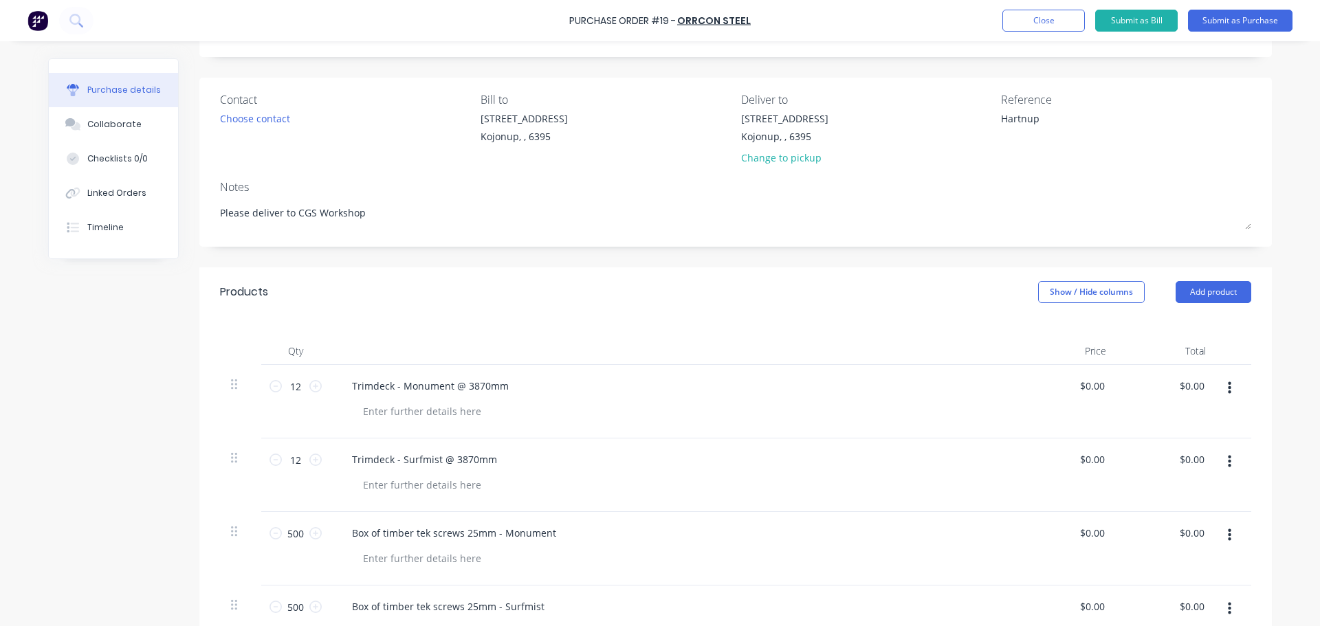
scroll to position [0, 0]
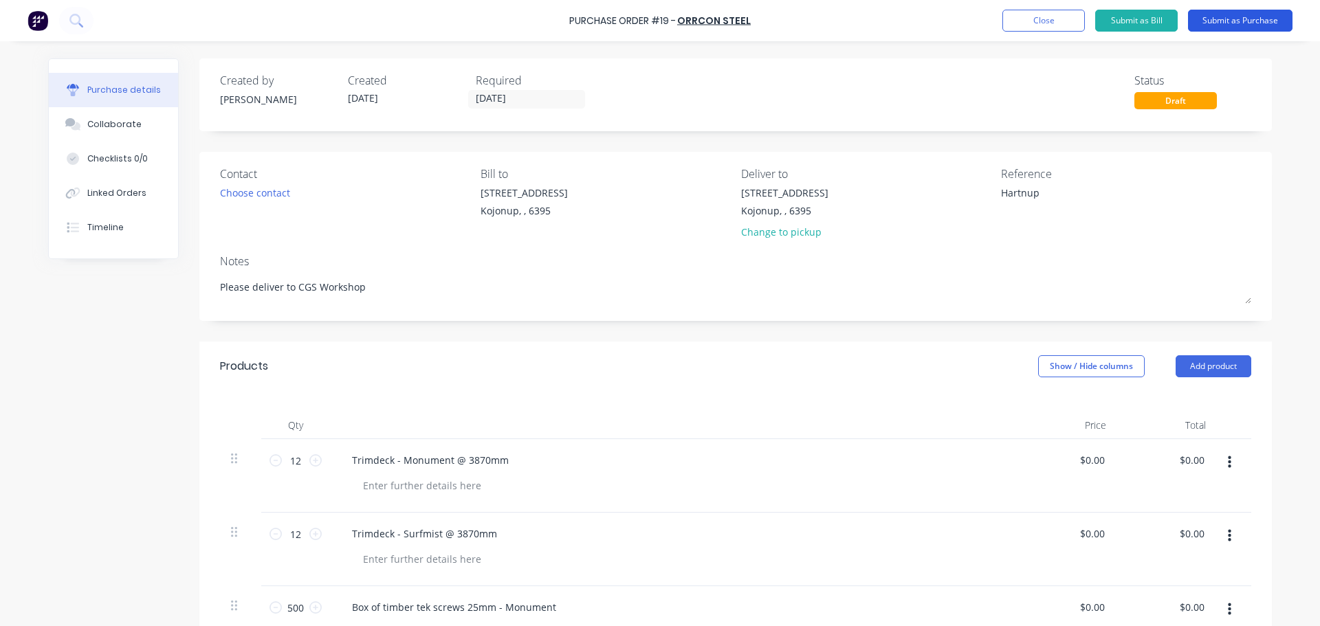
click at [1240, 24] on button "Submit as Purchase" at bounding box center [1240, 21] width 104 height 22
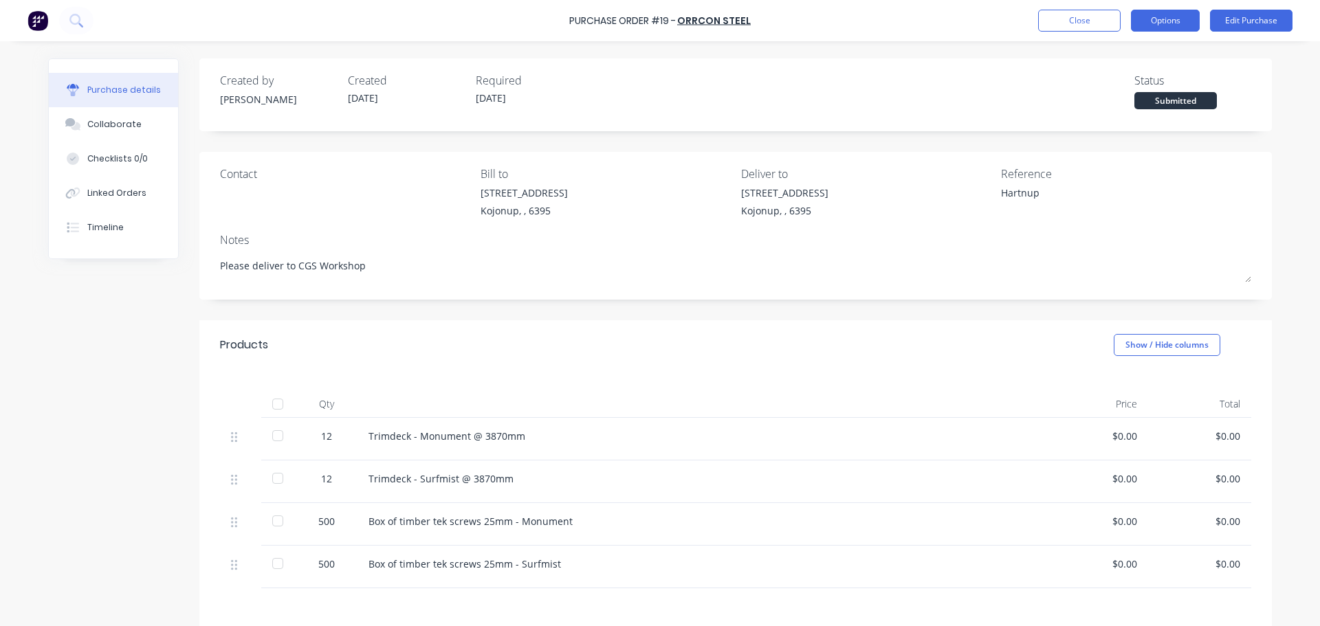
click at [1181, 16] on button "Options" at bounding box center [1165, 21] width 69 height 22
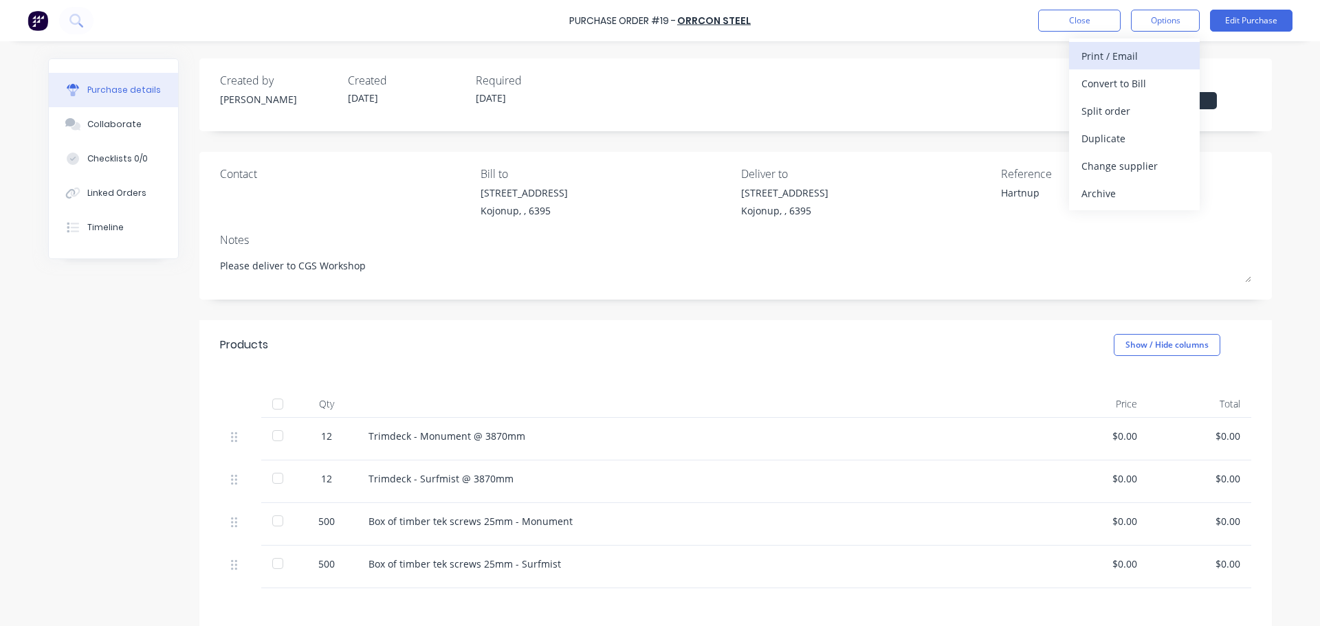
click at [1149, 58] on div "Print / Email" at bounding box center [1134, 56] width 106 height 20
click at [1130, 105] on div "Without pricing" at bounding box center [1134, 111] width 106 height 20
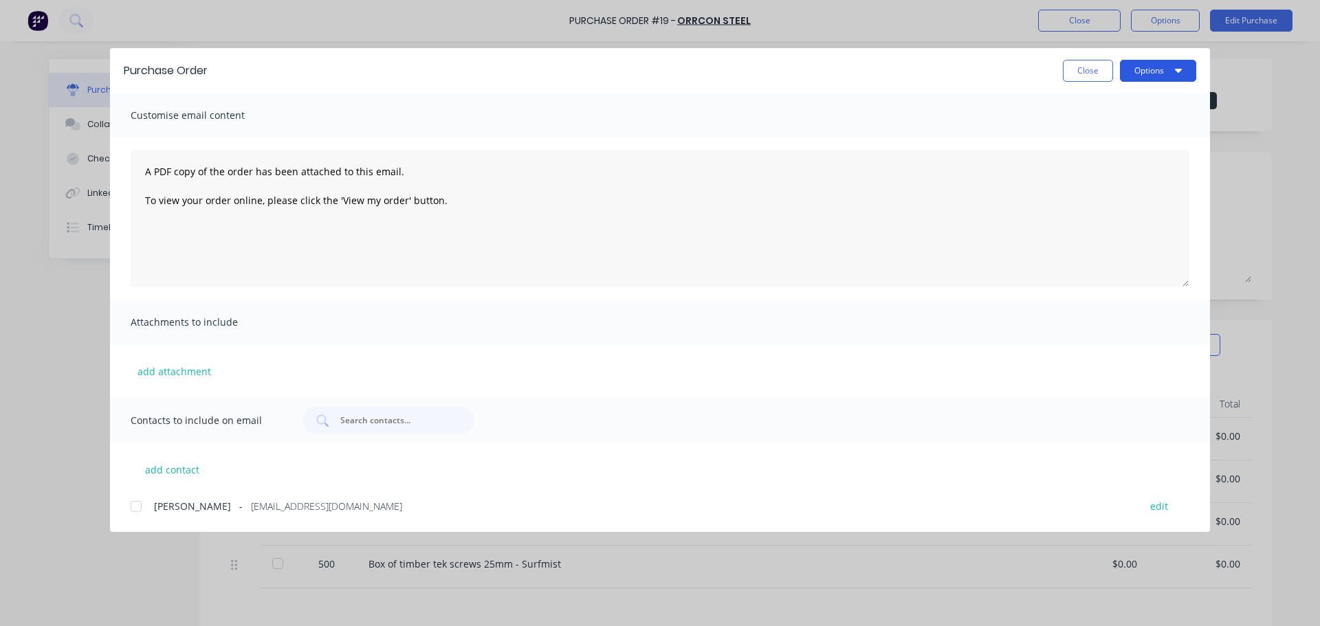
click at [1160, 67] on button "Options" at bounding box center [1158, 71] width 76 height 22
click at [1120, 105] on div "Preview" at bounding box center [1131, 106] width 106 height 20
click at [1189, 67] on button "Options" at bounding box center [1158, 71] width 76 height 22
click at [1102, 107] on div "Preview" at bounding box center [1131, 106] width 106 height 20
click at [1152, 67] on button "Options" at bounding box center [1158, 71] width 76 height 22
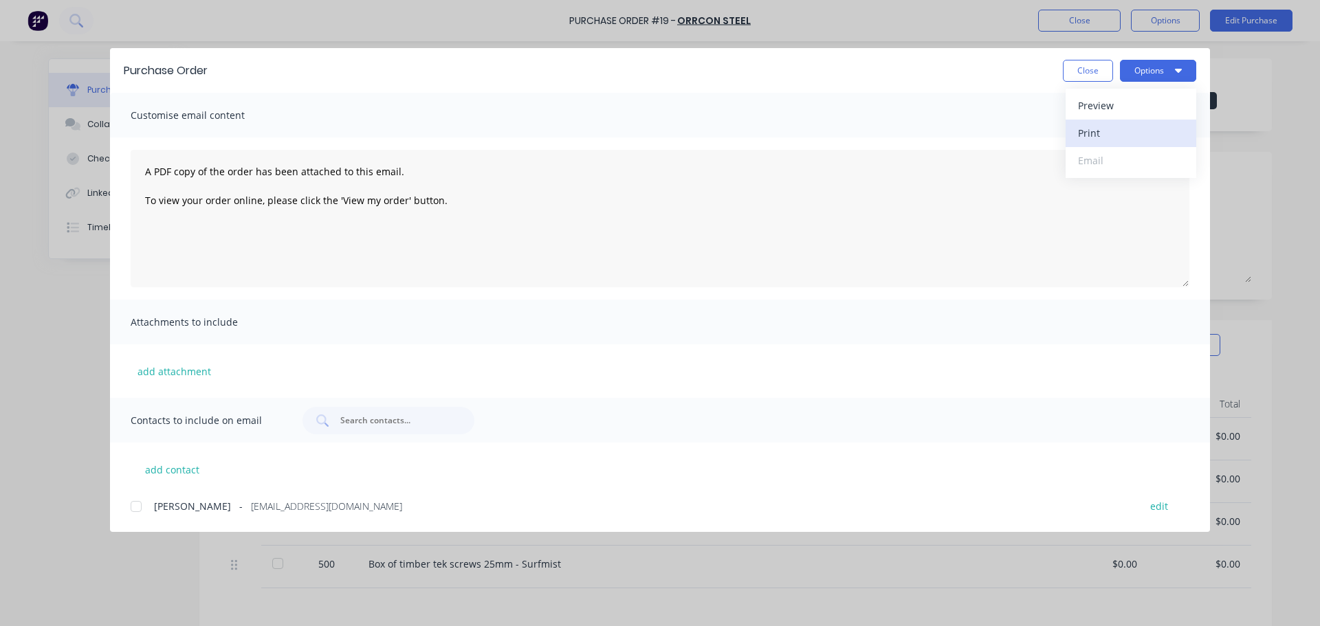
click at [1116, 133] on div "Print" at bounding box center [1131, 133] width 106 height 20
click at [1174, 71] on button "Options" at bounding box center [1158, 71] width 76 height 22
click at [186, 122] on span "Customise email content" at bounding box center [206, 115] width 151 height 19
click at [177, 465] on button "add contact" at bounding box center [172, 469] width 82 height 21
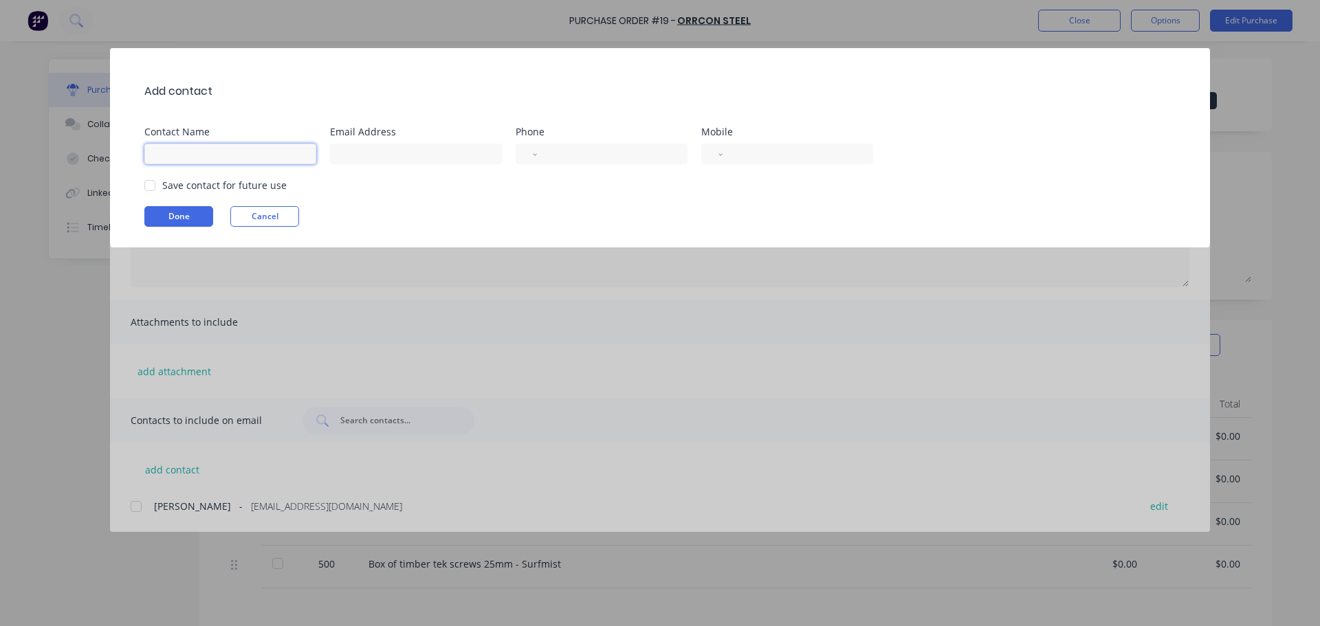
click at [247, 151] on input at bounding box center [230, 154] width 172 height 21
click at [151, 184] on div at bounding box center [149, 185] width 27 height 27
click at [166, 219] on button "Done" at bounding box center [178, 216] width 69 height 21
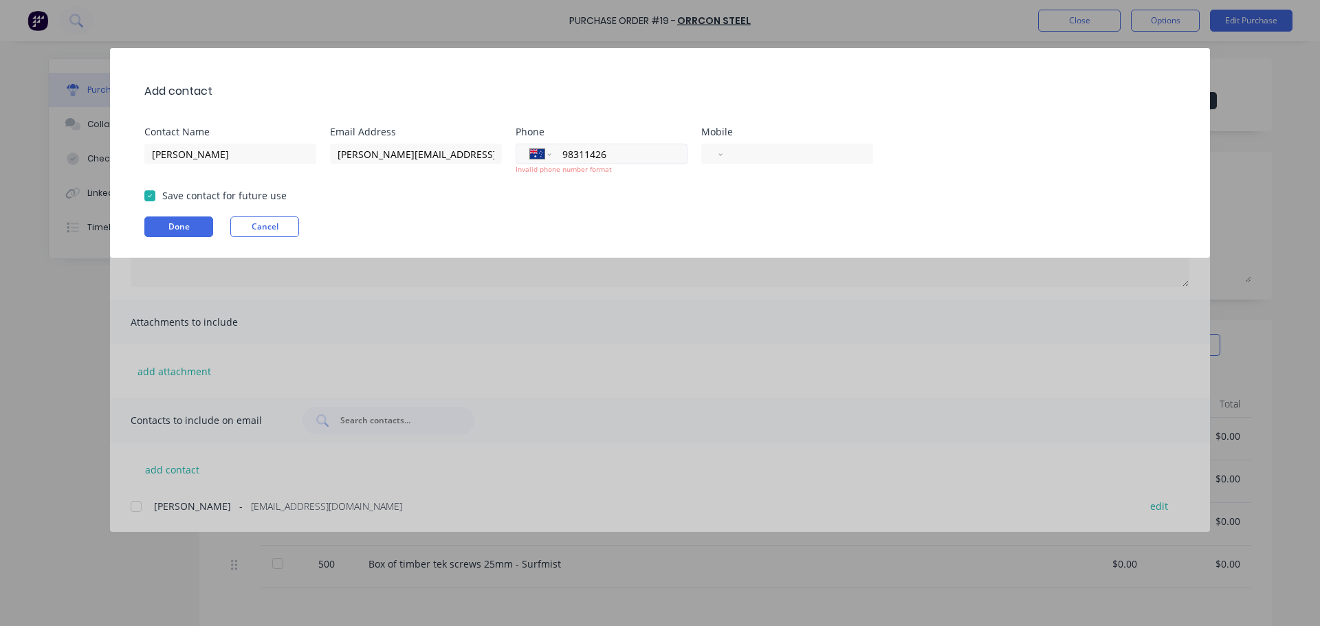
click at [585, 157] on input "98311426" at bounding box center [617, 154] width 112 height 16
click at [169, 228] on button "Done" at bounding box center [178, 227] width 69 height 21
click at [566, 156] on input "98311426" at bounding box center [617, 154] width 112 height 16
click at [563, 153] on input "98311426" at bounding box center [617, 154] width 112 height 16
click at [174, 230] on button "Done" at bounding box center [178, 227] width 69 height 21
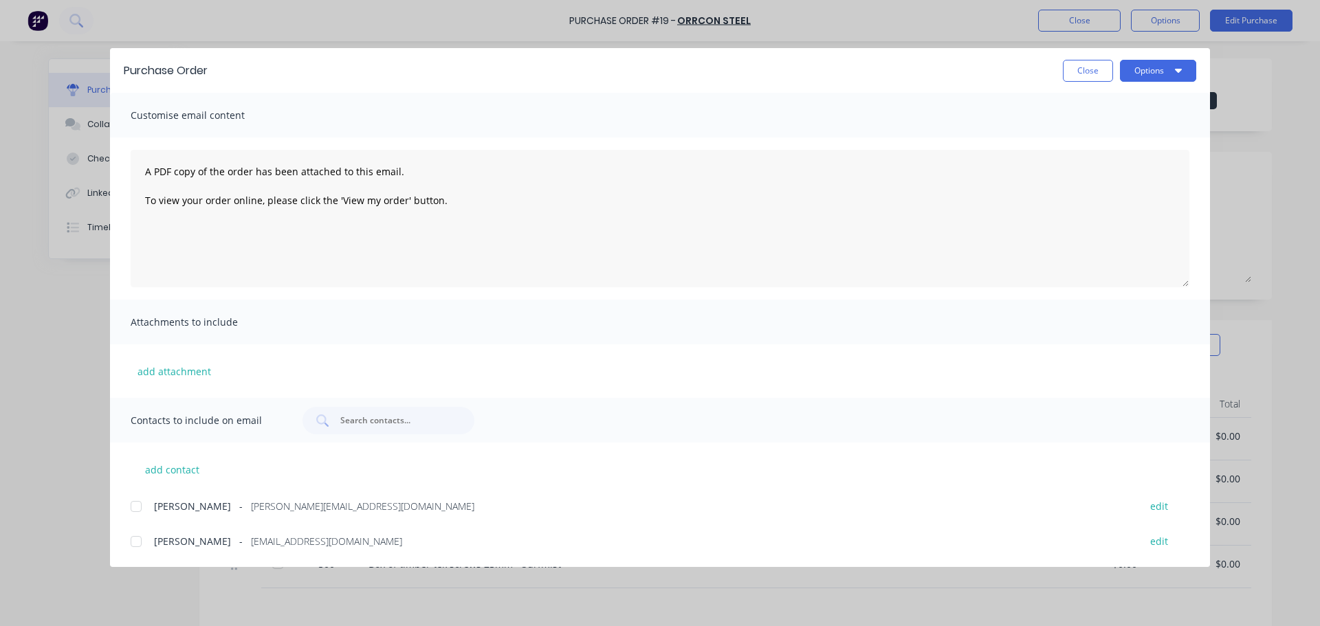
click at [131, 509] on div at bounding box center [135, 506] width 27 height 27
click at [1148, 67] on button "Options" at bounding box center [1158, 71] width 76 height 22
click at [1114, 159] on div "Email" at bounding box center [1131, 161] width 106 height 20
click at [1086, 69] on button "Close" at bounding box center [1088, 71] width 50 height 22
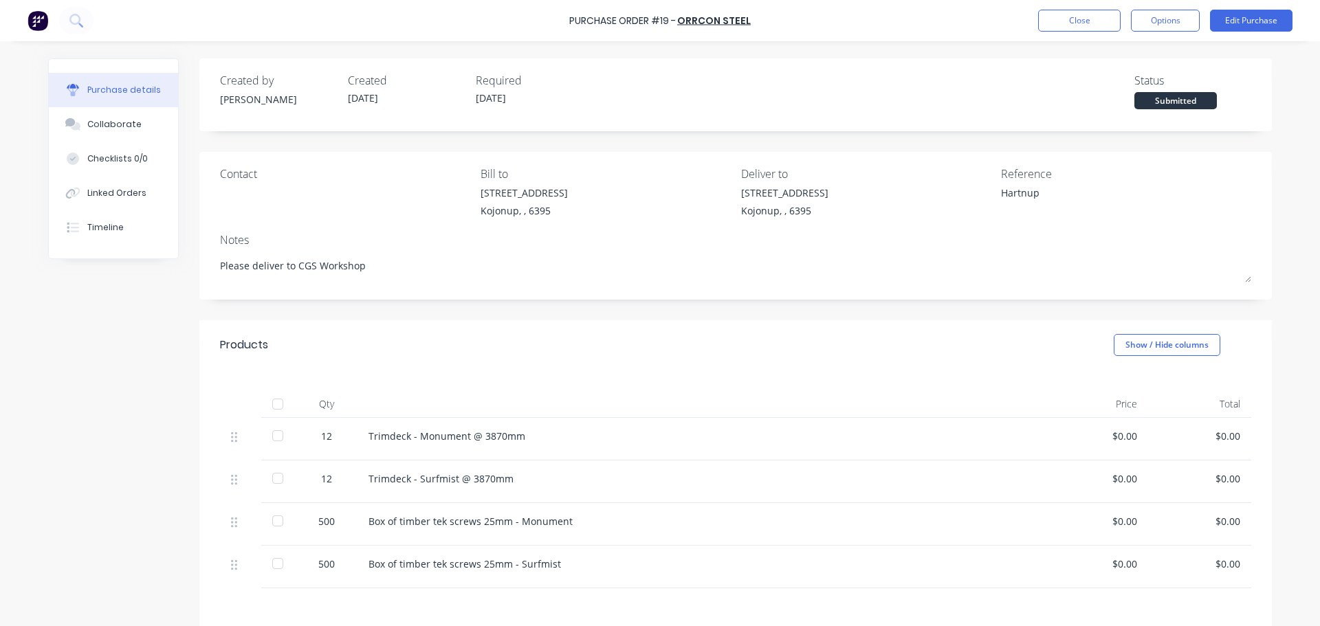
click at [311, 192] on div "Contact" at bounding box center [345, 195] width 250 height 59
click at [223, 194] on div "Contact" at bounding box center [345, 195] width 250 height 59
click at [1272, 15] on button "Edit Purchase" at bounding box center [1251, 21] width 82 height 22
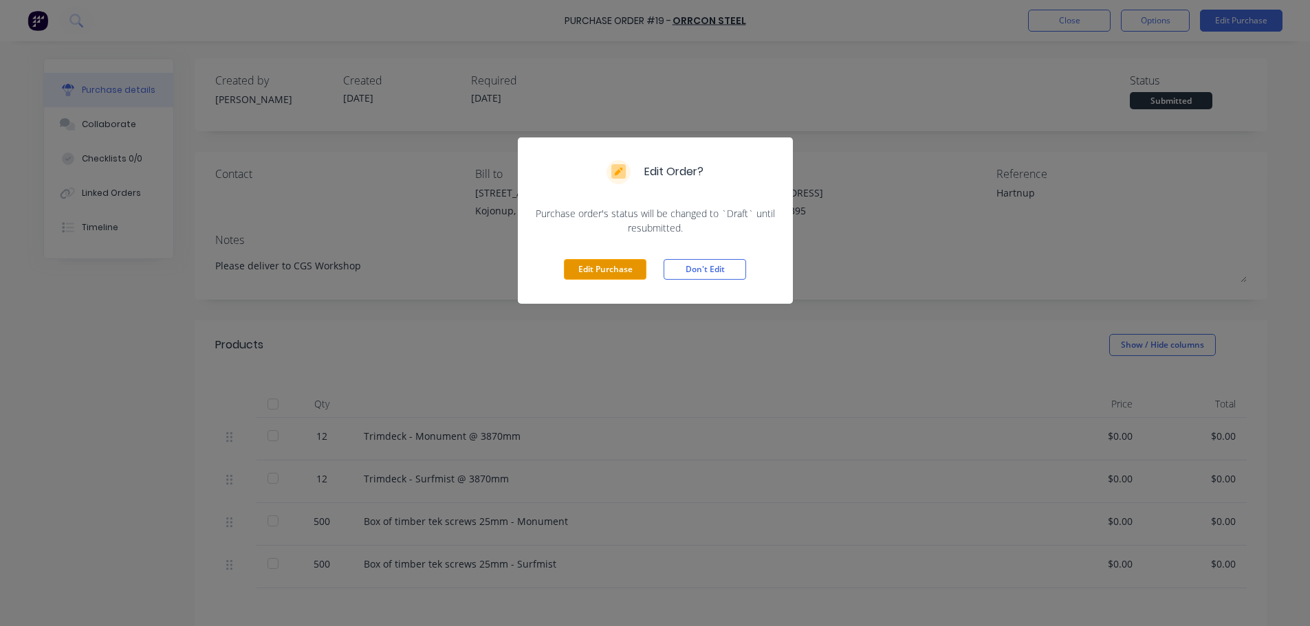
click at [595, 269] on button "Edit Purchase" at bounding box center [605, 269] width 82 height 21
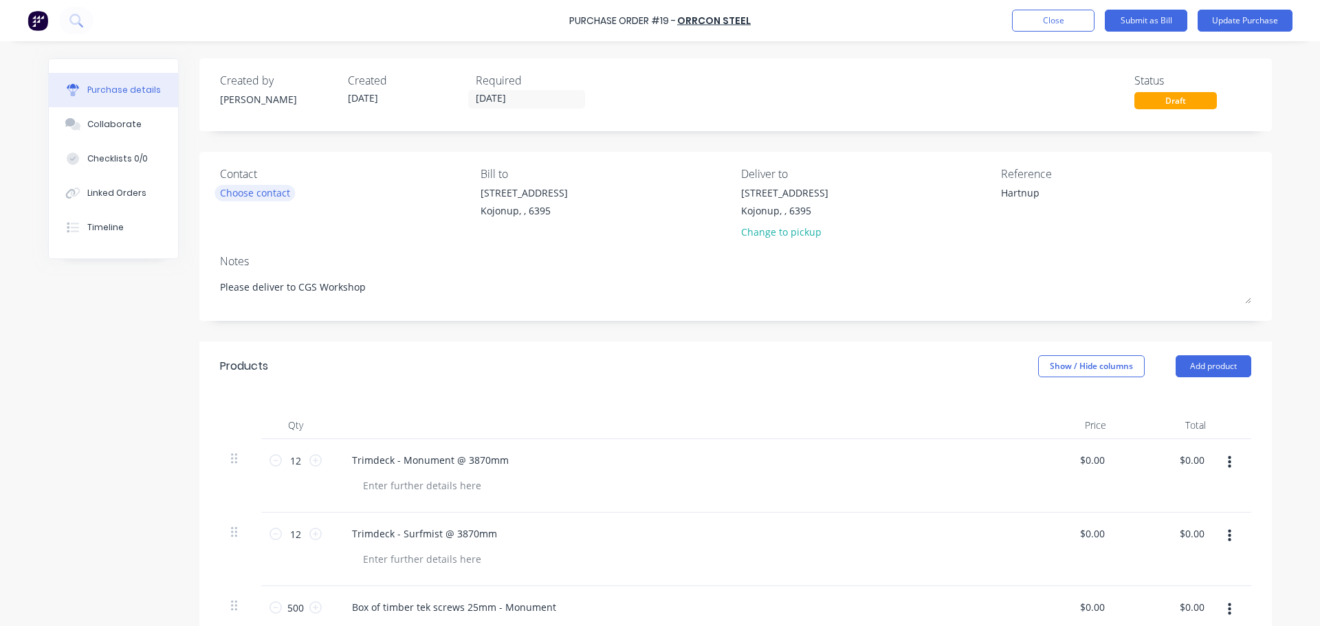
click at [247, 190] on div "Choose contact" at bounding box center [255, 193] width 70 height 14
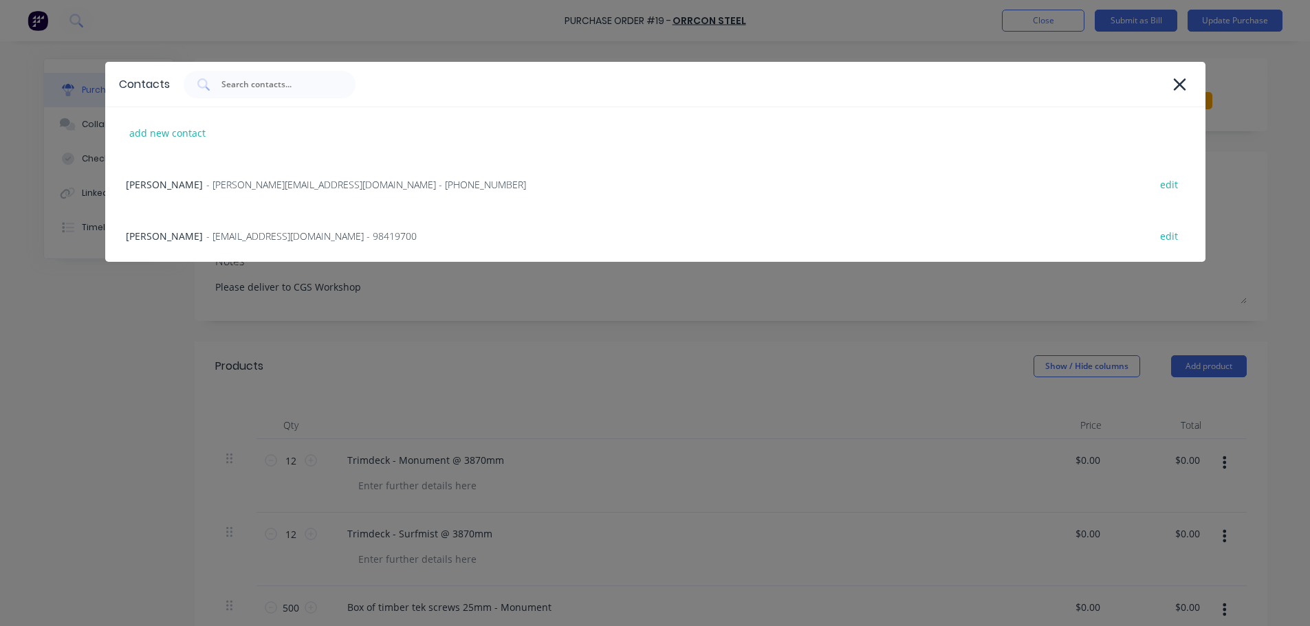
click at [247, 190] on span "- matt@cgsengineers.com.au - (08) 9831 1426" at bounding box center [366, 184] width 320 height 14
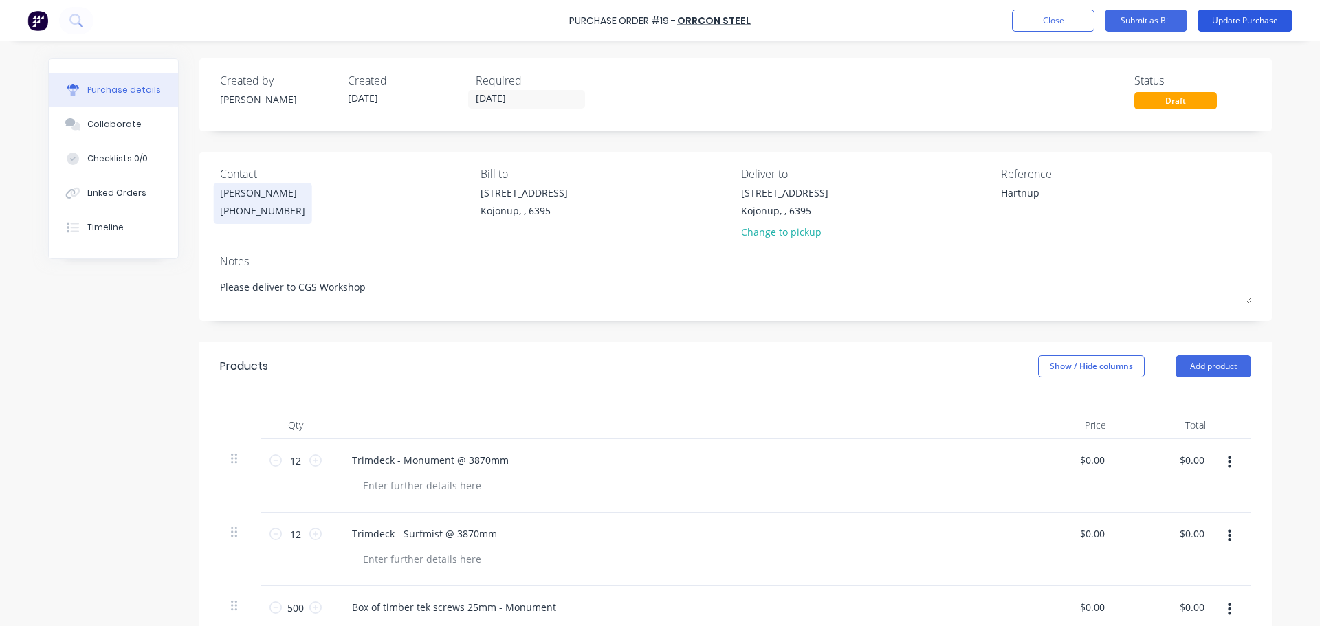
click at [1248, 19] on button "Update Purchase" at bounding box center [1245, 21] width 95 height 22
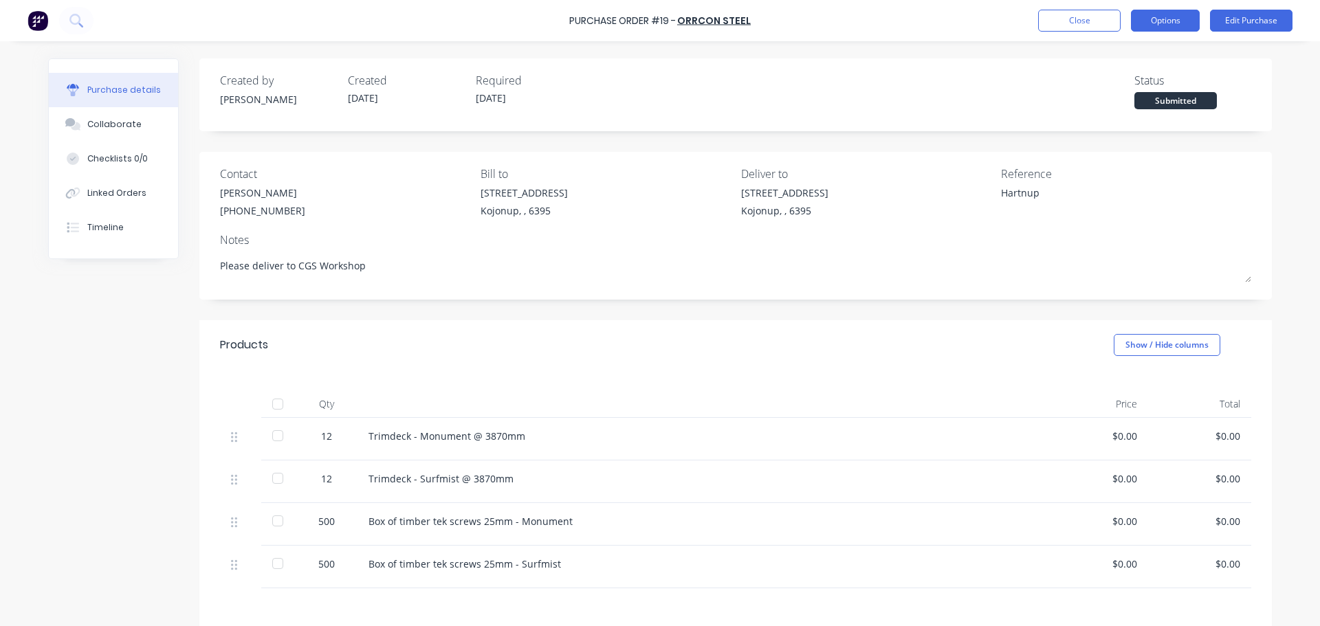
click at [1163, 24] on button "Options" at bounding box center [1165, 21] width 69 height 22
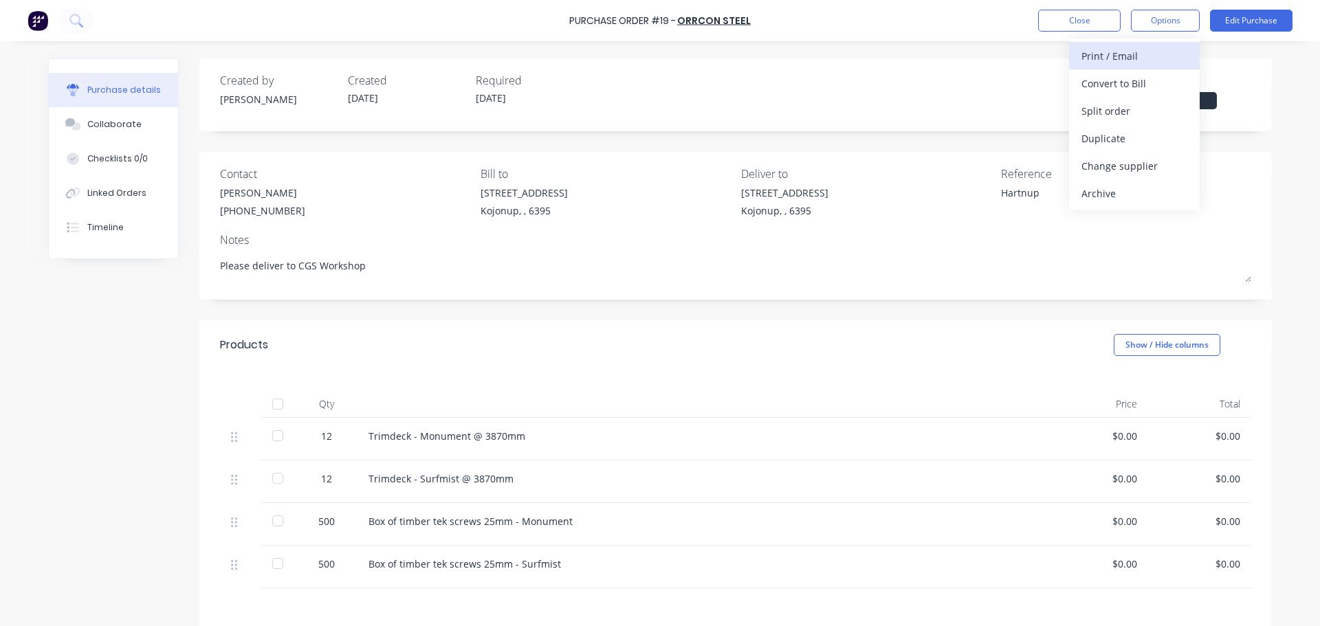
click at [1105, 55] on div "Print / Email" at bounding box center [1134, 56] width 106 height 20
click at [1117, 115] on div "Without pricing" at bounding box center [1134, 111] width 106 height 20
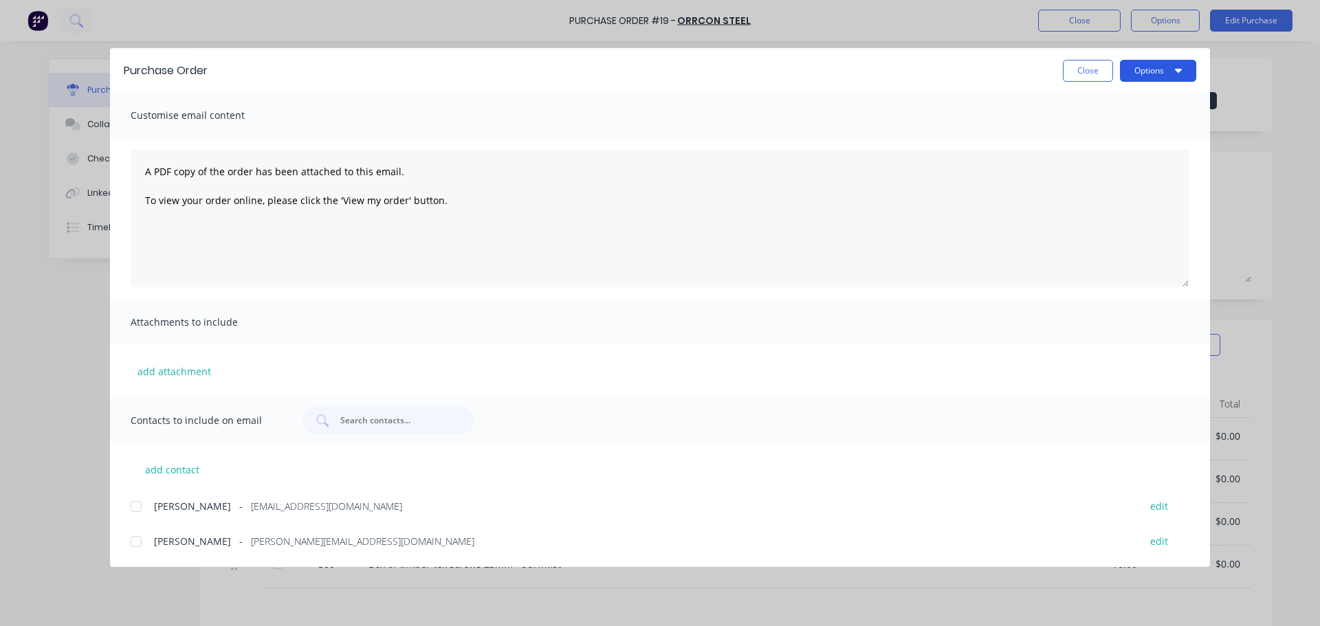
click at [1174, 67] on button "Options" at bounding box center [1158, 71] width 76 height 22
click at [1112, 117] on button "Preview" at bounding box center [1131, 105] width 131 height 27
click at [284, 116] on div "Customise email content" at bounding box center [660, 115] width 1100 height 45
click at [231, 113] on span "Customise email content" at bounding box center [206, 115] width 151 height 19
click at [1205, 74] on div "Purchase Order Close Options" at bounding box center [660, 70] width 1100 height 45
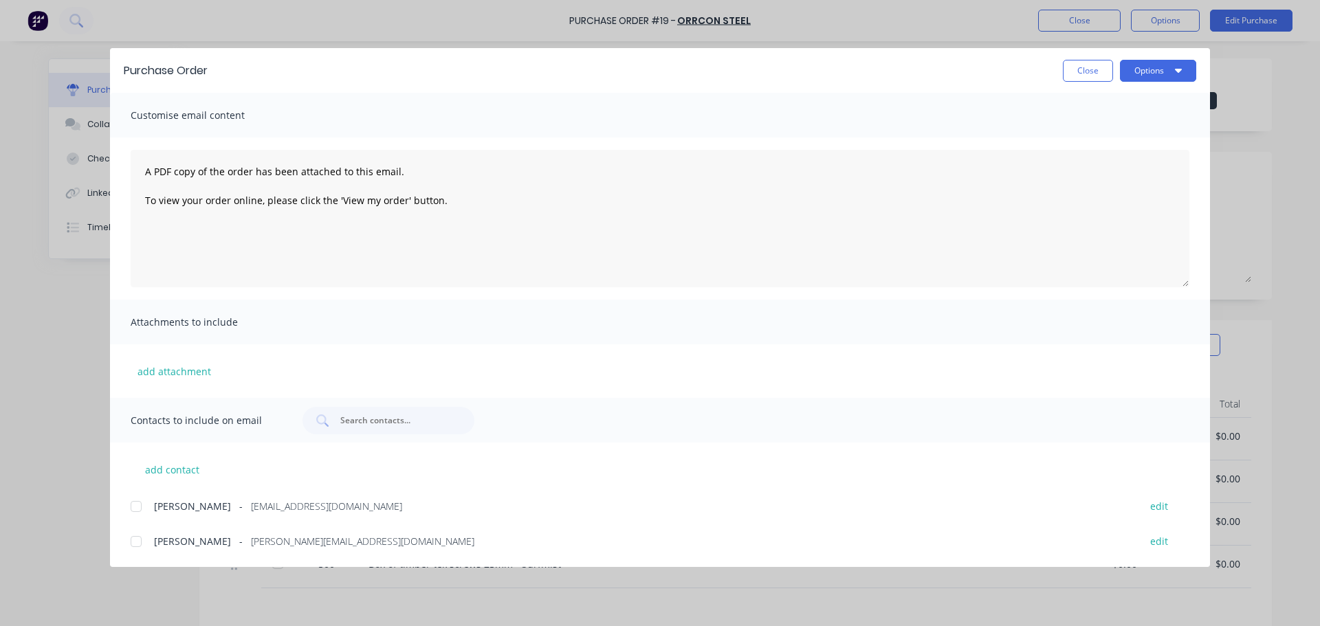
click at [133, 540] on div at bounding box center [135, 541] width 27 height 27
click at [1156, 66] on button "Options" at bounding box center [1158, 71] width 76 height 22
click at [1110, 157] on div "Email" at bounding box center [1131, 161] width 106 height 20
click at [1162, 76] on button "Options" at bounding box center [1158, 71] width 76 height 22
click at [1111, 166] on div "Email" at bounding box center [1131, 161] width 106 height 20
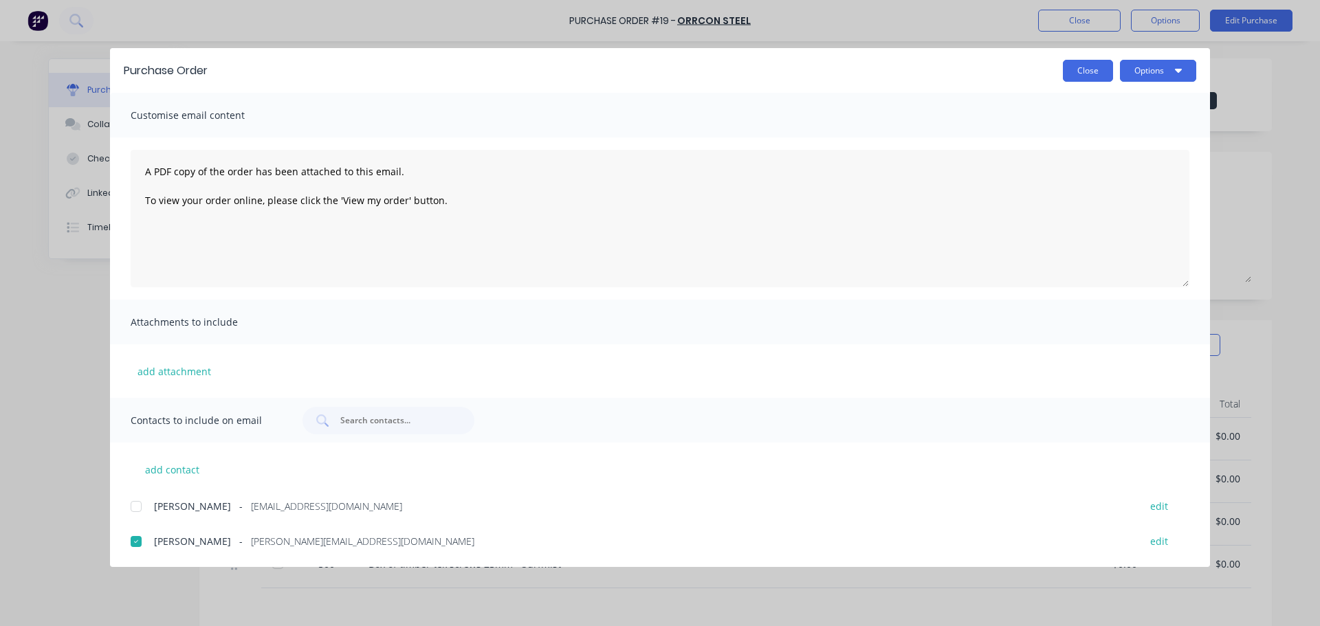
click at [1082, 66] on button "Close" at bounding box center [1088, 71] width 50 height 22
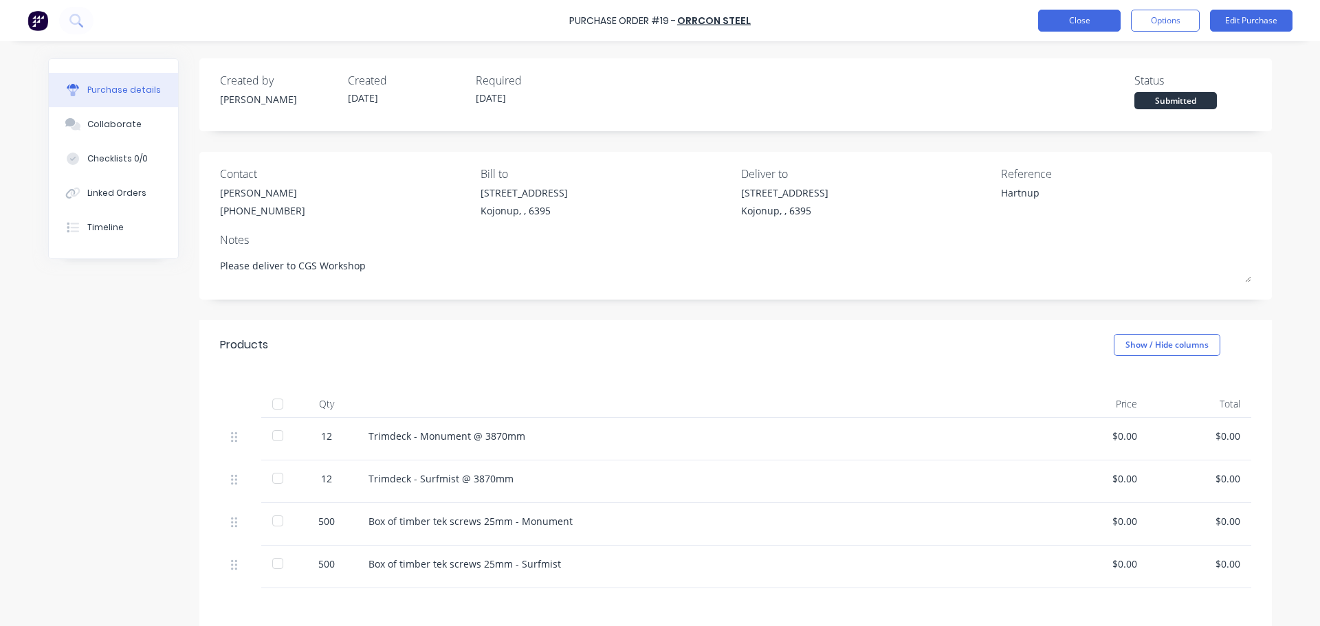
click at [1061, 22] on button "Close" at bounding box center [1079, 21] width 82 height 22
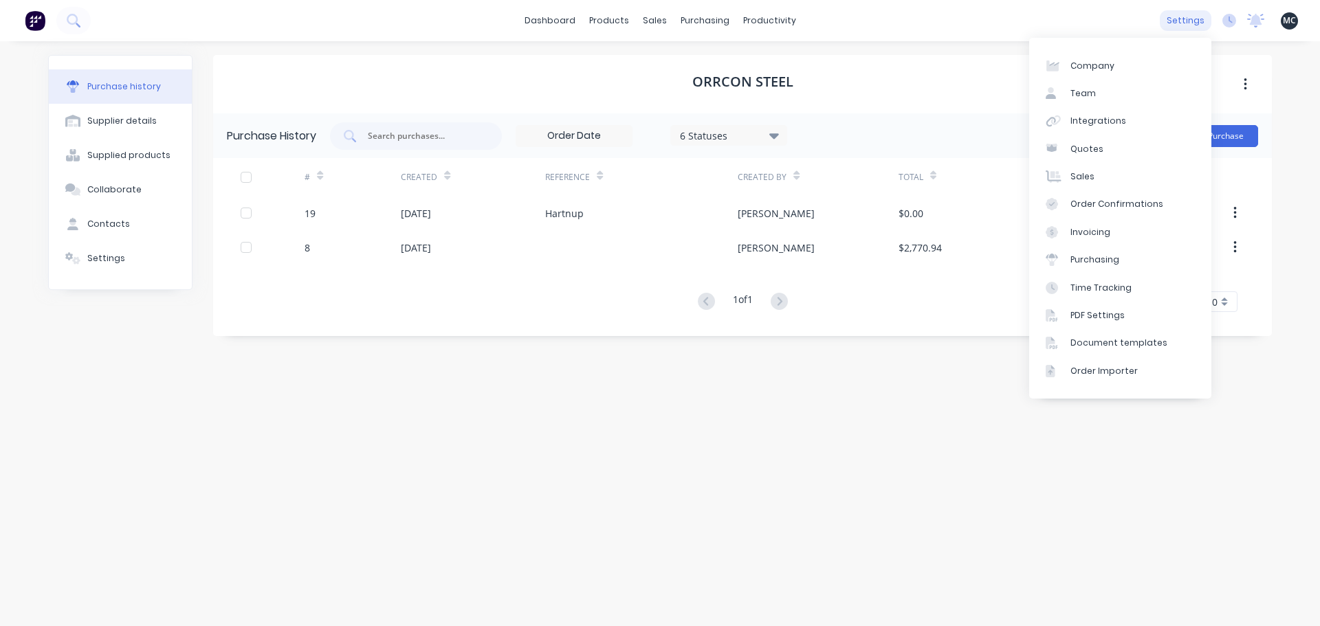
click at [1195, 21] on div "settings" at bounding box center [1186, 20] width 52 height 21
click at [1104, 254] on div "Purchasing" at bounding box center [1094, 260] width 49 height 12
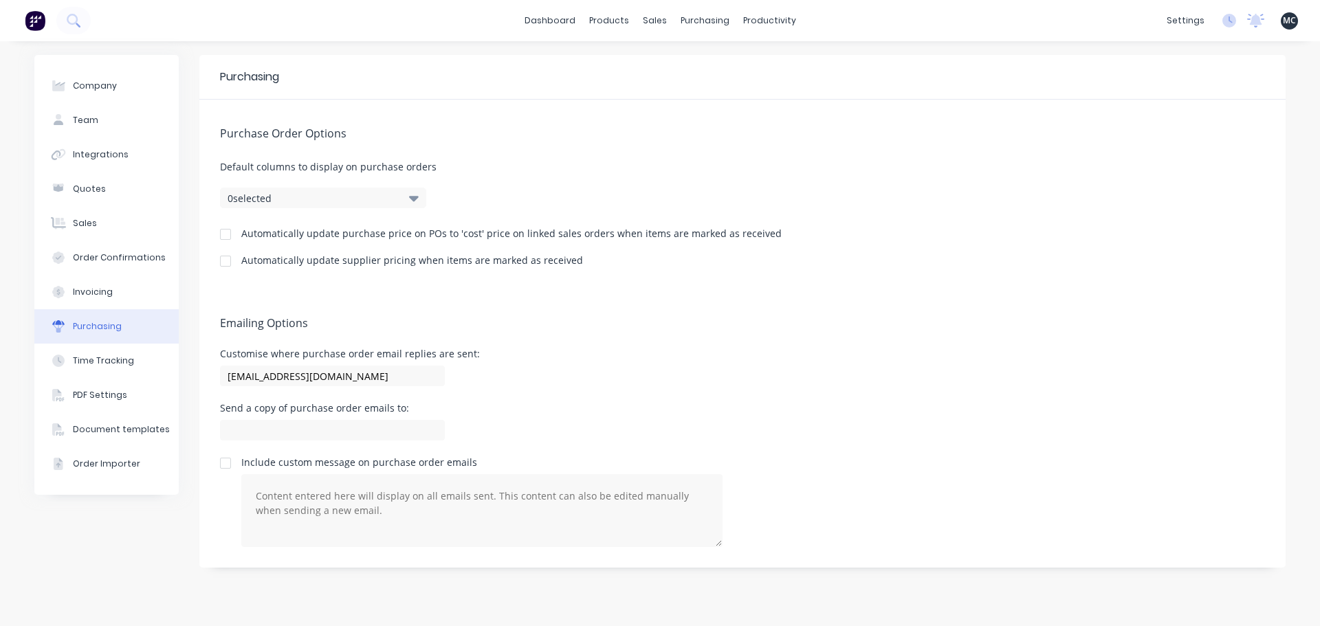
click at [405, 199] on button "0 selected" at bounding box center [323, 198] width 206 height 21
click at [540, 10] on link "dashboard" at bounding box center [550, 20] width 65 height 21
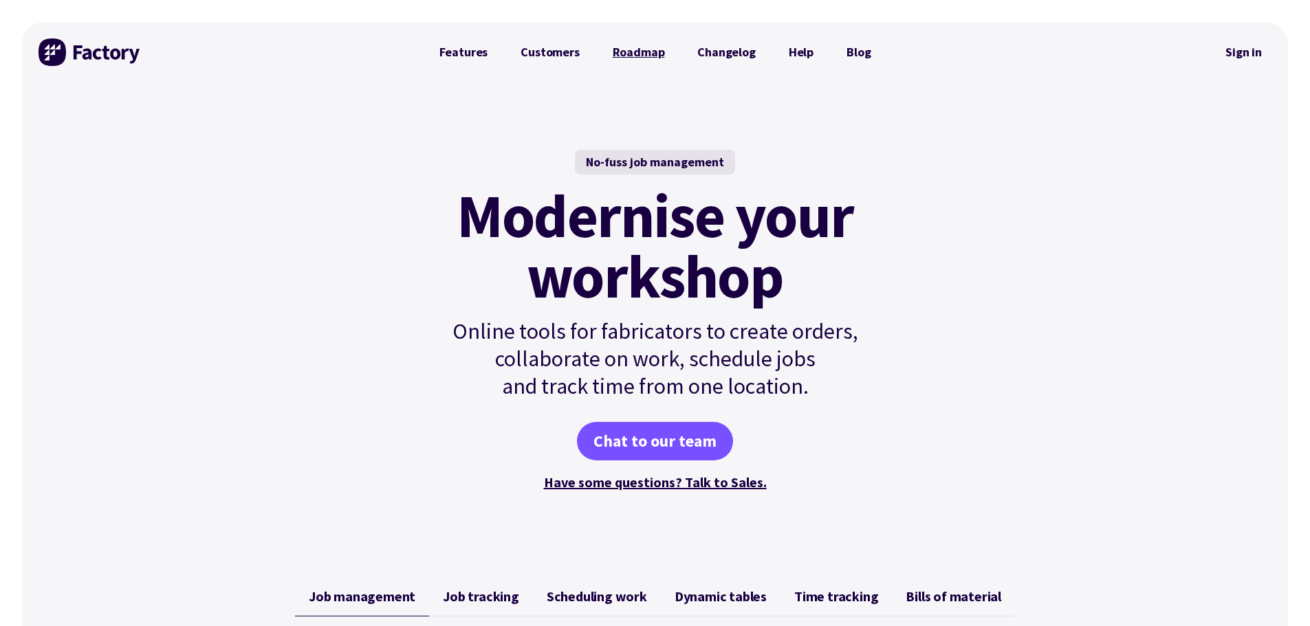
click at [639, 49] on link "Roadmap" at bounding box center [638, 51] width 85 height 27
